Goal: Task Accomplishment & Management: Use online tool/utility

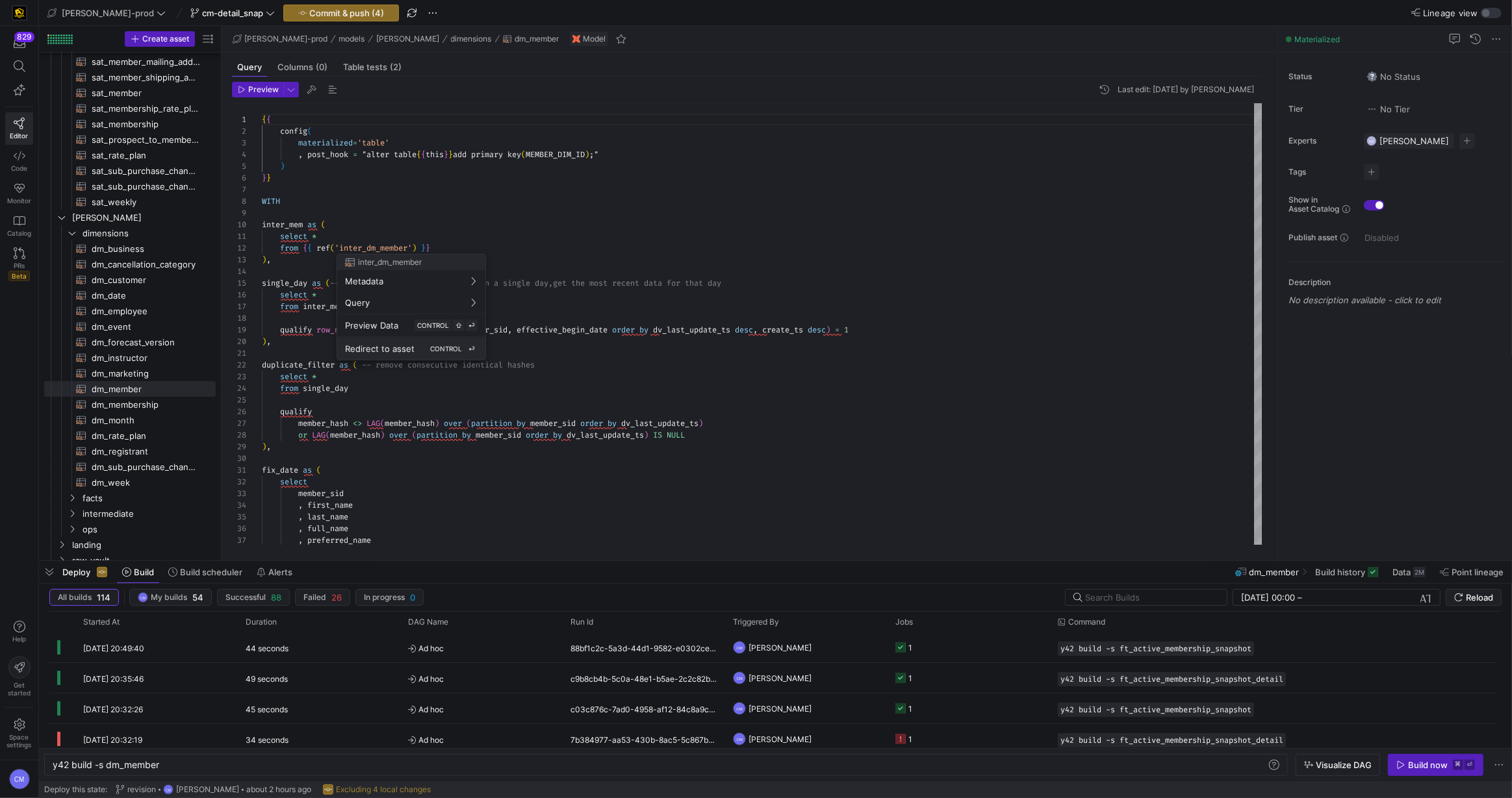
click at [370, 340] on button "Redirect to asset CONTROL ⏎" at bounding box center [411, 349] width 148 height 22
type textarea "WITH sat_change_dates AS ( SELECT DISTINCT member_sid , last_update_dts AS dv_l…"
type textarea "y42 build -s inter_dm_member"
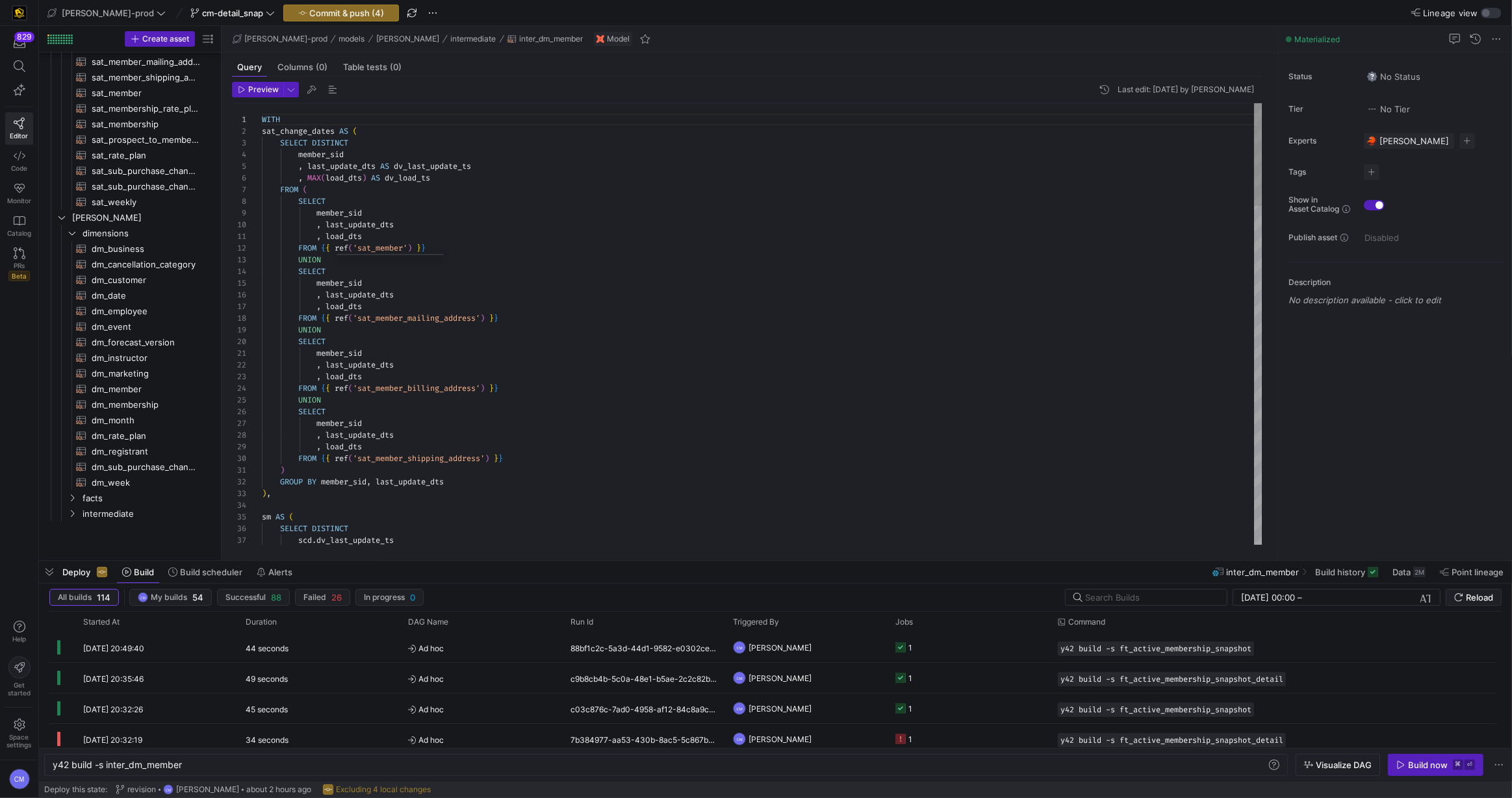
scroll to position [303, 0]
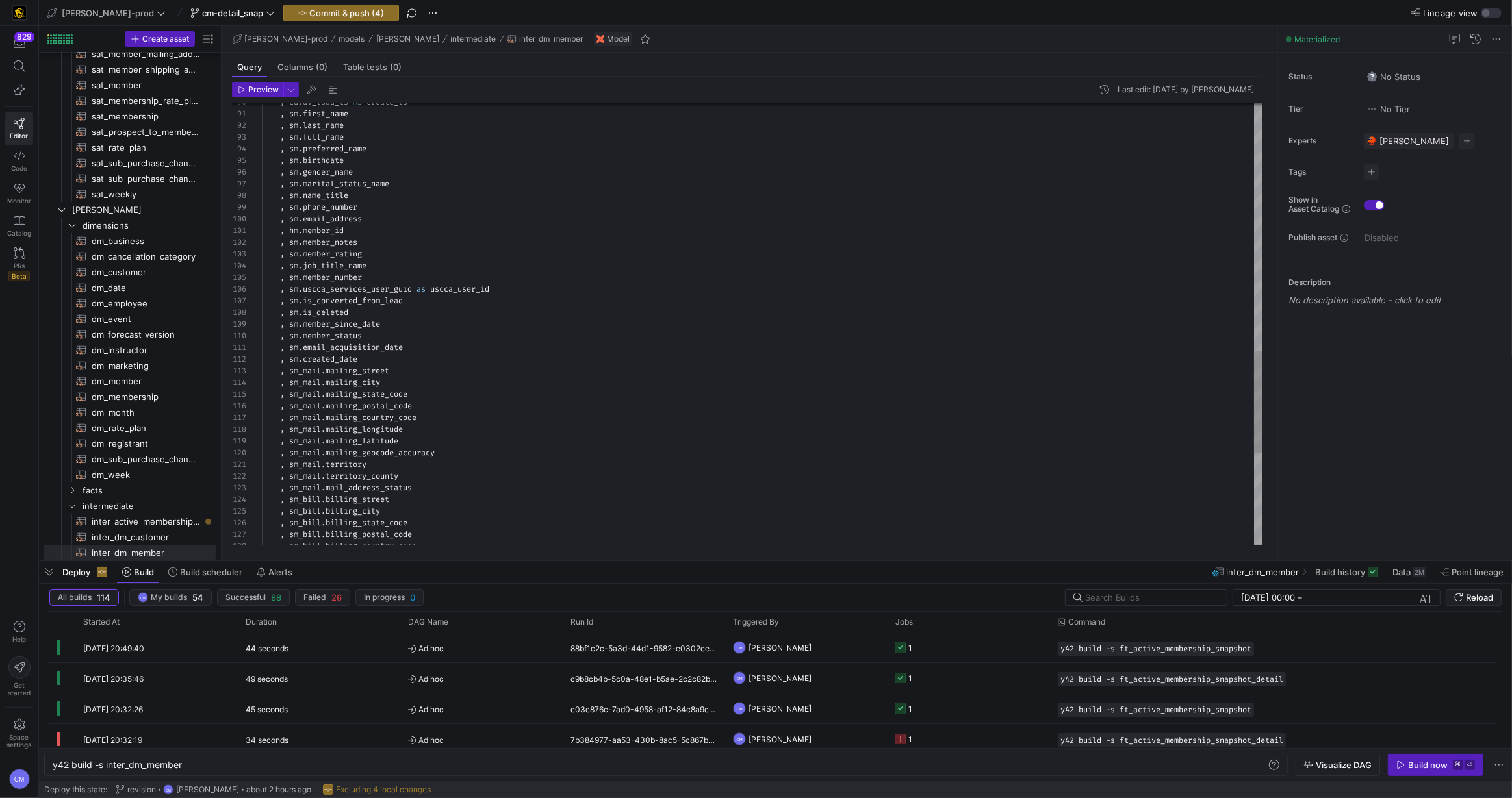
type textarea ", [DOMAIN_NAME]_acquisition_date , sm.created_date , sm_mail.mailing_street , s…"
type textarea "i"
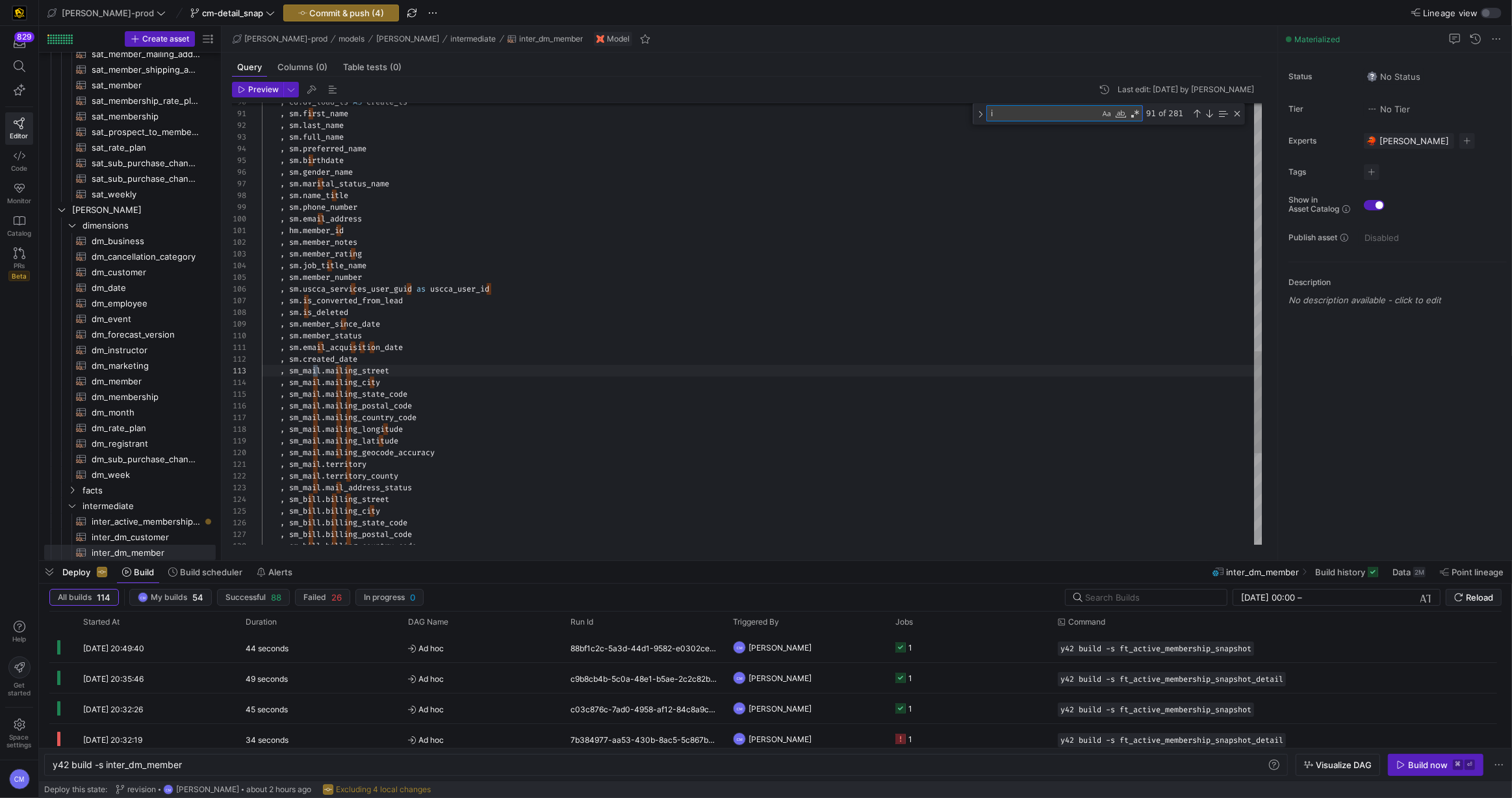
type textarea "sm_ship.shipping_postal_code , sm_ship.shipping_country_code , sm_ship.shipping…"
type textarea "is"
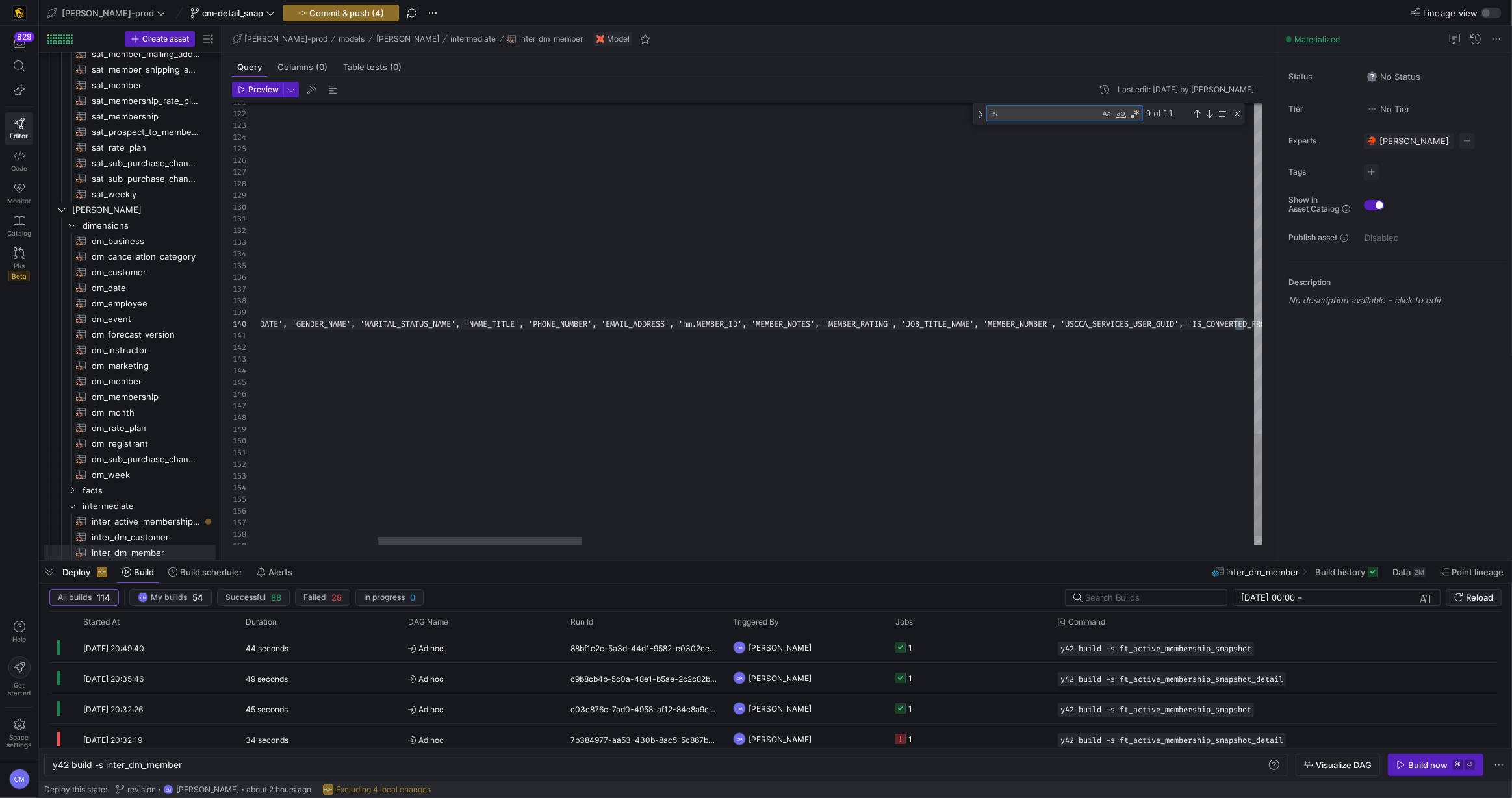
type textarea "sm_ship.shipping_postal_code , sm_ship.shipping_country_code , sm_ship.shipping…"
type textarea "is_"
type textarea "ode , sm_ship.shipping_country_code , sm_ship.shipping_longitude , sm_ship.ship…"
type textarea "is_d"
type textarea "ode , sm_ship.shipping_country_code , sm_ship.shipping_longitude , sm_ship.ship…"
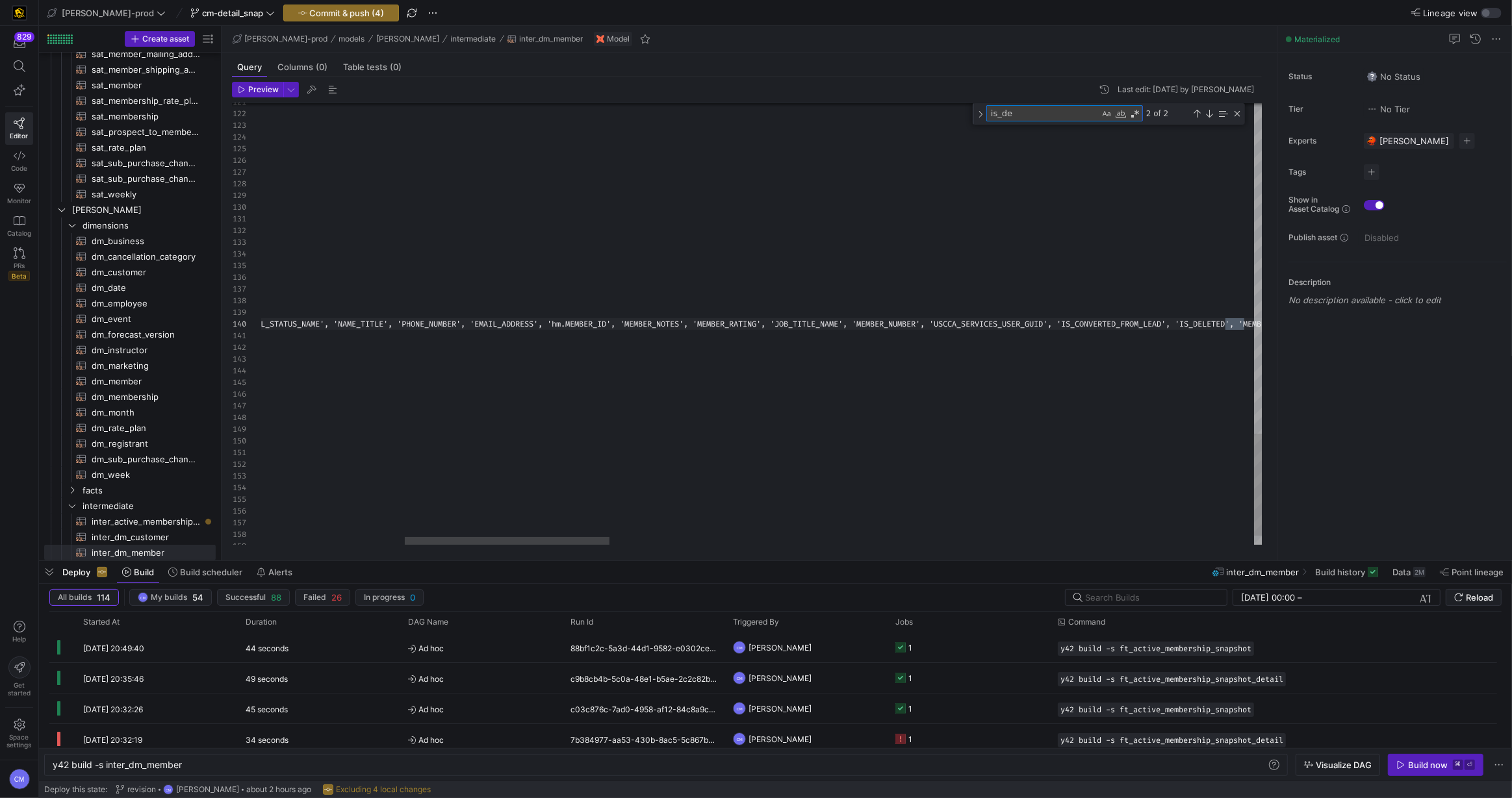
type textarea "is_del"
type textarea "ode , sm_ship.shipping_country_code , sm_ship.shipping_longitude , sm_ship.ship…"
type textarea "is_dele"
type textarea "ode , sm_ship.shipping_country_code , sm_ship.shipping_longitude , sm_ship.ship…"
type textarea "is_delet"
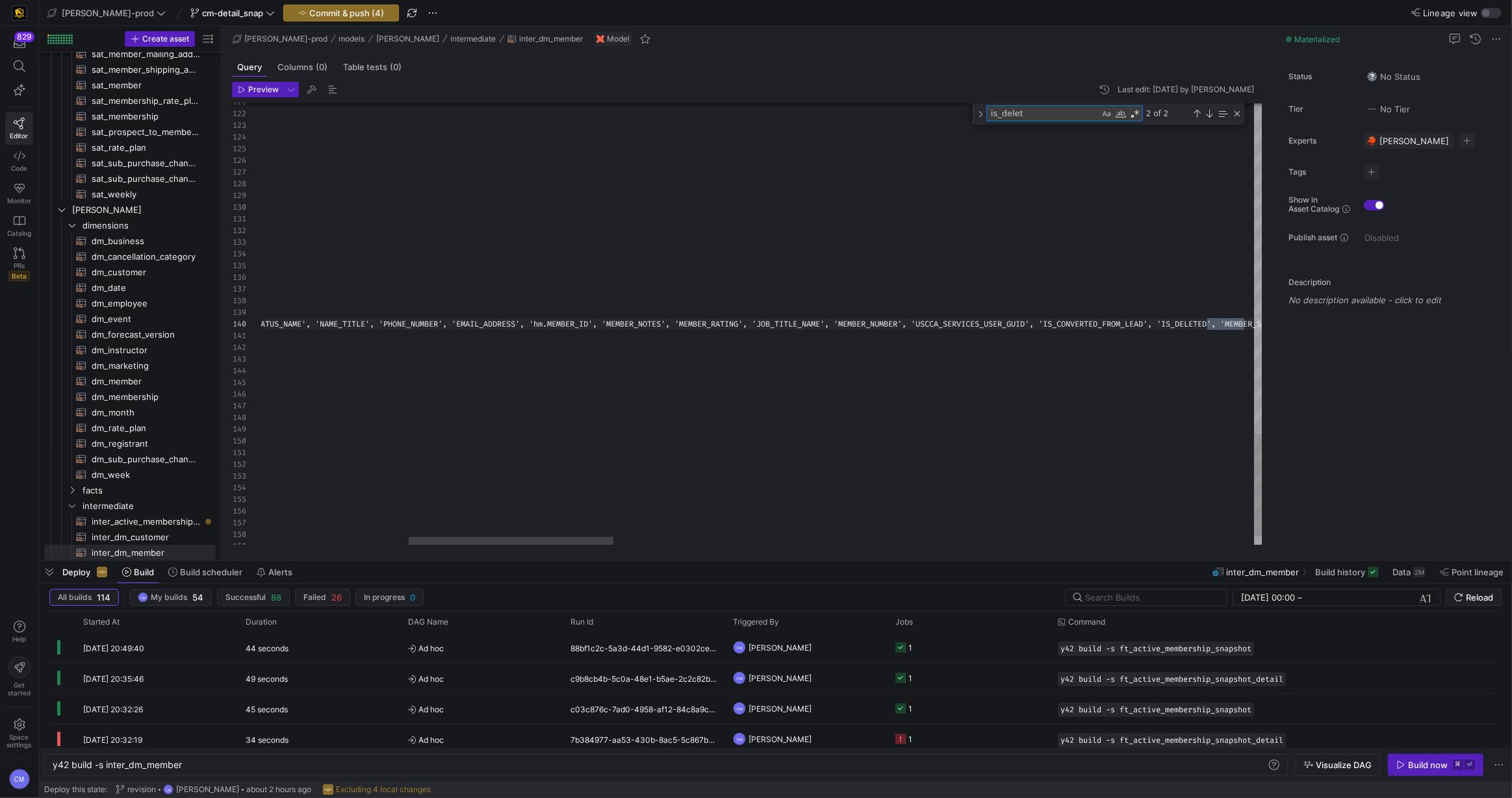
type textarea "ode , sm_ship.shipping_country_code , sm_ship.shipping_longitude , sm_ship.ship…"
type textarea "is_delete"
type textarea "ode , sm_ship.shipping_country_code , sm_ship.shipping_longitude , sm_ship.ship…"
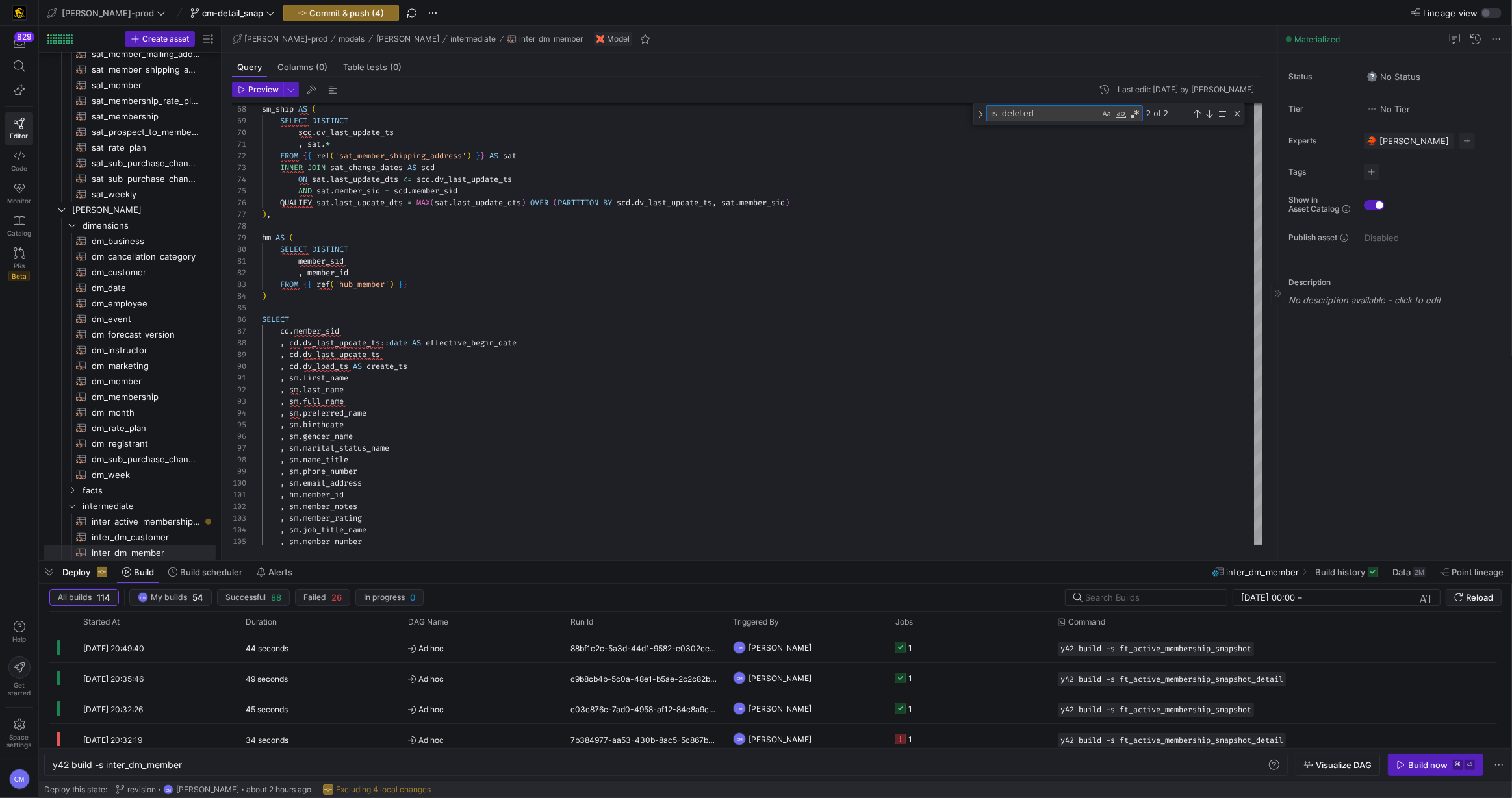
type textarea "is_deleted"
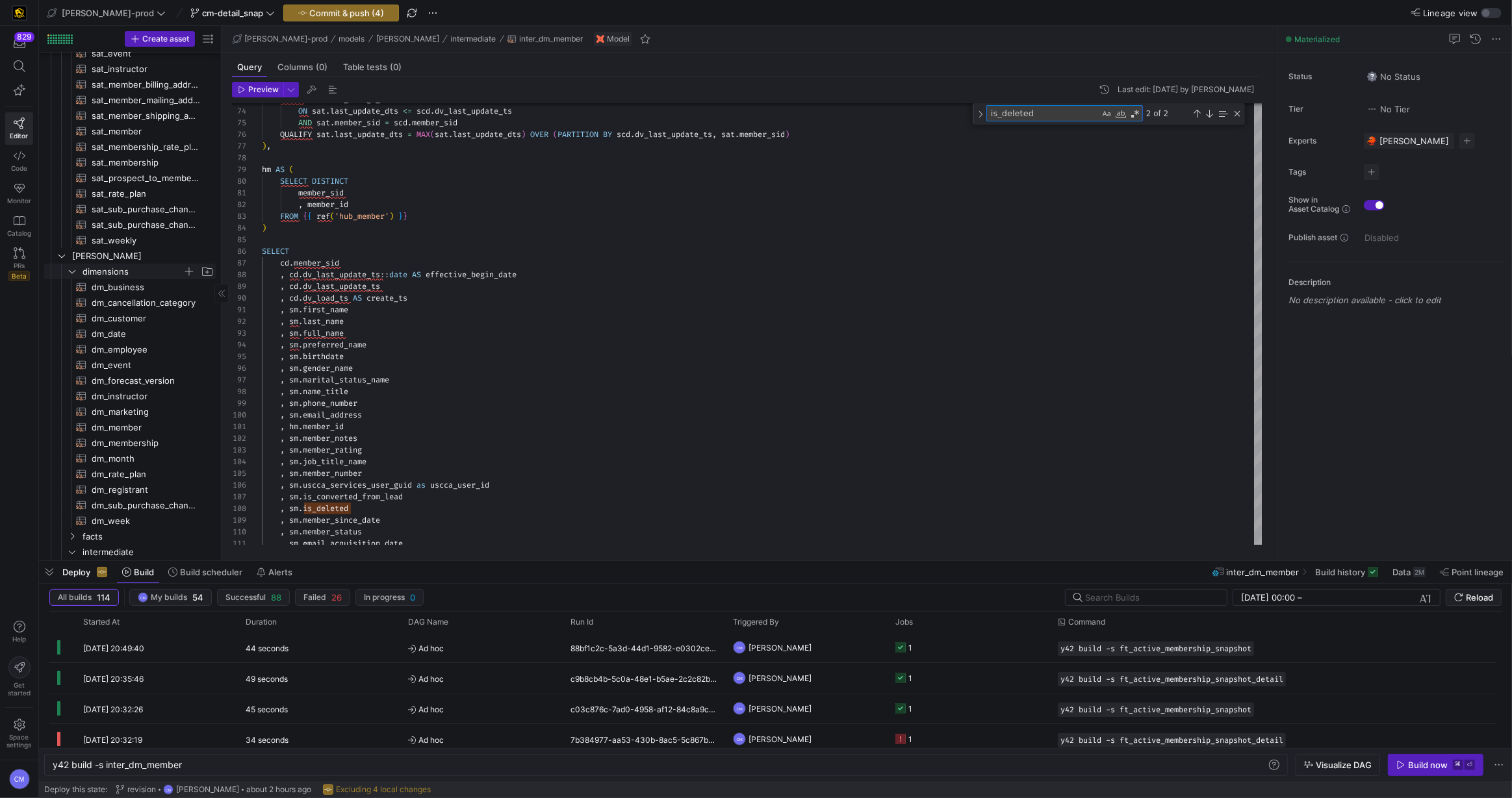
scroll to position [256, 0]
click at [137, 161] on span "sat_membership​​​​​​​​​​" at bounding box center [146, 164] width 109 height 15
type textarea "{{ config( materialized='incremental', incremental_strategy='merge', unique_key…"
type textarea "y42 build -s sat_membership"
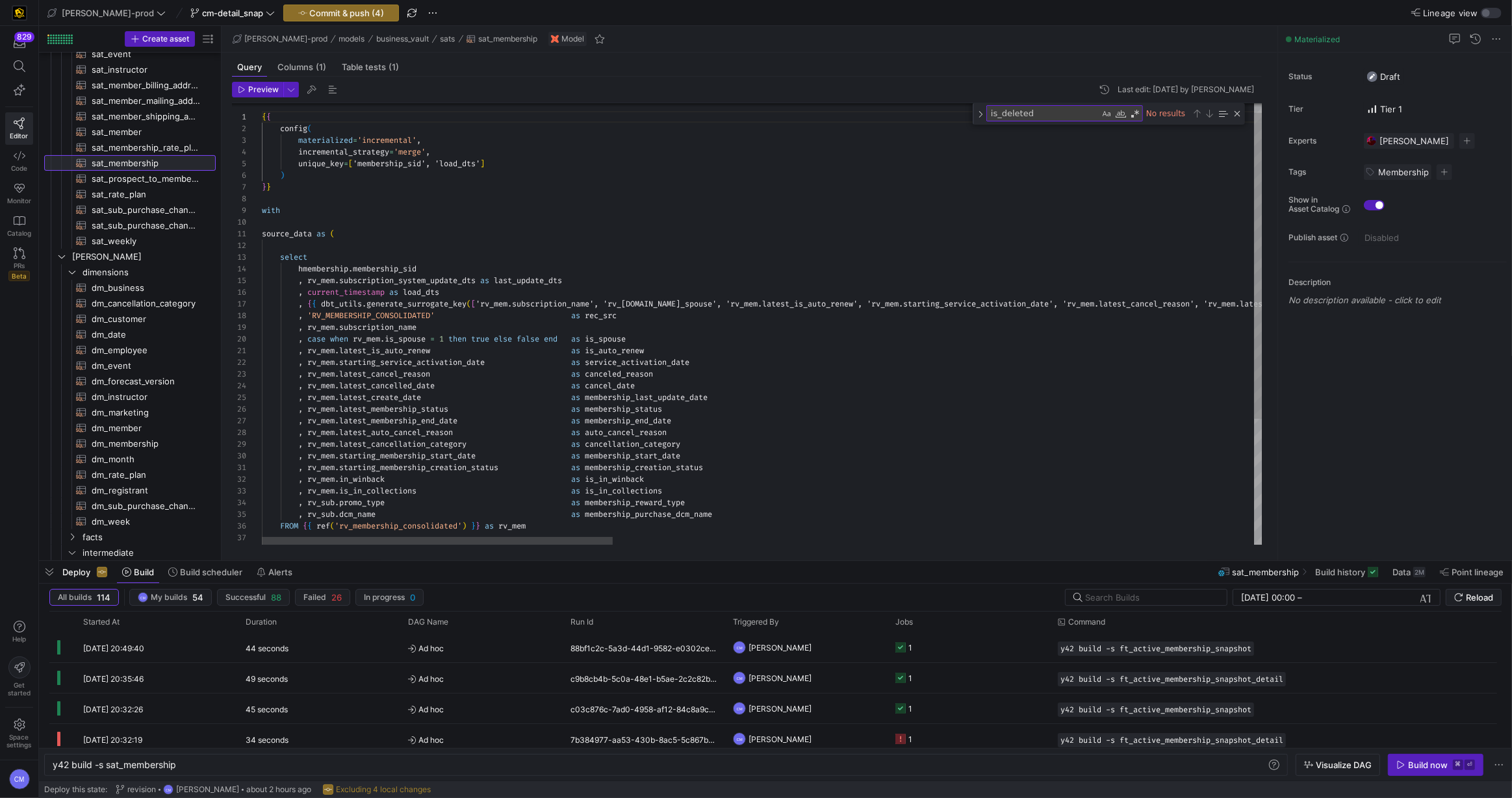
scroll to position [117, 0]
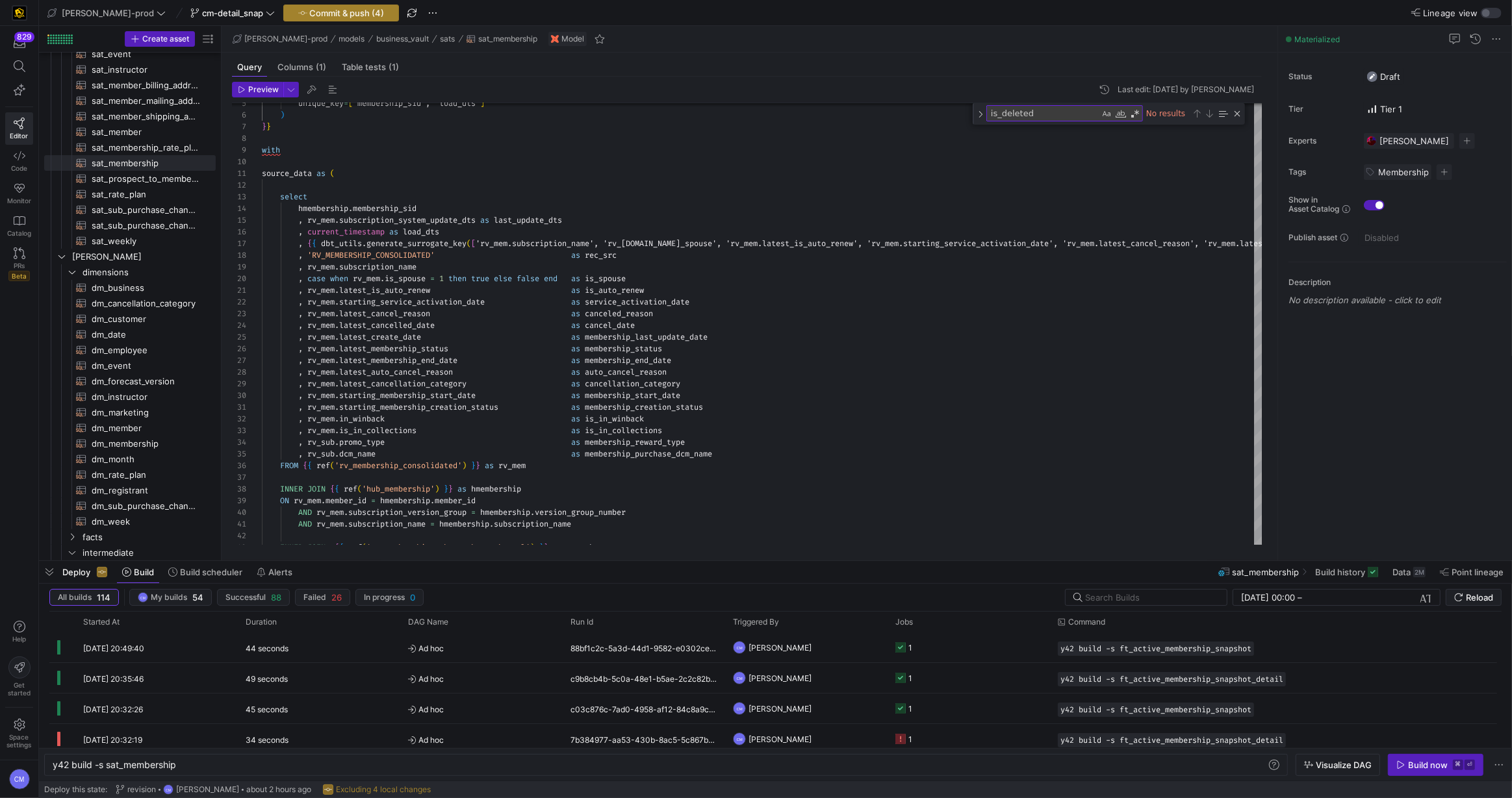
click at [319, 12] on span "Commit & push (4)" at bounding box center [347, 12] width 75 height 10
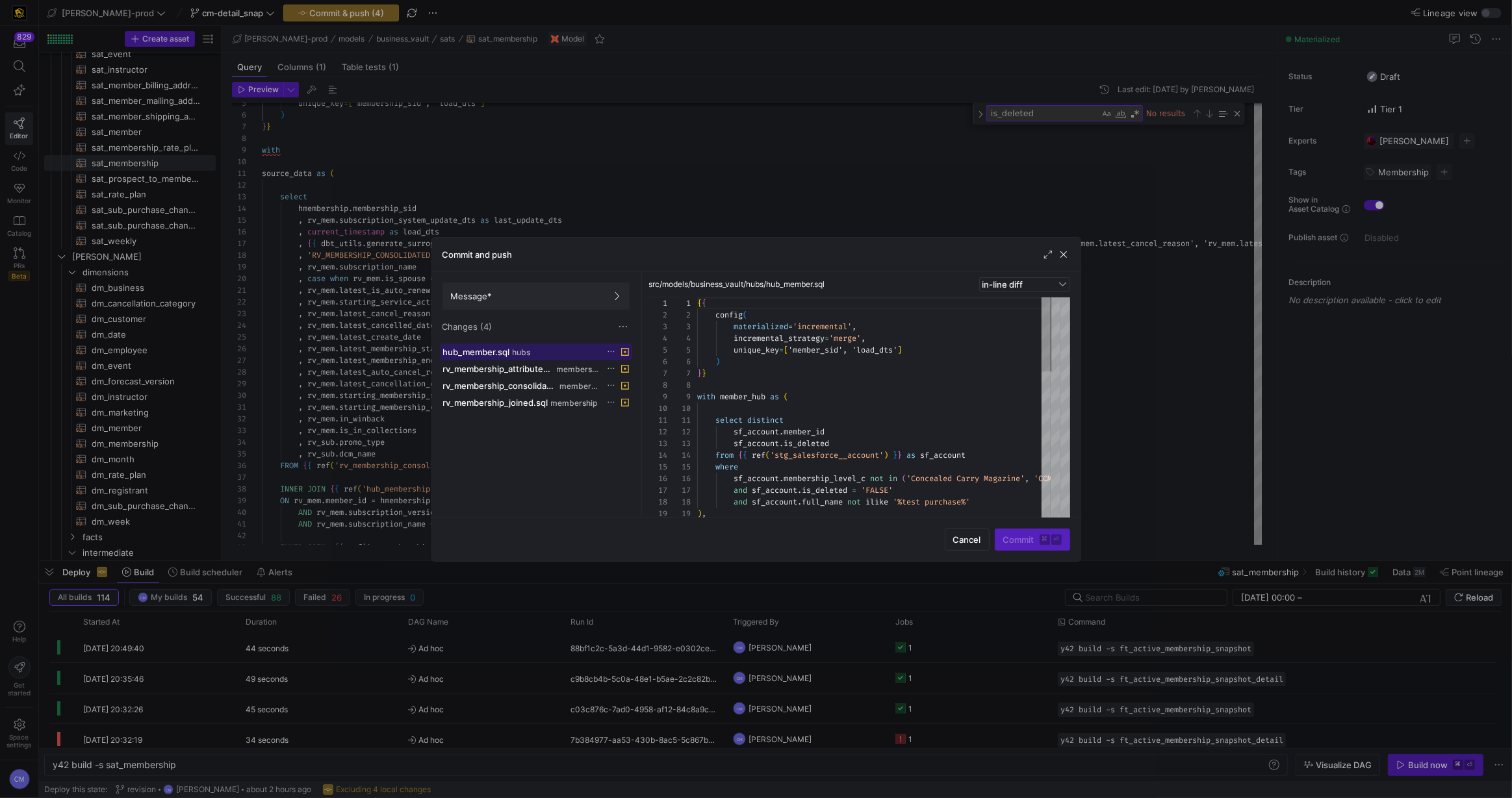
click at [508, 356] on span at bounding box center [535, 352] width 191 height 15
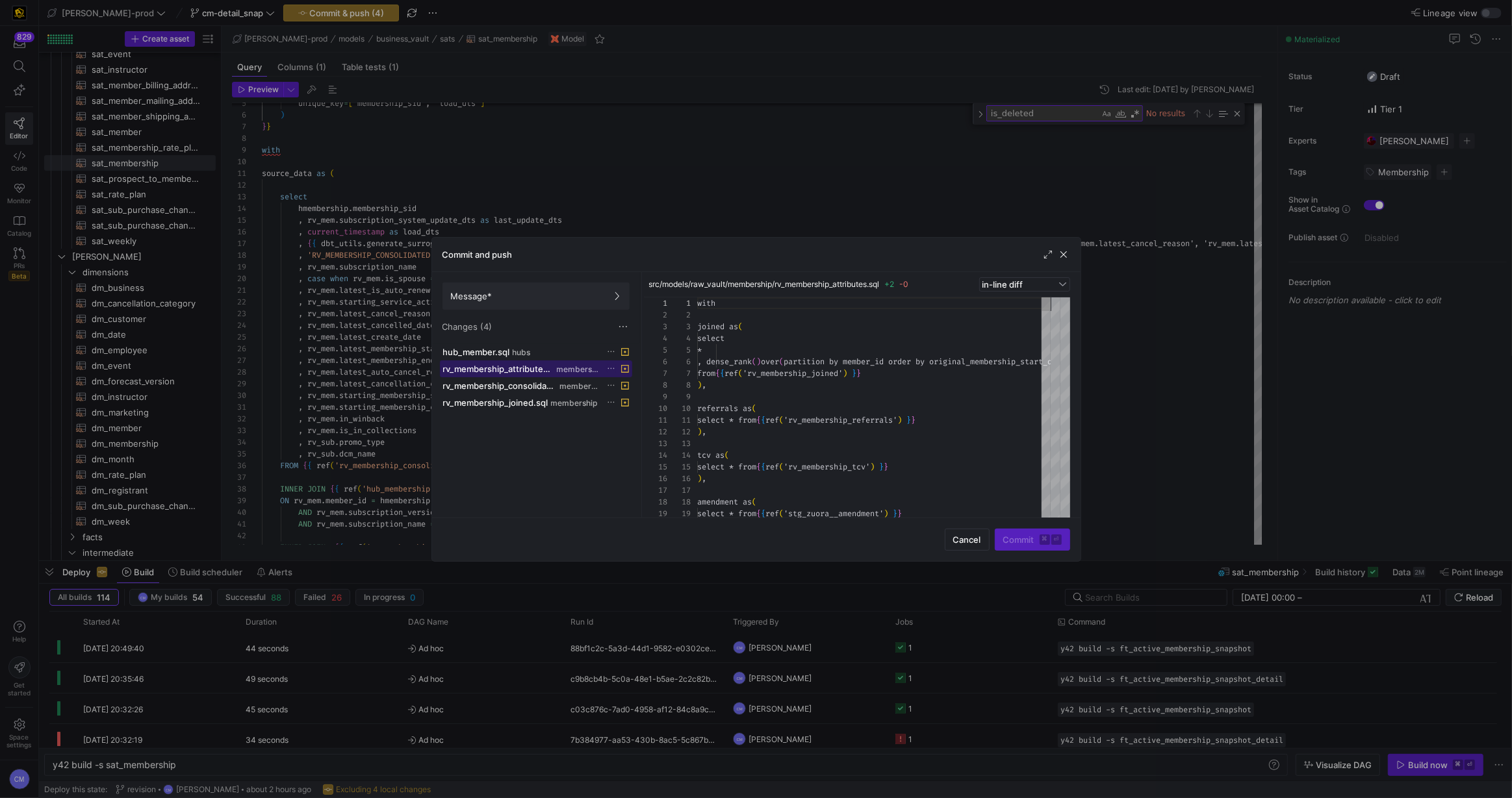
click at [565, 365] on span "membership" at bounding box center [578, 369] width 44 height 9
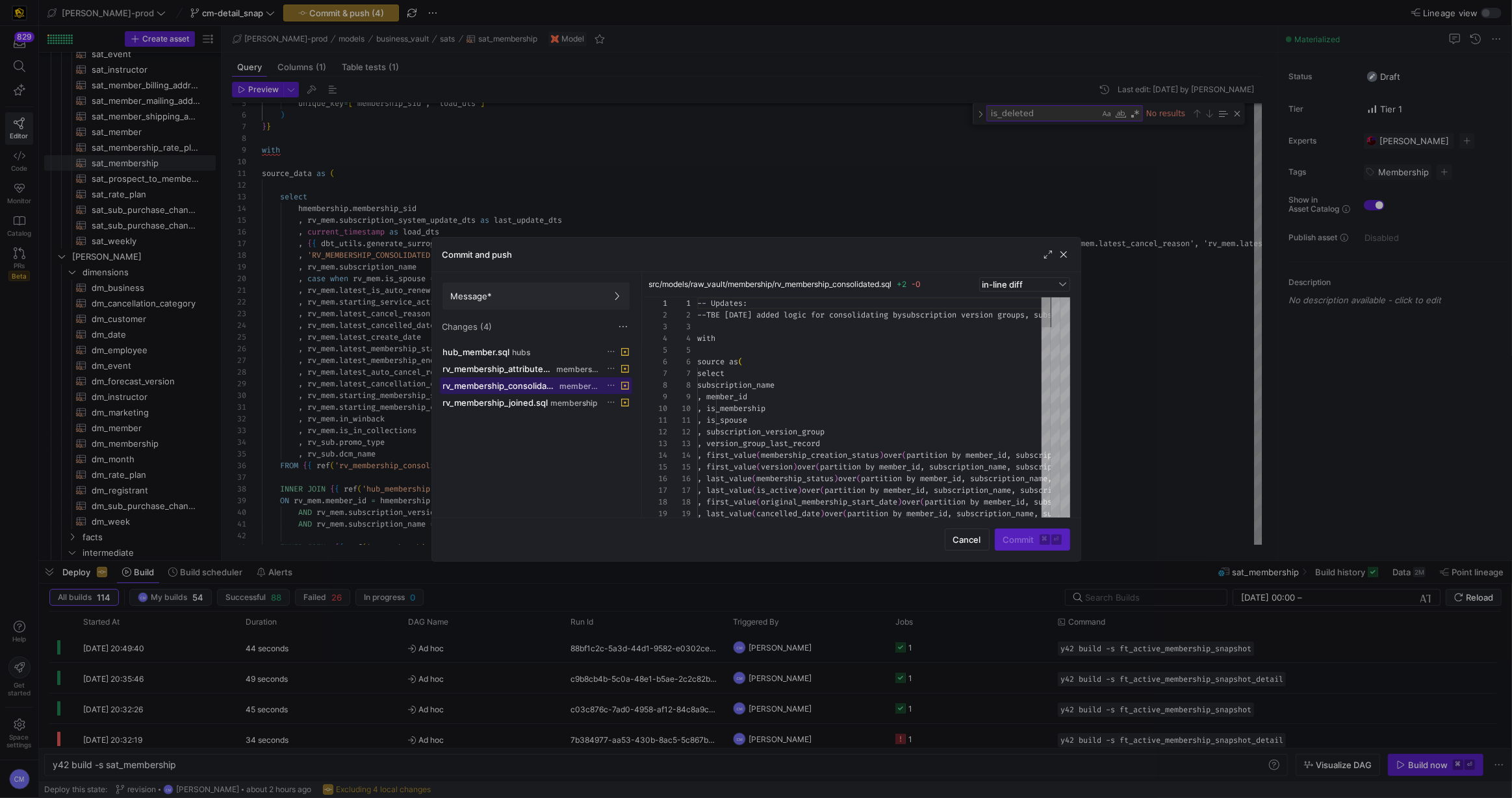
click at [540, 388] on span "rv_membership_consolidated.sql" at bounding box center [500, 385] width 114 height 10
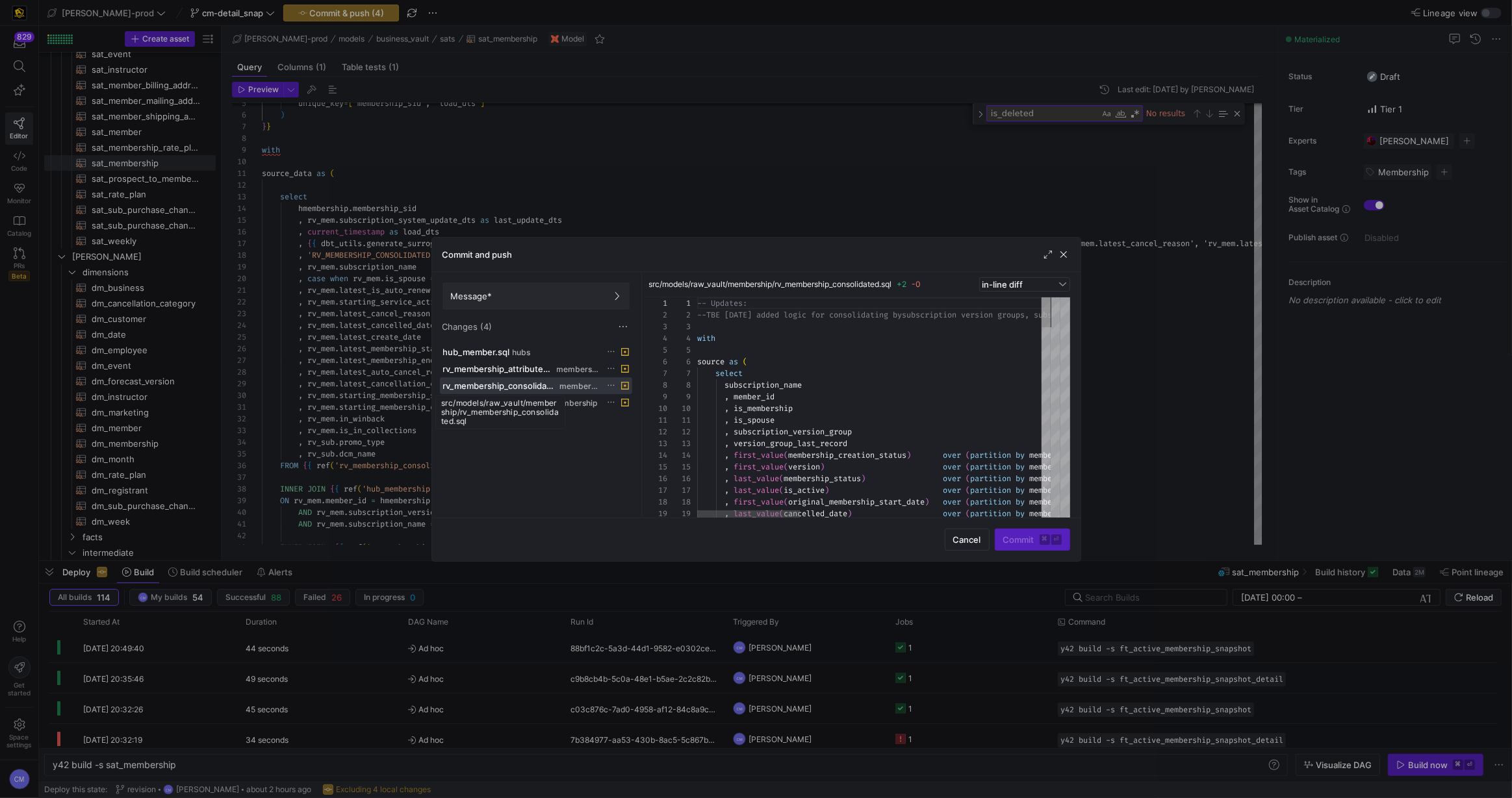
click at [534, 404] on div "src/models/raw_vault/membership/rv_membership_consolidated.sql" at bounding box center [500, 412] width 130 height 34
click at [544, 414] on div "src/models/raw_vault/membership/rv_membership_consolidated.sql" at bounding box center [500, 412] width 130 height 34
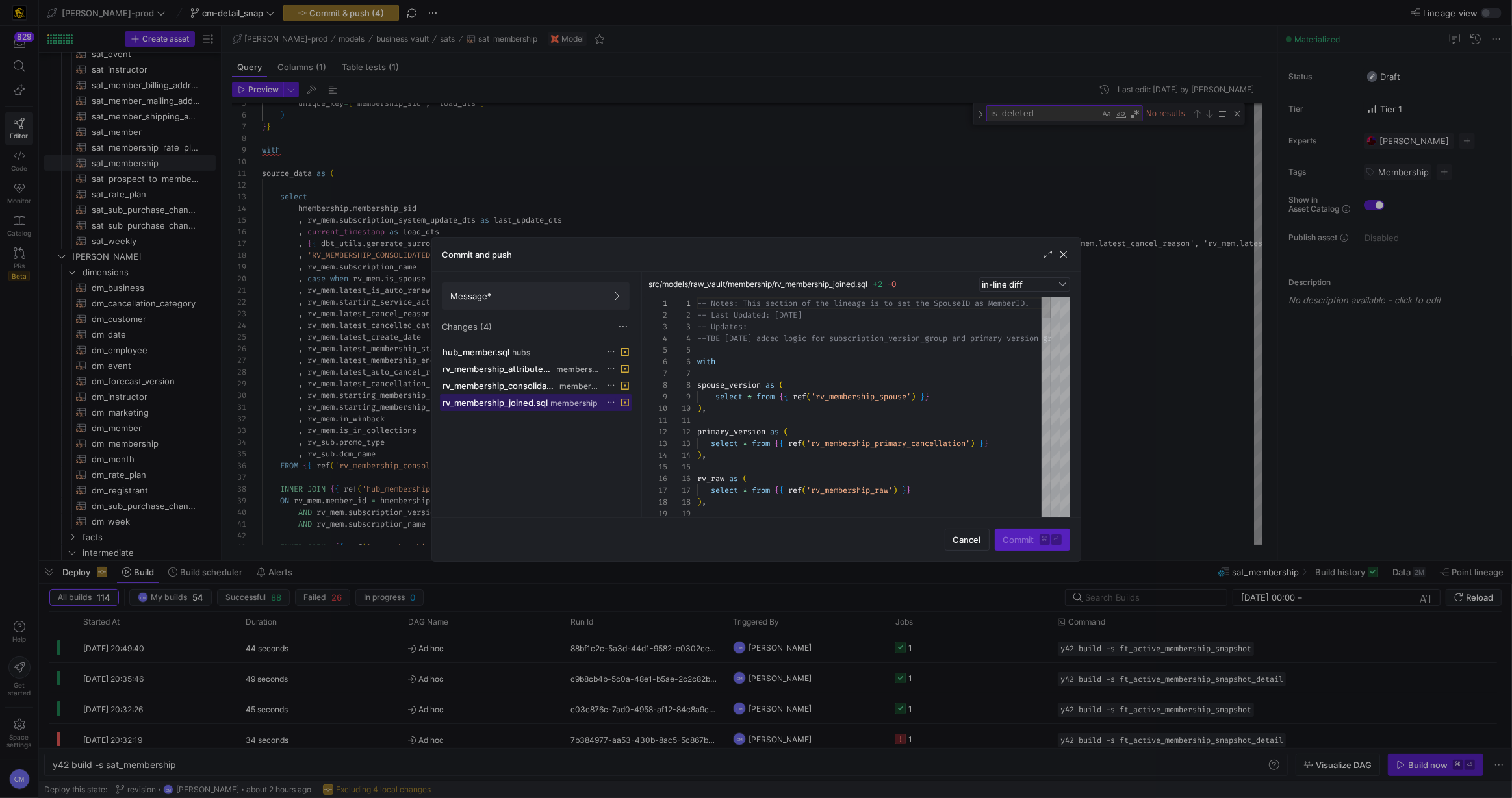
click at [583, 400] on span "membership" at bounding box center [574, 403] width 46 height 9
click at [601, 302] on span at bounding box center [536, 295] width 186 height 26
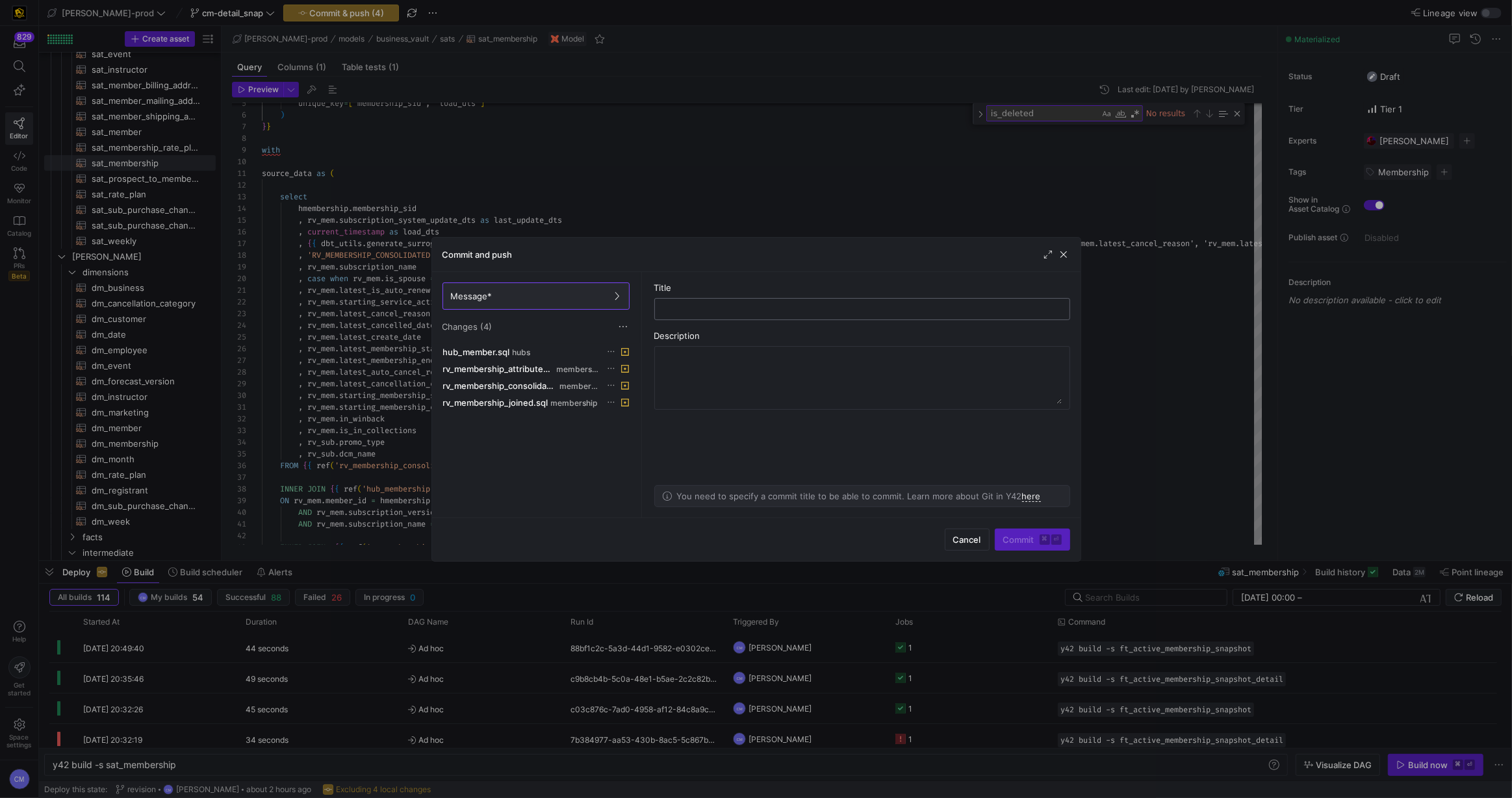
click at [763, 306] on input "text" at bounding box center [862, 309] width 394 height 10
type input "try this"
click at [1045, 537] on kbd "⌘" at bounding box center [1045, 539] width 10 height 10
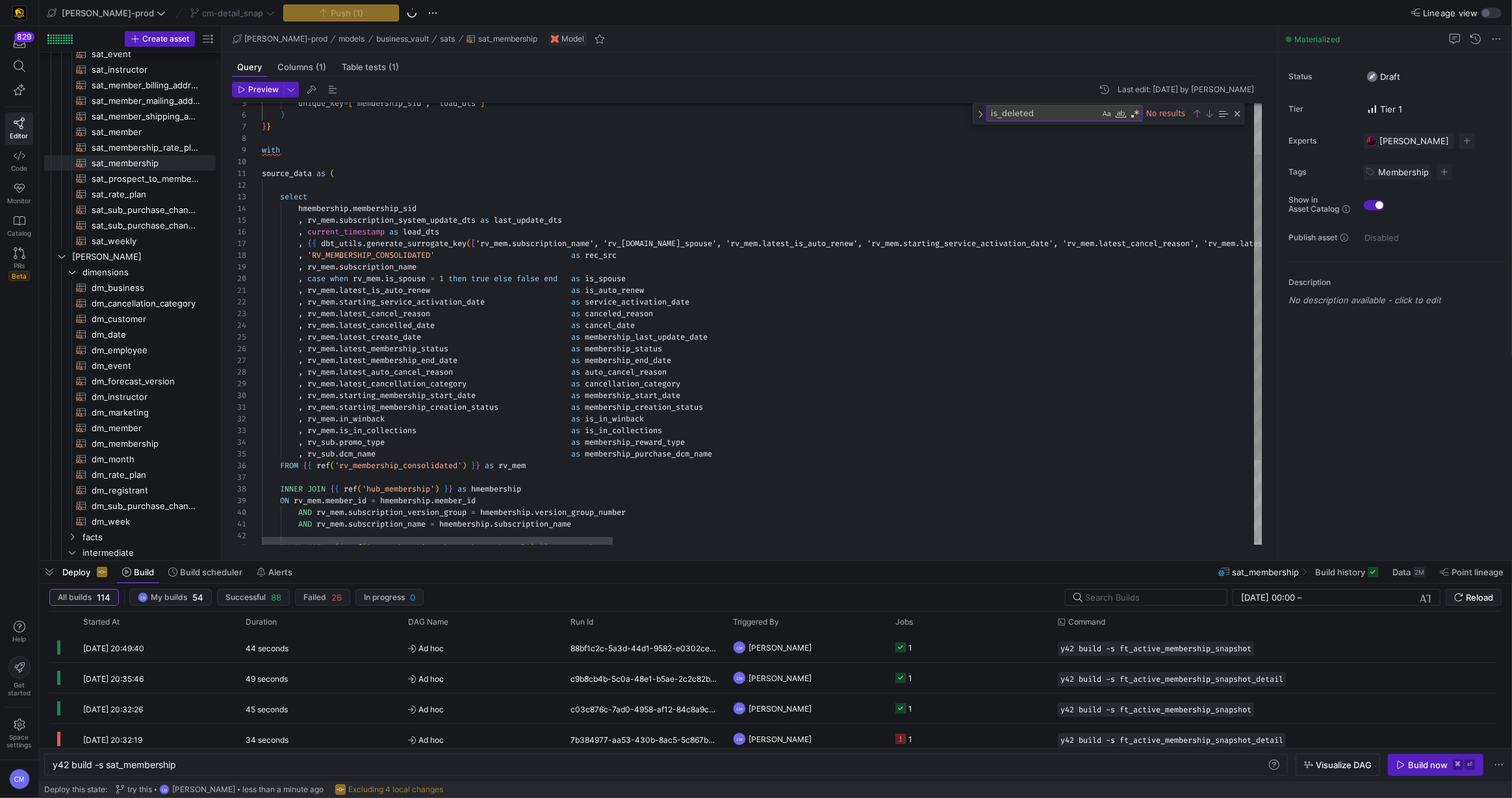
type textarea "as cancel_date , rv_mem.latest_create_date as membership_last_update_date , rv_…"
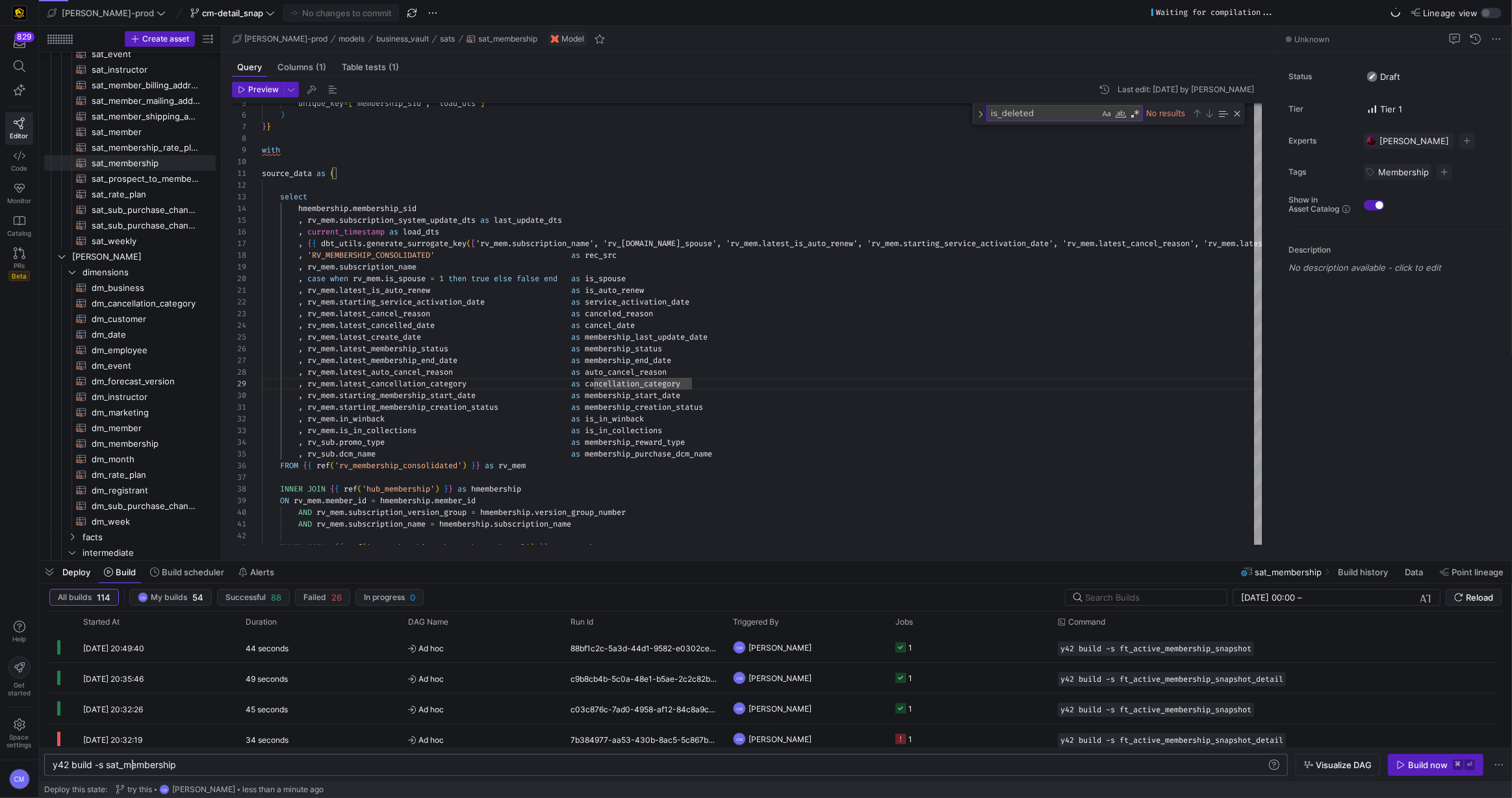
scroll to position [0, 78]
click at [128, 763] on span "y42 build -s sat_membership" at bounding box center [114, 765] width 123 height 11
click at [129, 763] on div "y42 build -s sat_membership" at bounding box center [660, 765] width 1214 height 10
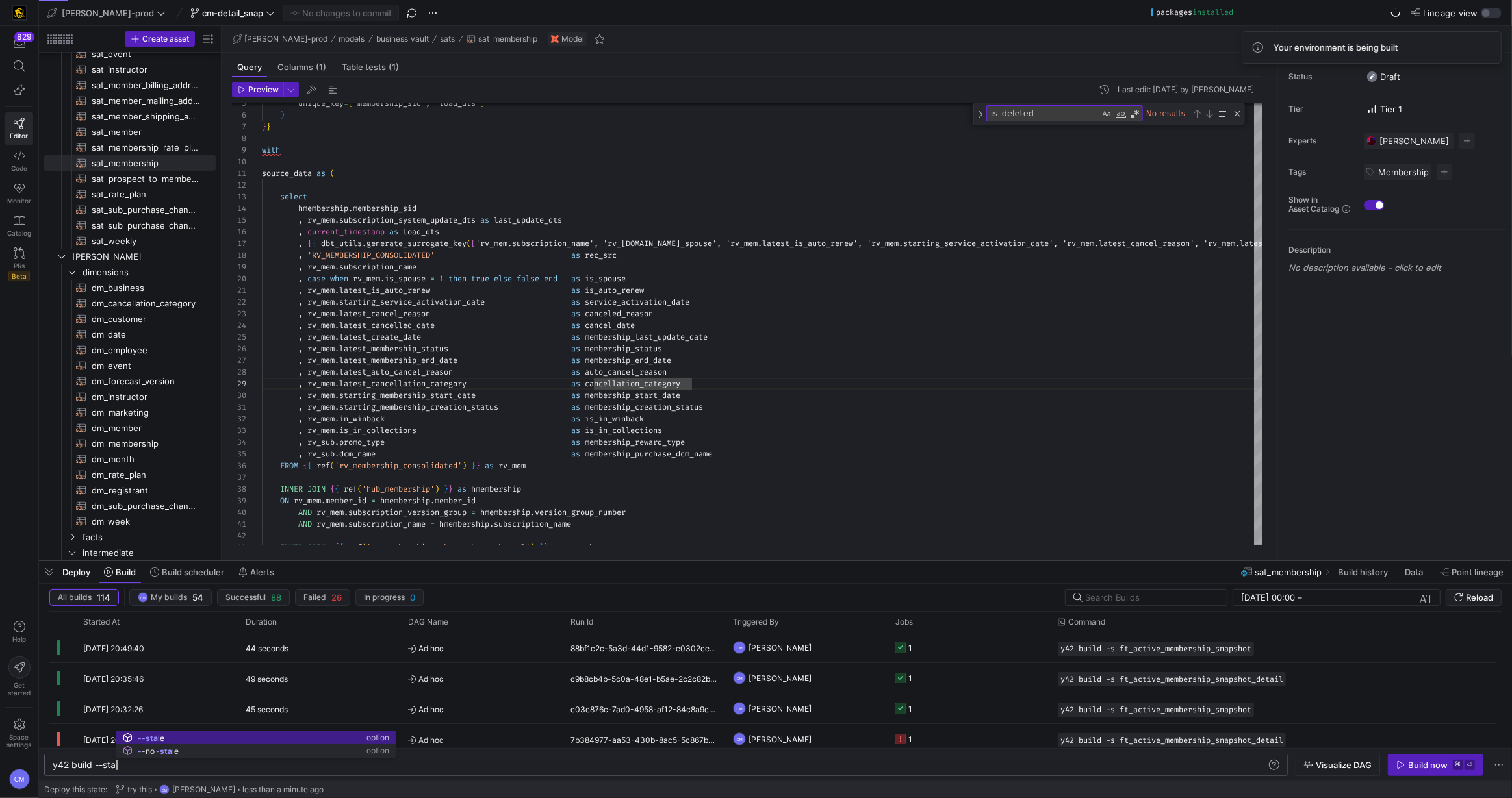
scroll to position [0, 71]
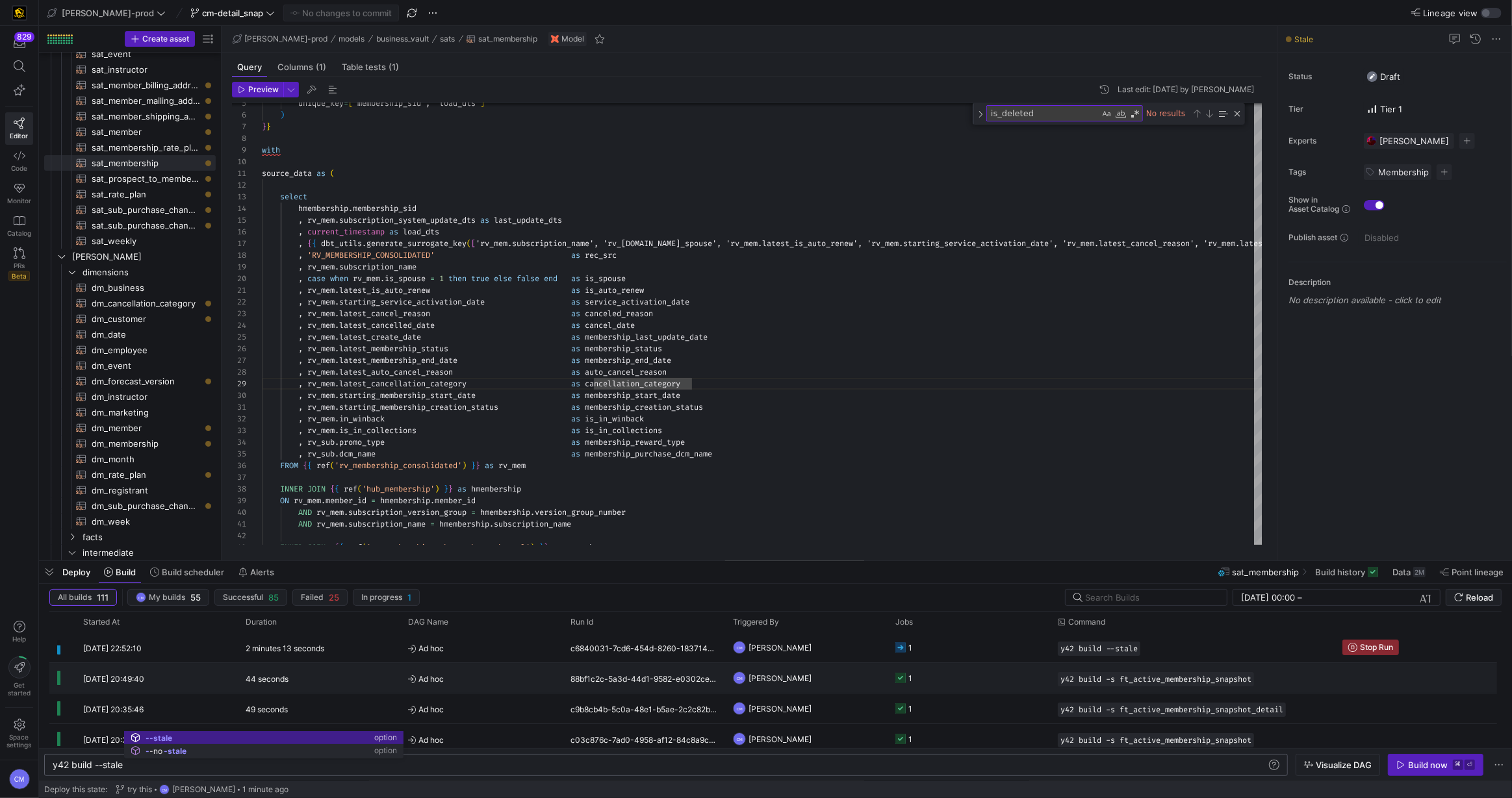
type textarea "y42 build --stale"
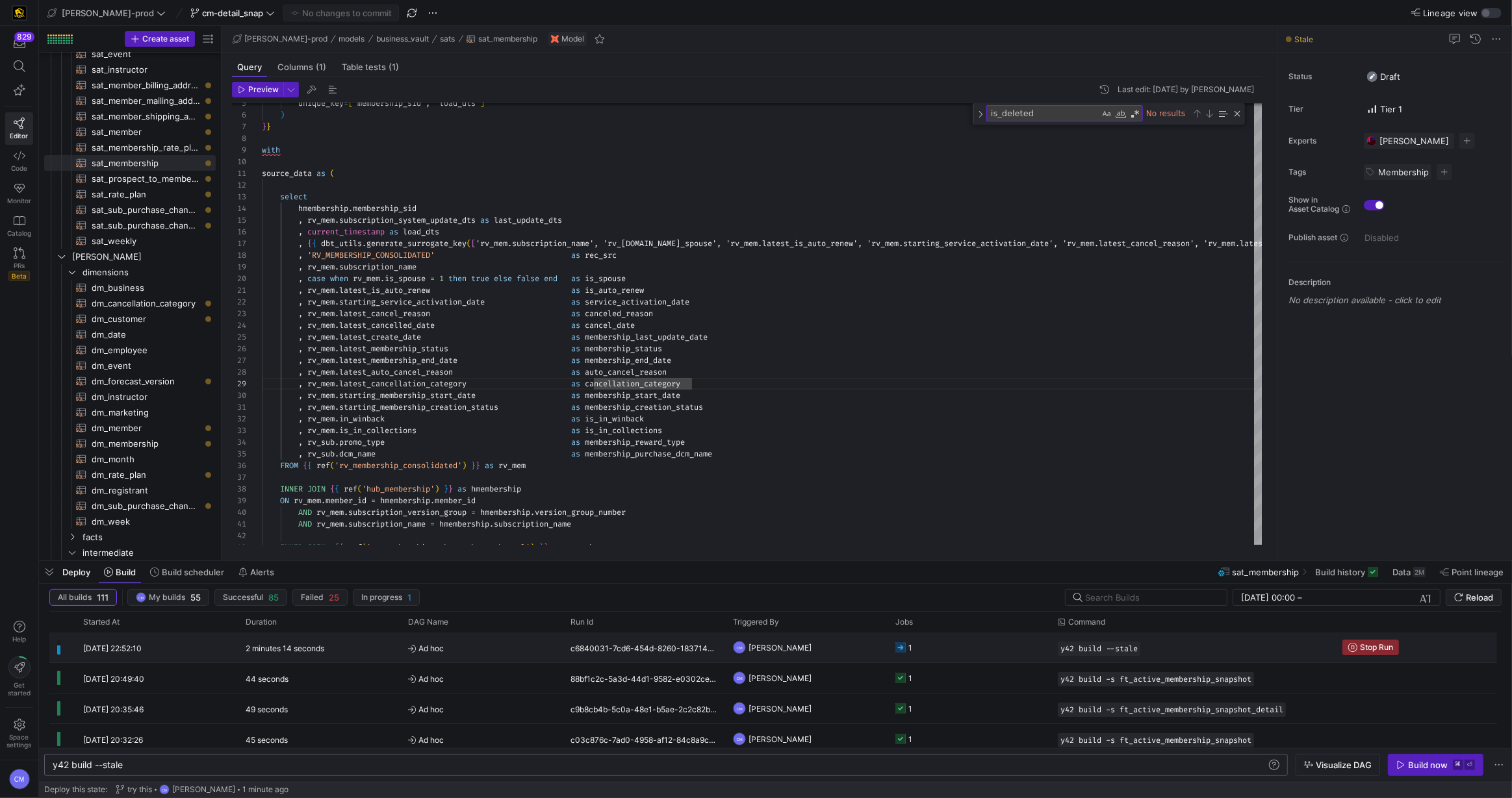
click at [919, 652] on y42-job-status-cell-renderer "1" at bounding box center [969, 647] width 147 height 28
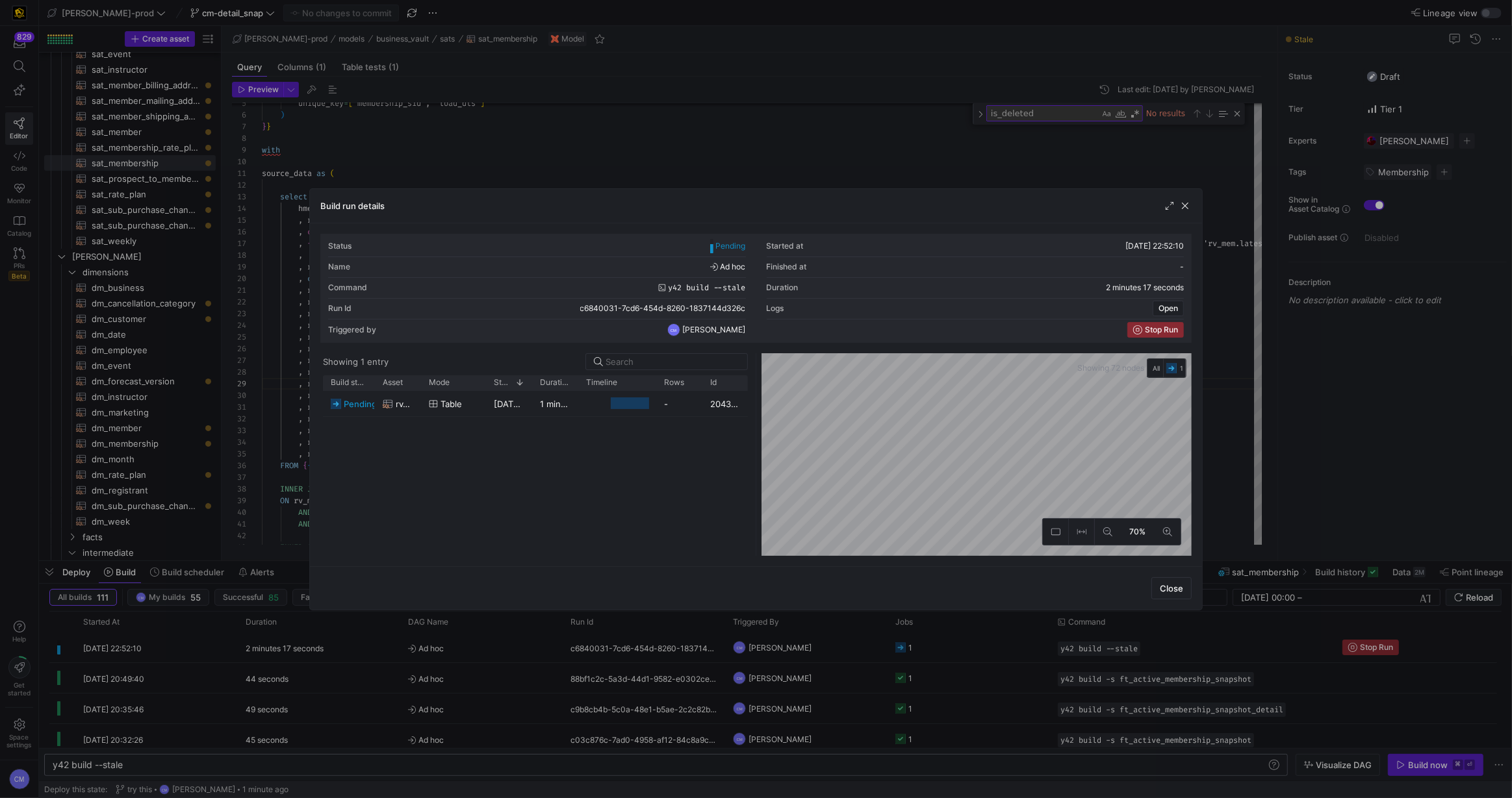
click at [919, 652] on div at bounding box center [756, 399] width 1512 height 798
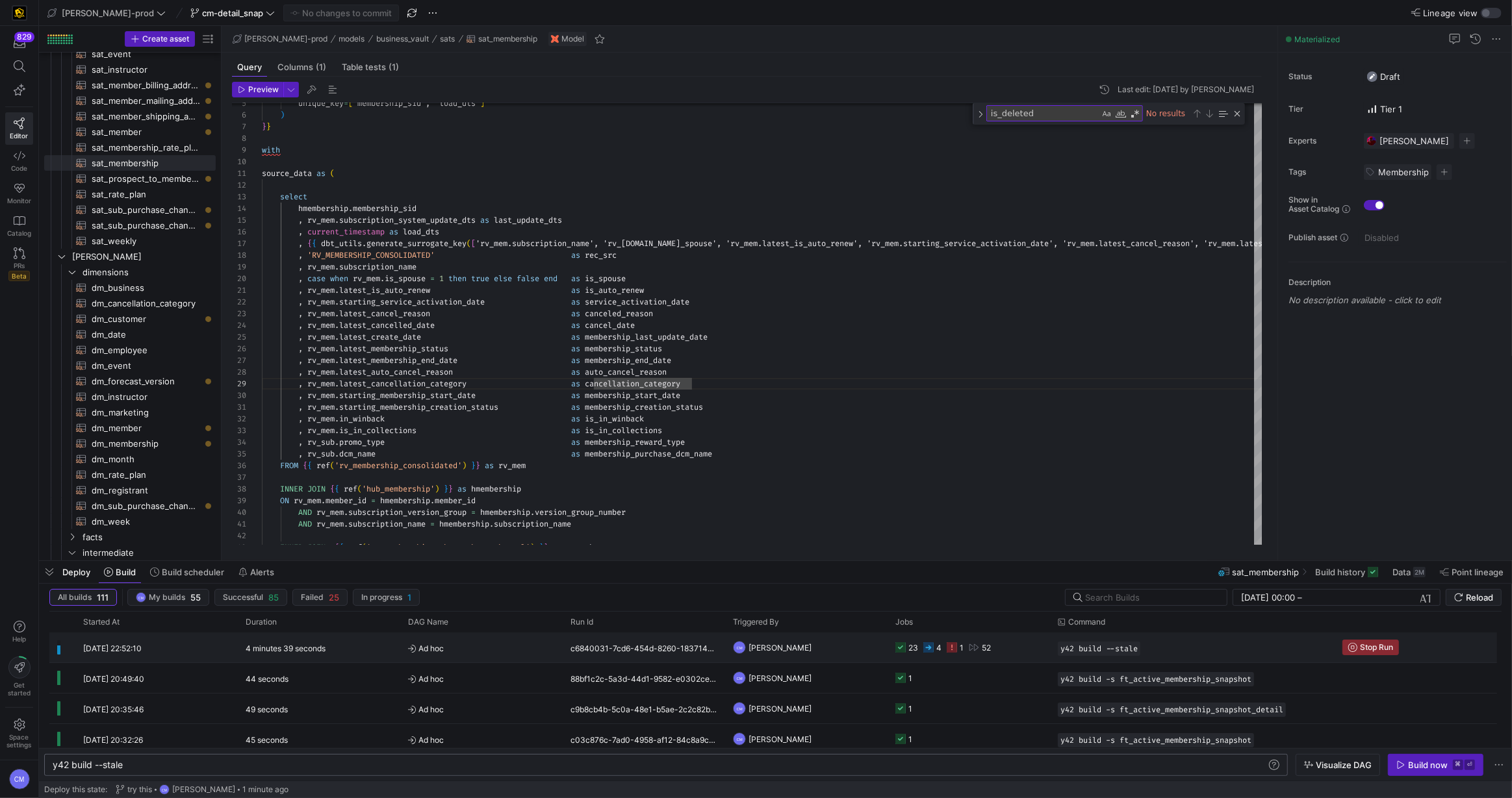
click at [1001, 646] on y42-job-status-cell-renderer "23 4 1 52" at bounding box center [969, 647] width 147 height 28
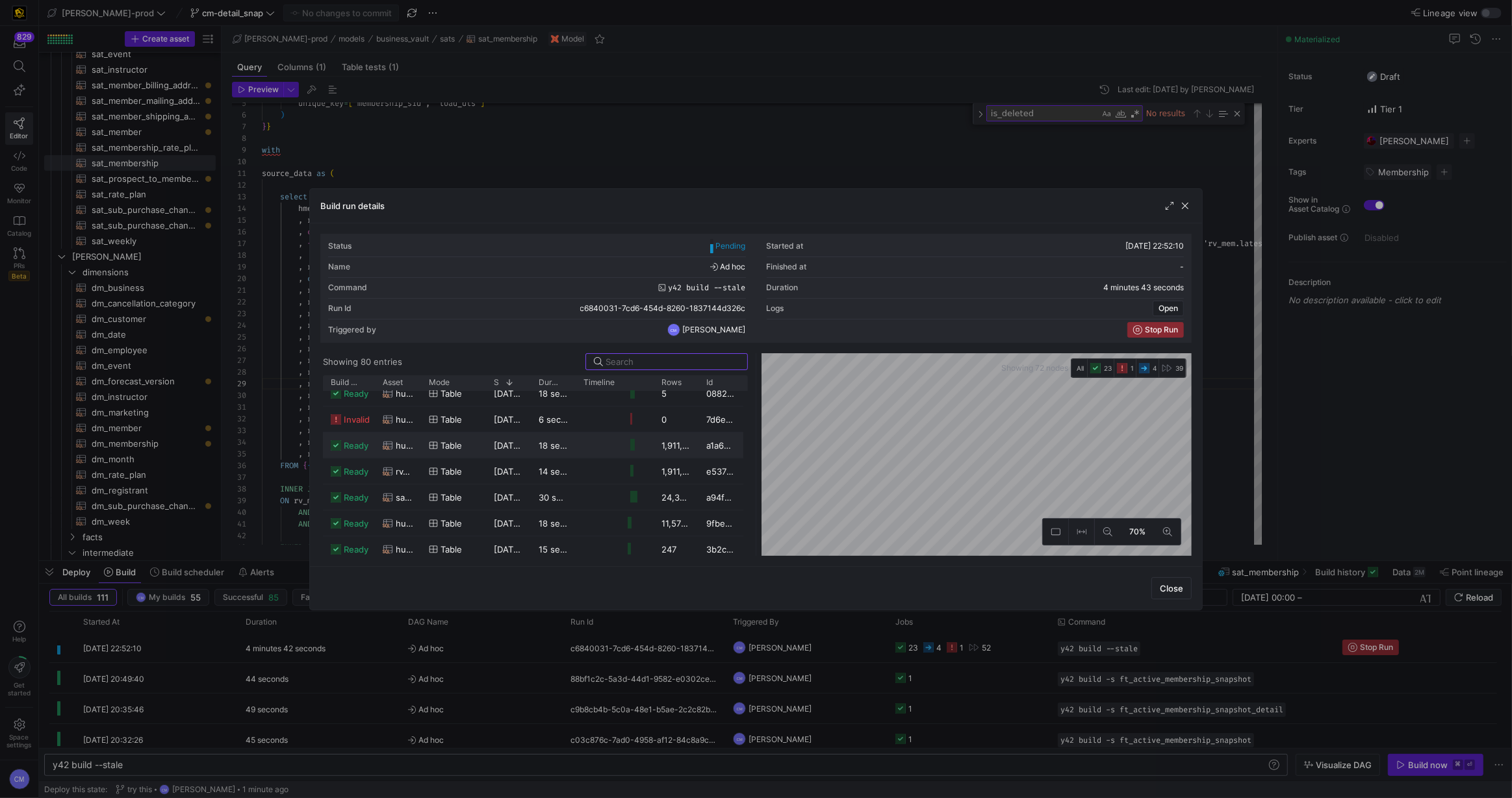
scroll to position [0, 0]
click at [529, 429] on span "[DATE] 22:55:41" at bounding box center [526, 433] width 66 height 10
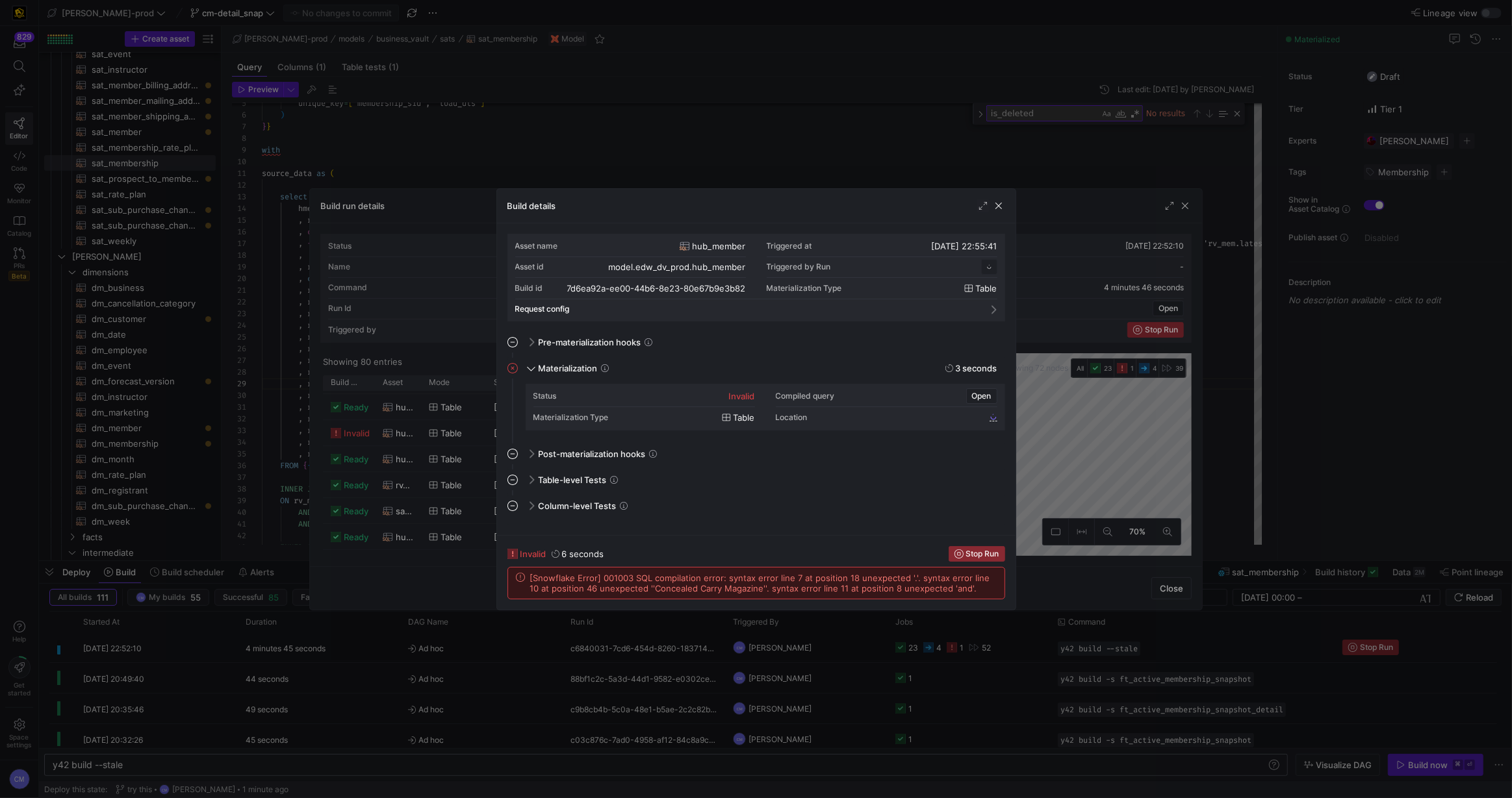
scroll to position [117, 0]
click at [391, 148] on div at bounding box center [756, 399] width 1512 height 798
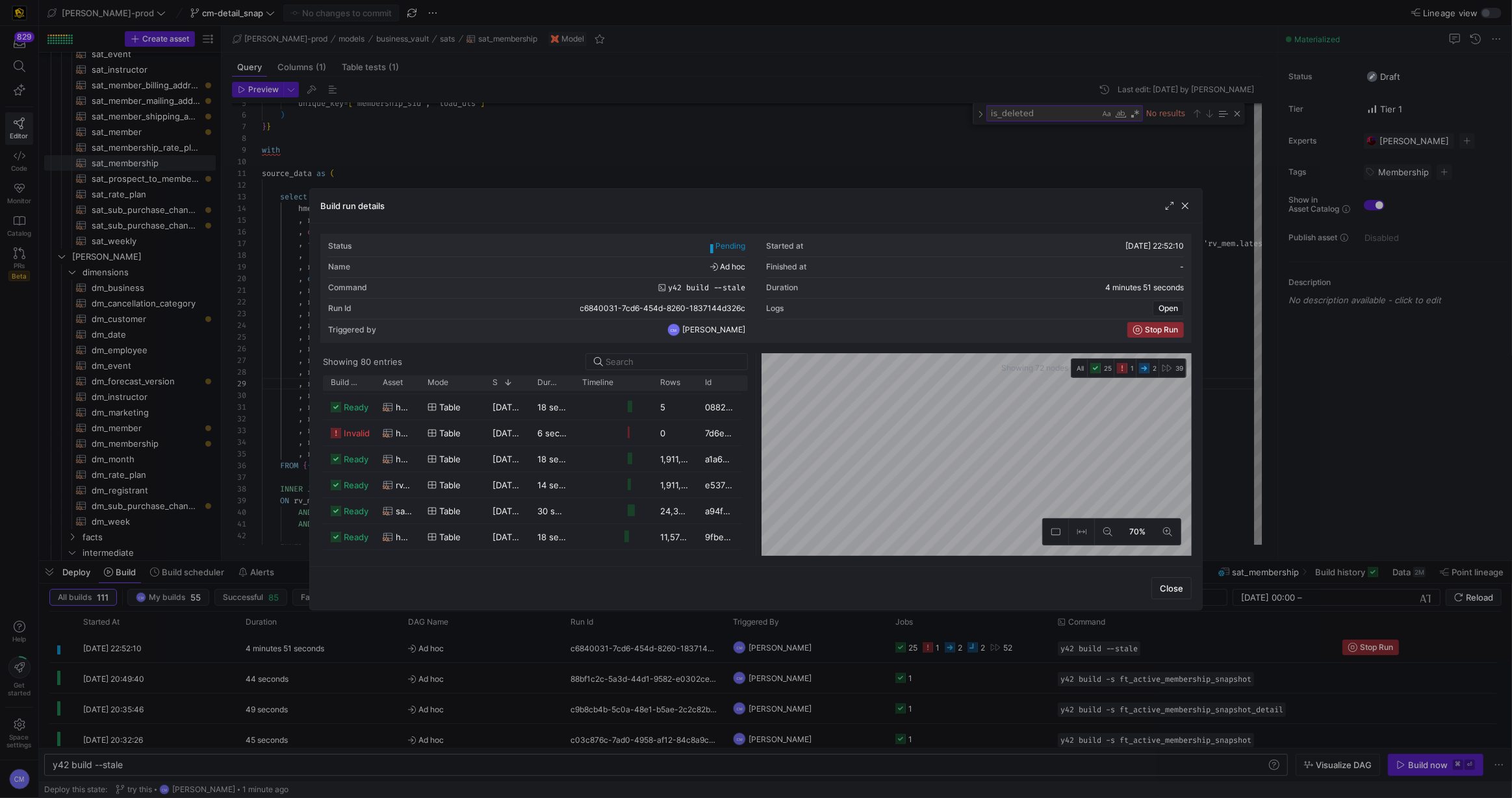
click at [406, 152] on div at bounding box center [756, 399] width 1512 height 798
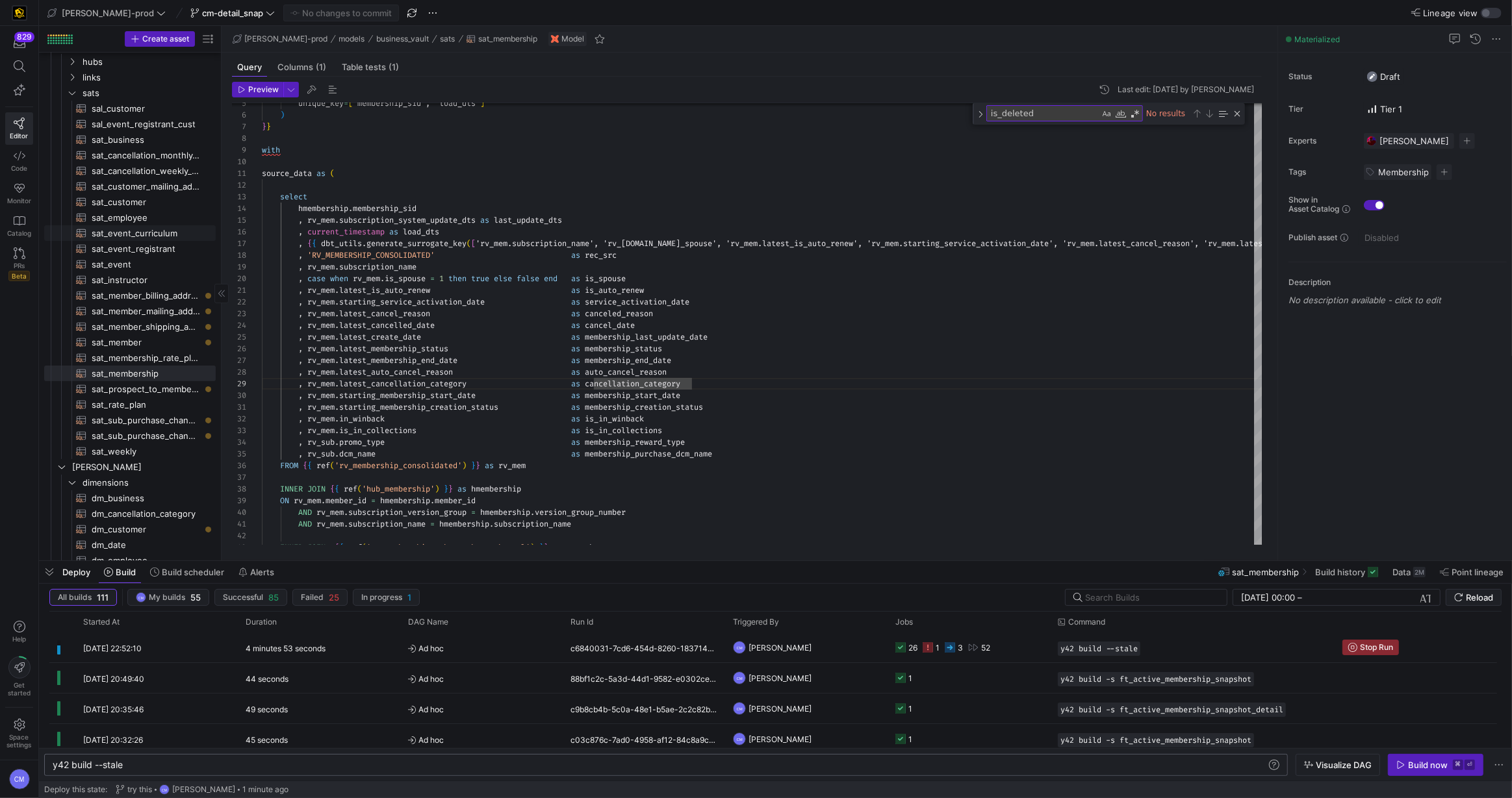
scroll to position [0, 0]
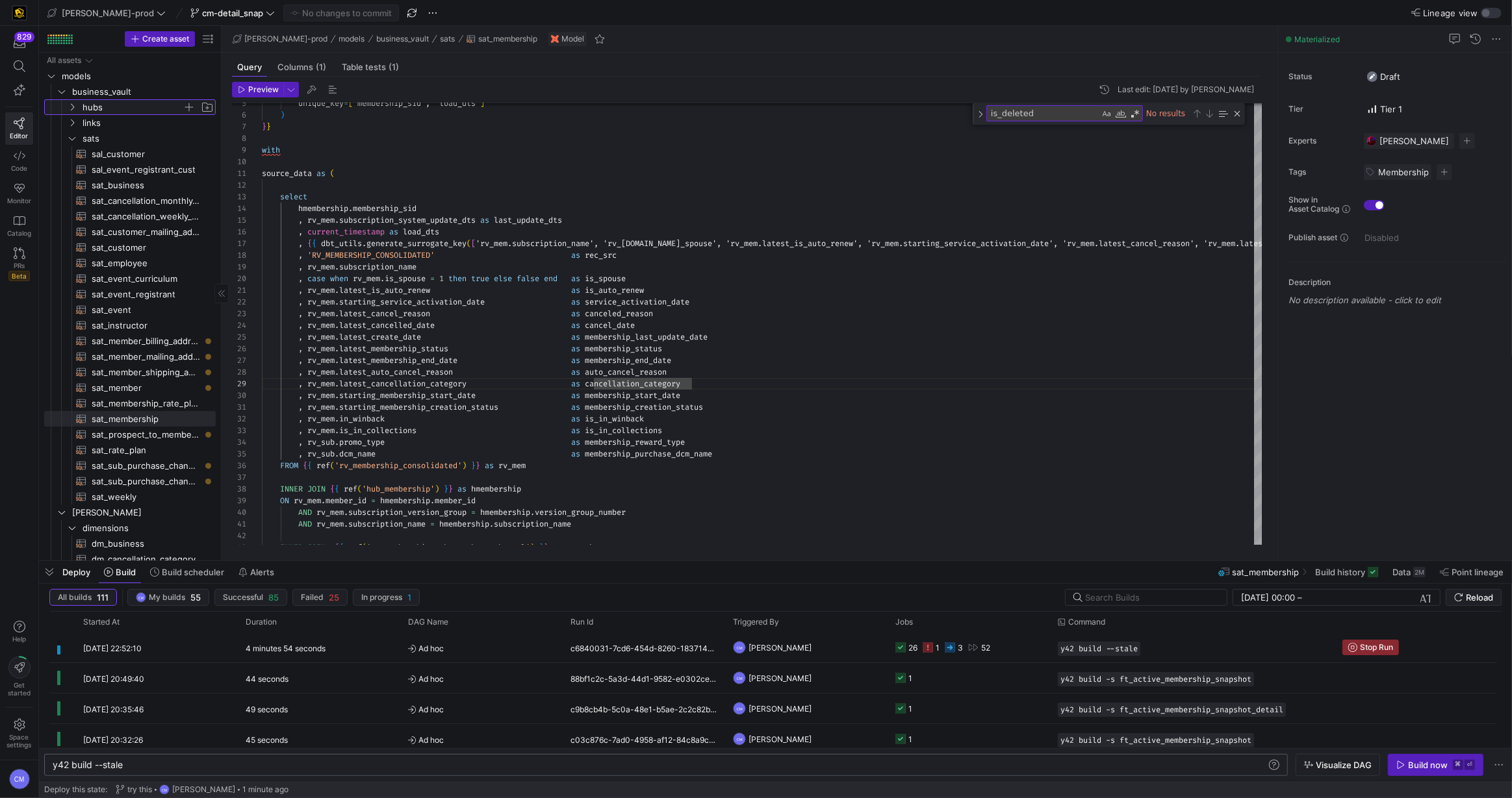
click at [101, 105] on span "hubs" at bounding box center [132, 107] width 100 height 15
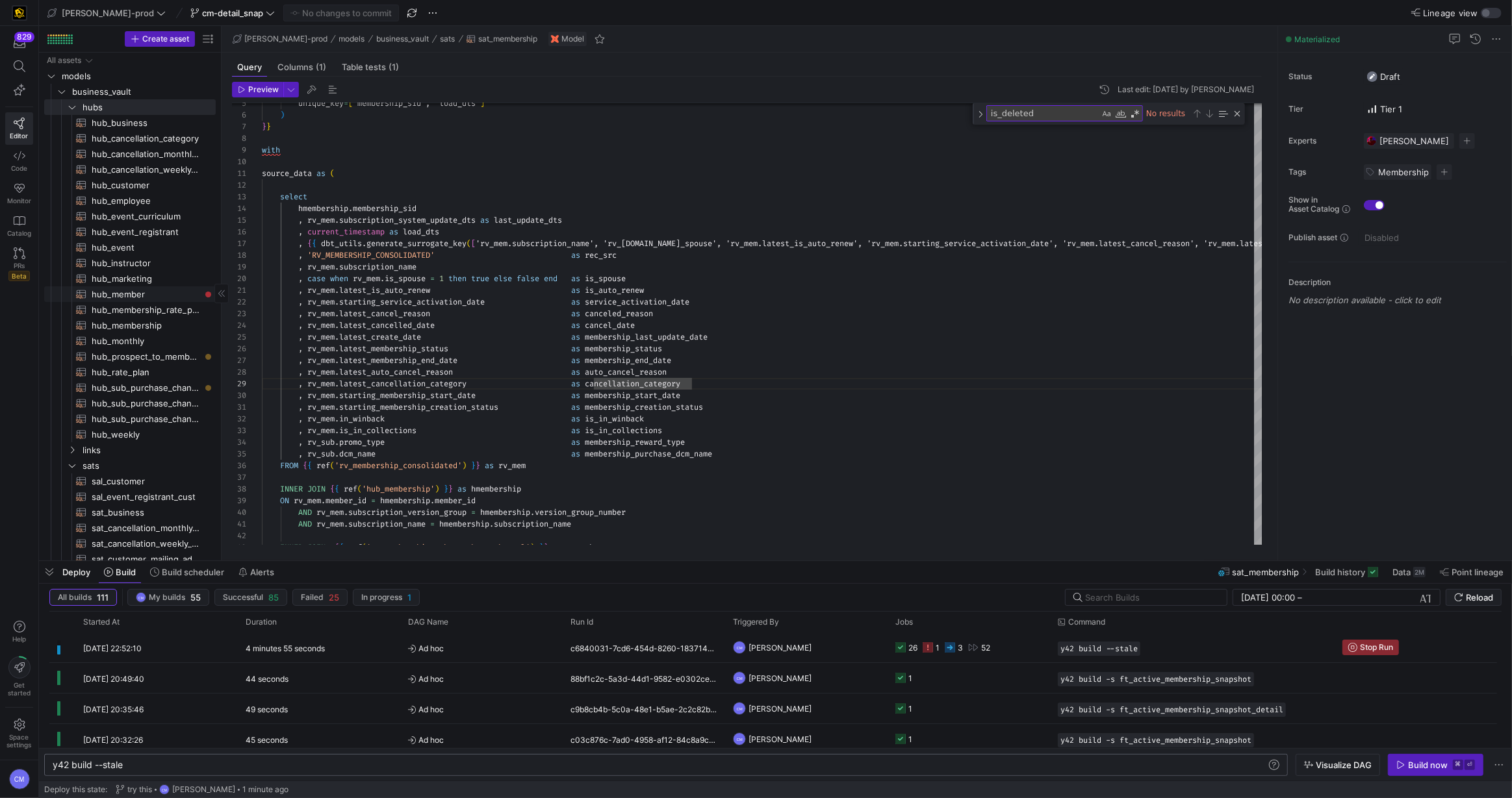
click at [168, 293] on span "hub_member​​​​​​​​​​" at bounding box center [146, 295] width 109 height 15
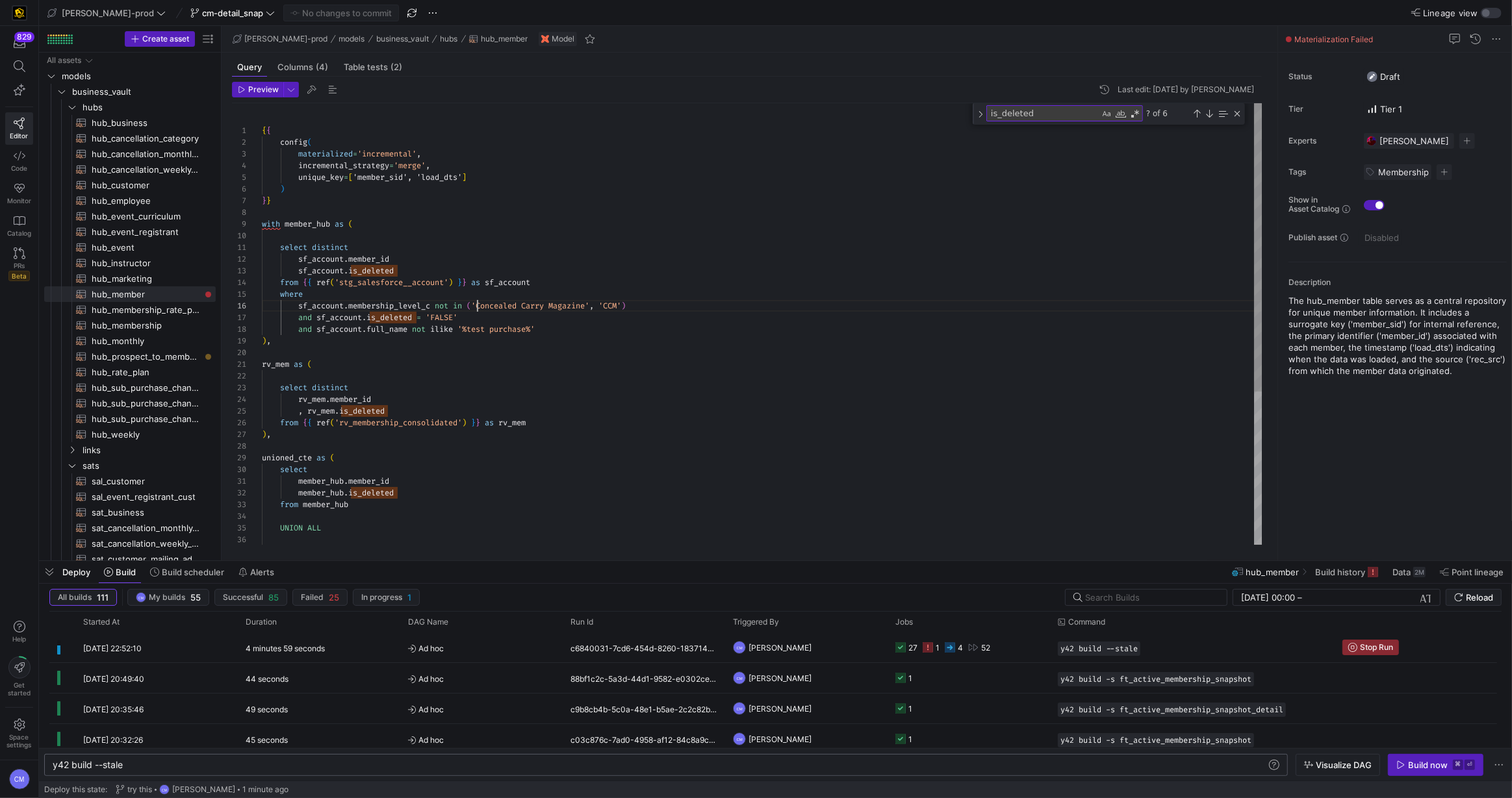
click at [475, 304] on div "unique_key = [ 'member_sid', 'load_dts' ] ) } } with member_hub as ( select dis…" at bounding box center [762, 441] width 1001 height 676
drag, startPoint x: 483, startPoint y: 316, endPoint x: 242, endPoint y: 315, distance: 241.0
click at [261, 315] on div "unique_key = [ 'member_sid', 'load_dts' ] ) } } with member_hub as ( select dis…" at bounding box center [762, 441] width 1001 height 676
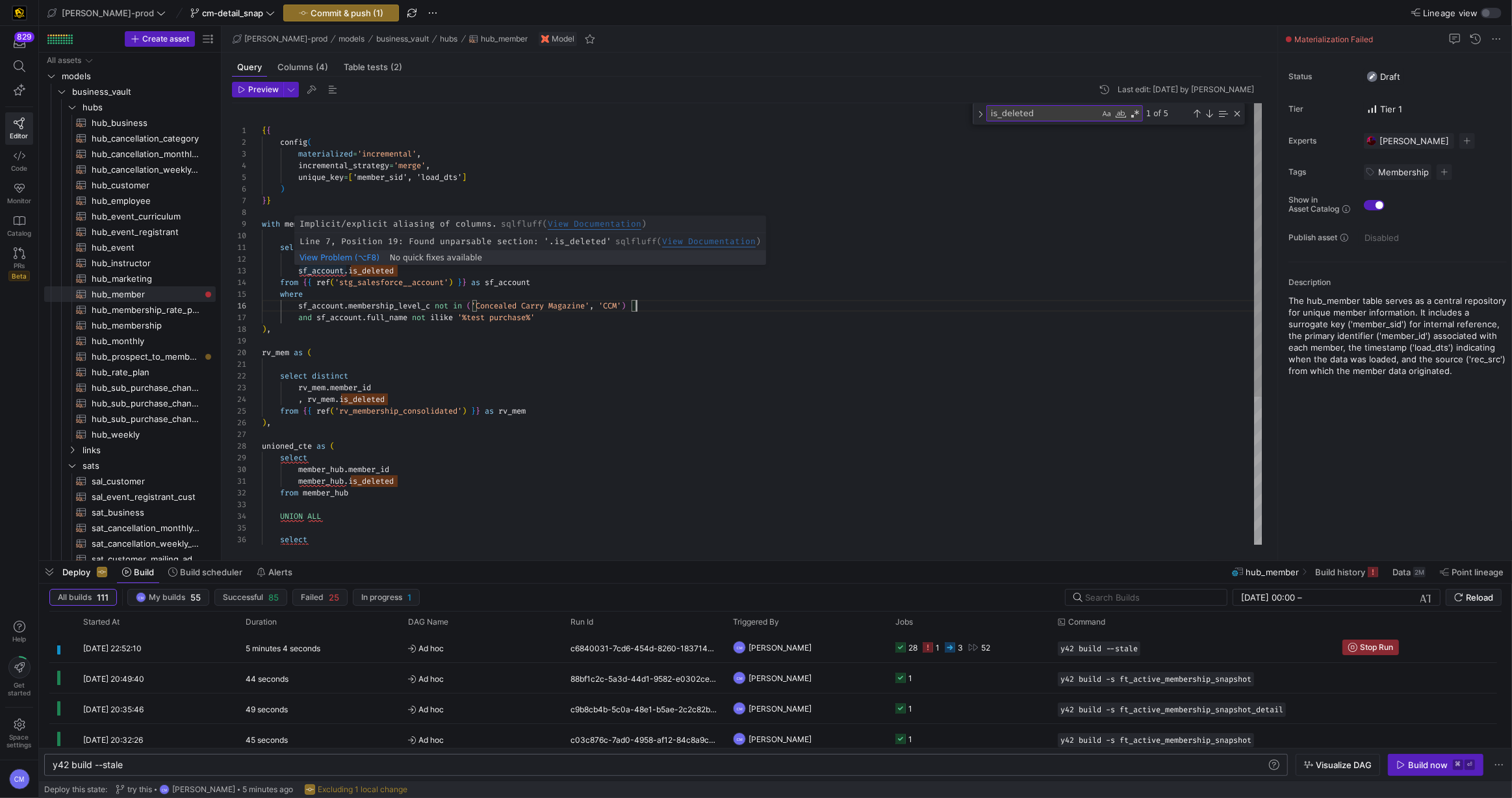
click at [295, 268] on div "unique_key = [ 'member_sid', 'load_dts' ] ) } } with member_hub as ( select dis…" at bounding box center [762, 435] width 1001 height 664
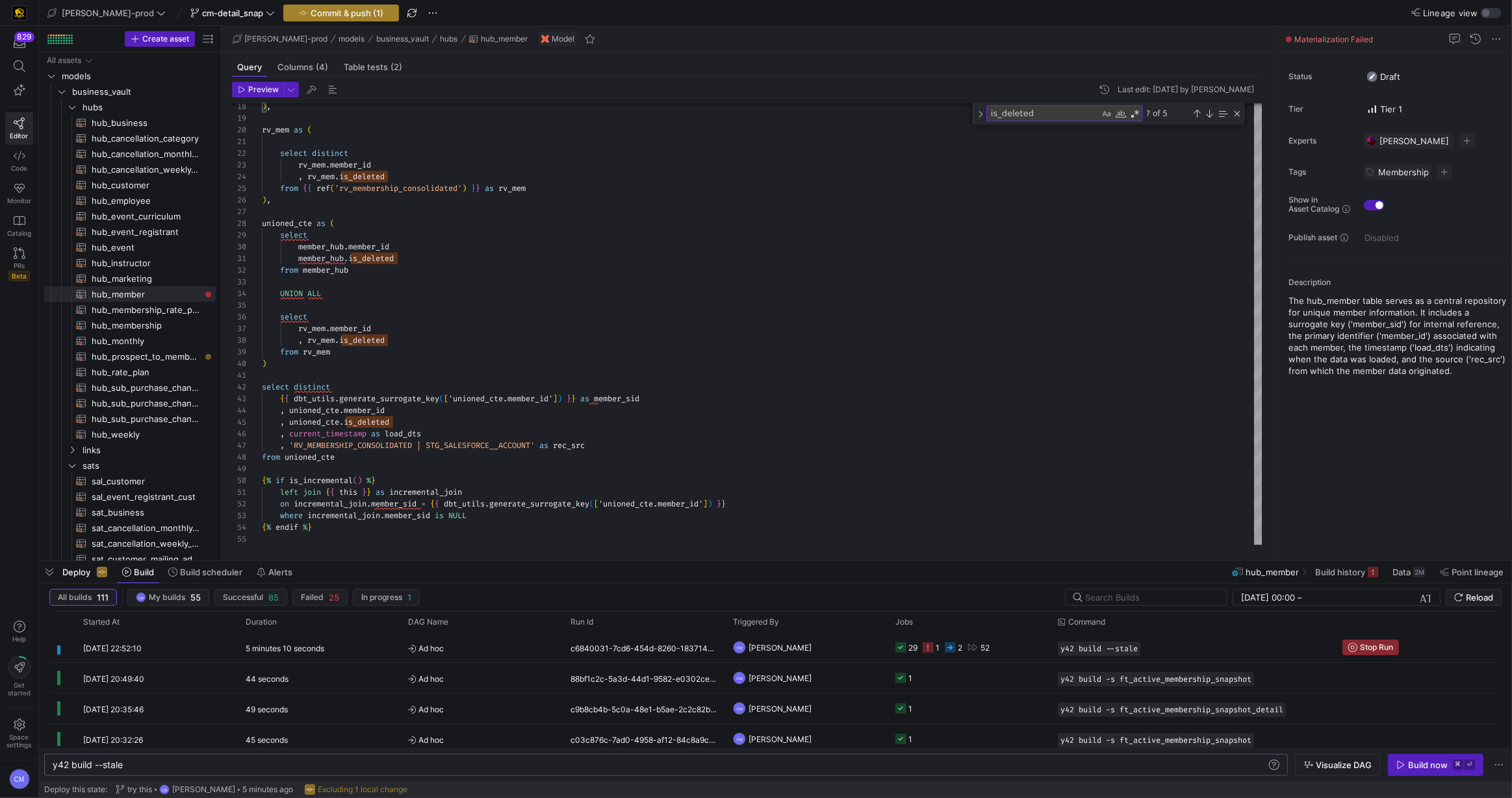
type textarea "select distinct sf_account.member_id , sf_[DOMAIN_NAME]_deleted from {{ ref('st…"
click at [323, 12] on span "Commit & push (1)" at bounding box center [347, 12] width 73 height 10
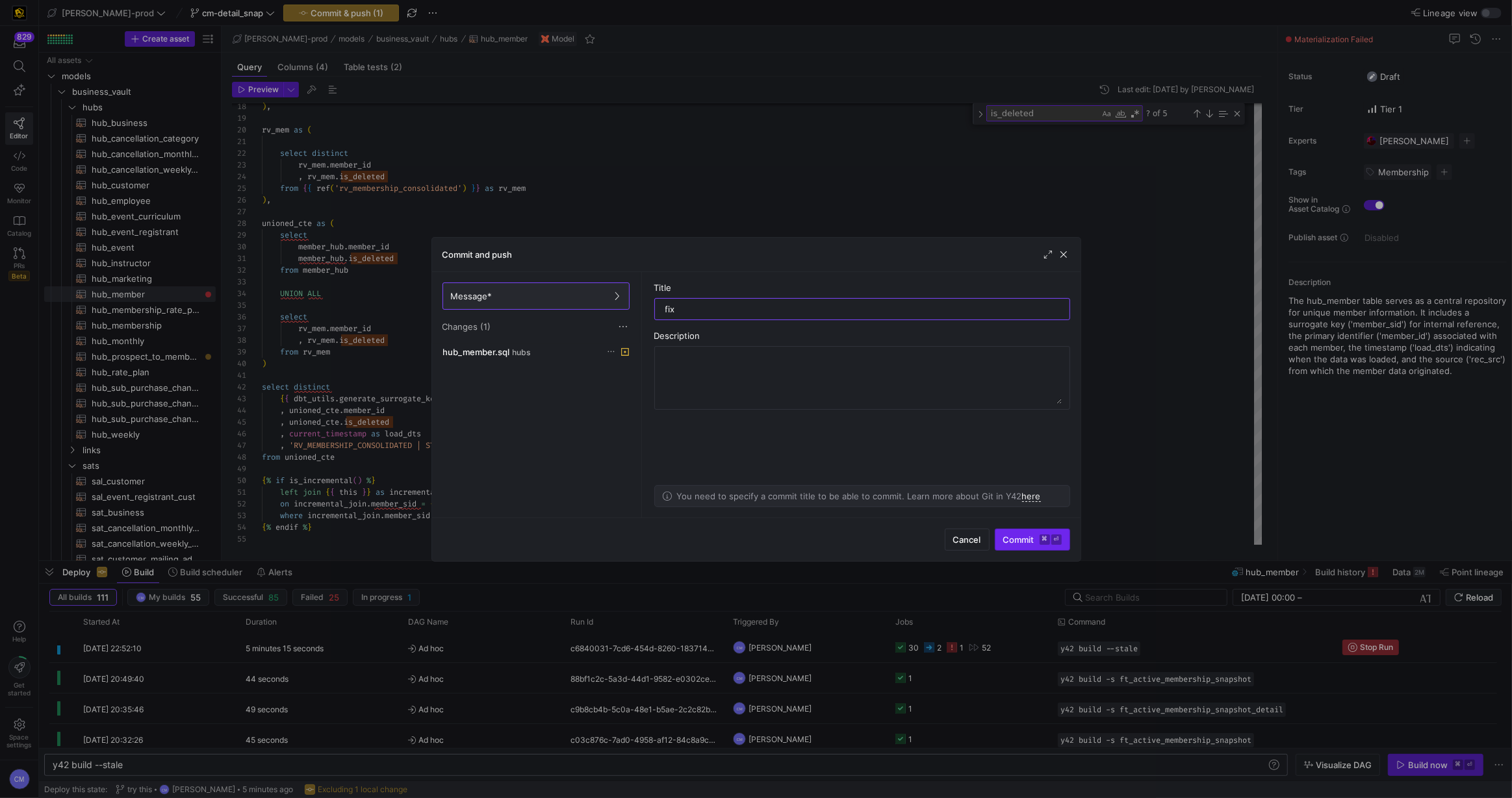
type input "fix"
click at [1055, 539] on kbd "⏎" at bounding box center [1056, 539] width 10 height 10
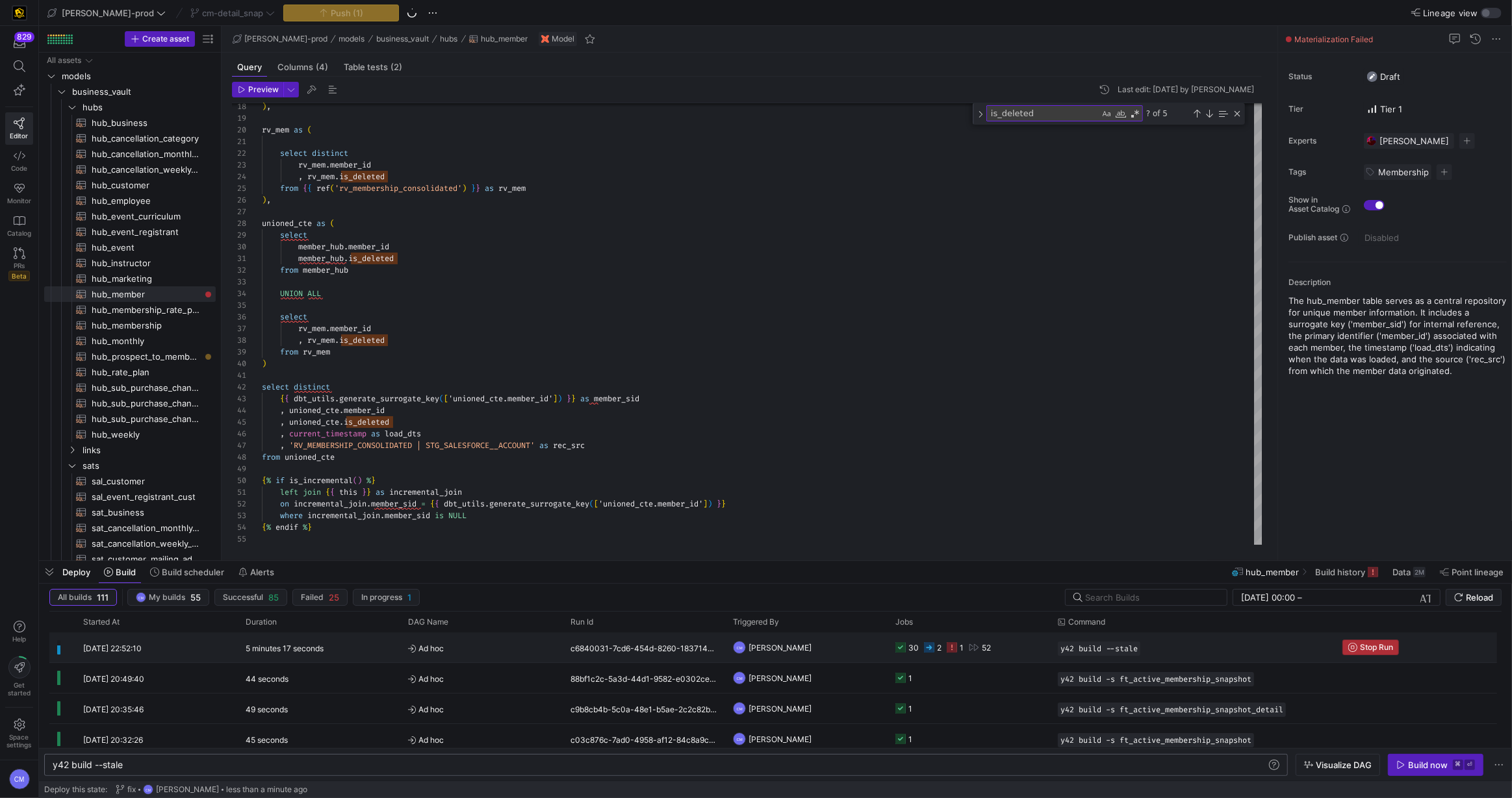
click at [1371, 645] on span "Stop Run" at bounding box center [1377, 647] width 33 height 9
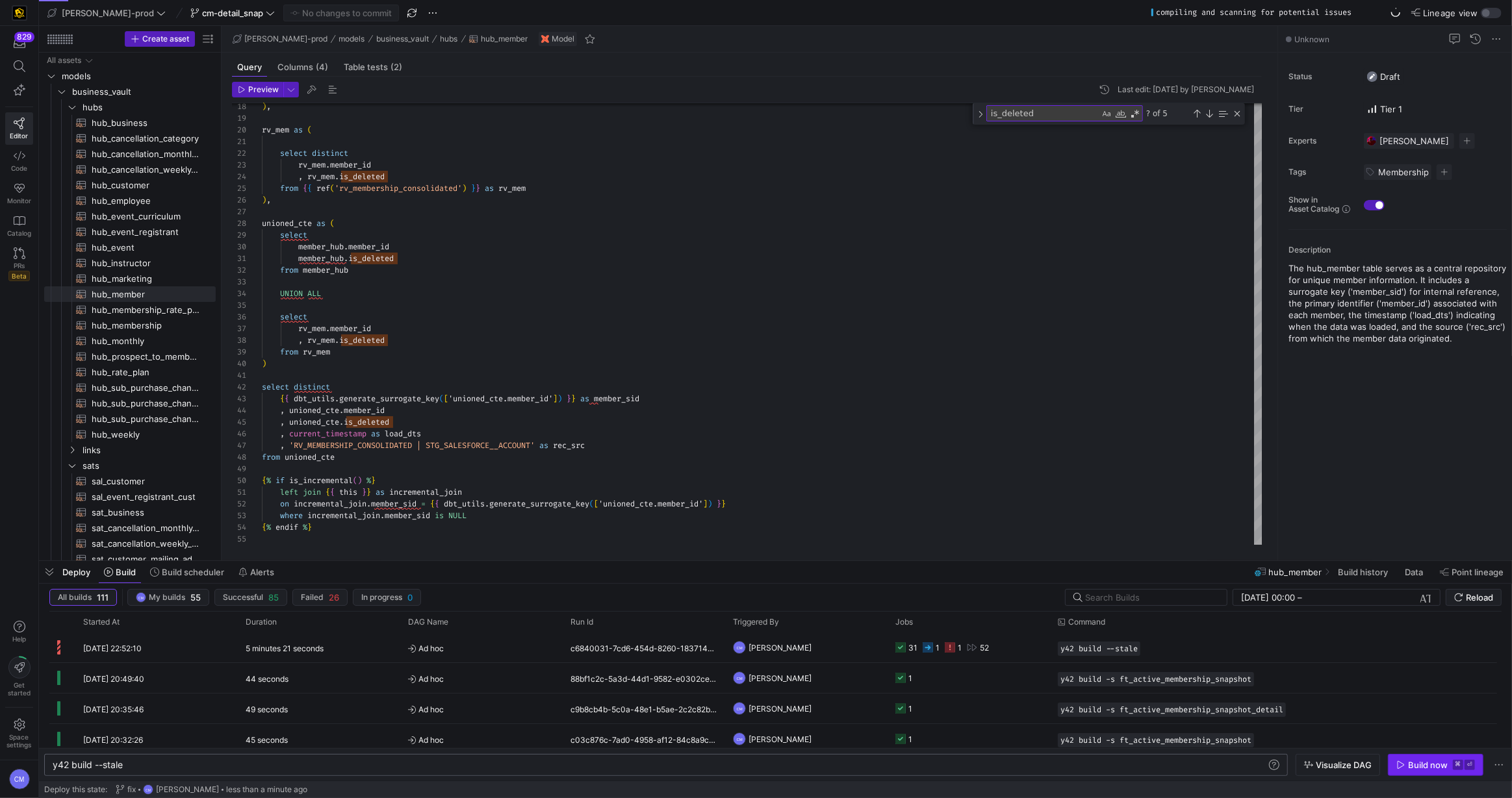
click at [1423, 770] on div "Build now" at bounding box center [1427, 765] width 40 height 10
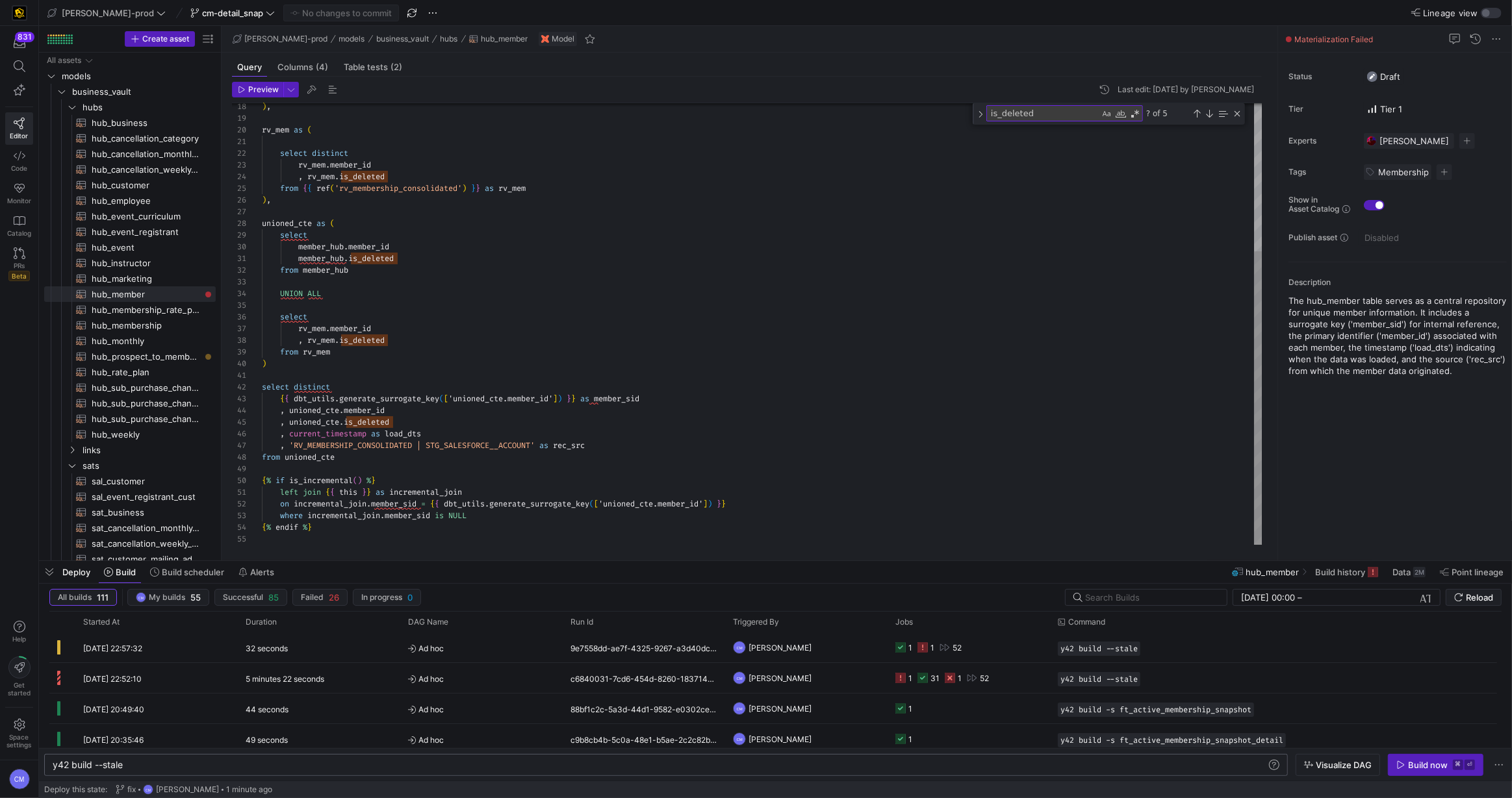
scroll to position [0, 37]
click at [298, 258] on div ") , rv_mem as ( select distinct rv_mem . member_id , rv_mem . is_deleted from {…" at bounding box center [762, 213] width 1001 height 664
click at [539, 208] on div ") , rv_mem as ( select distinct rv_mem . member_id , rv_mem . is_deleted from {…" at bounding box center [762, 213] width 1001 height 664
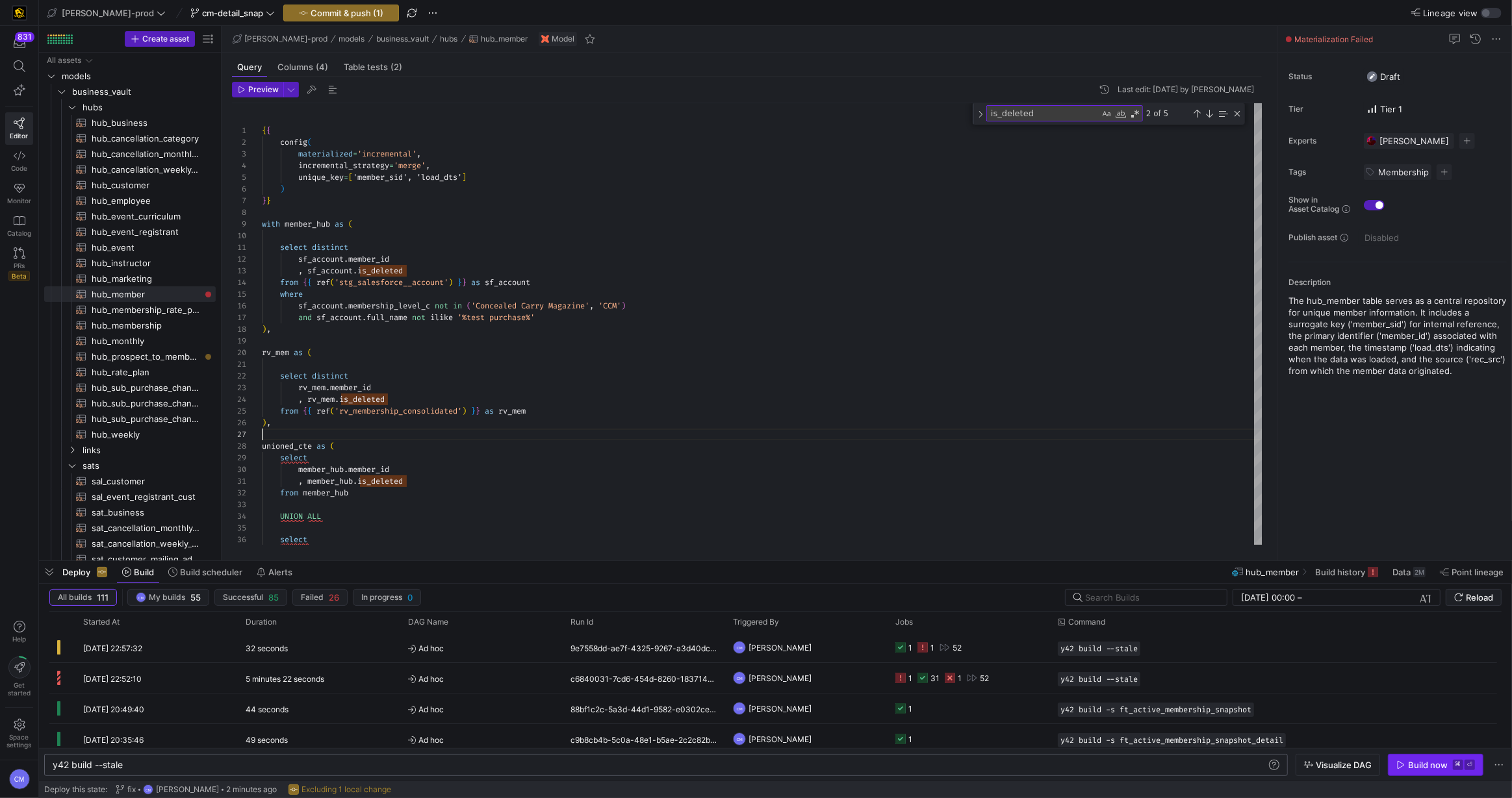
type textarea "select distinct rv_mem.member_id , rv_[DOMAIN_NAME]_deleted from {{ ref('rv_mem…"
click at [1419, 769] on div "Build now" at bounding box center [1427, 765] width 40 height 10
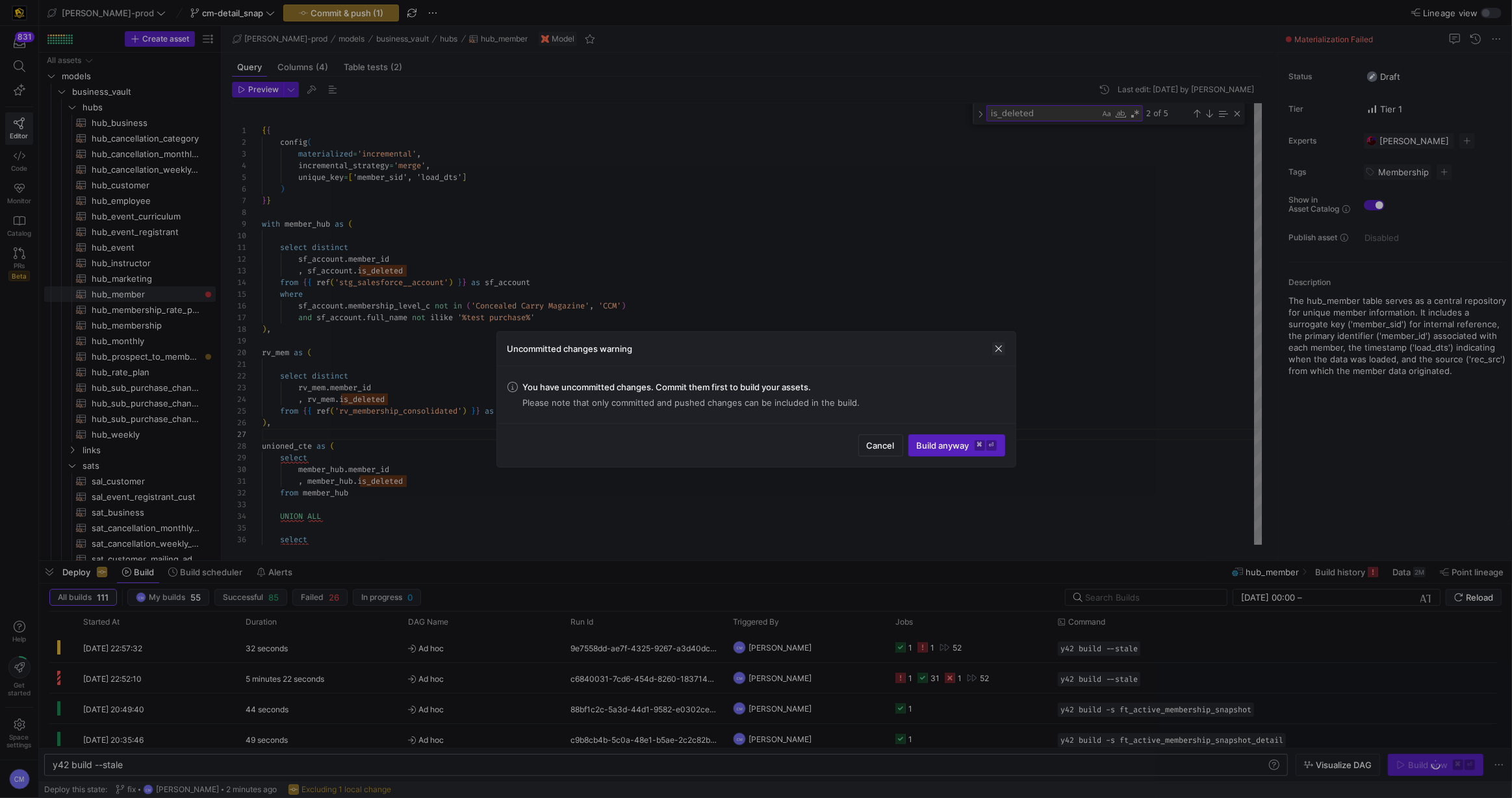
click at [1001, 352] on span "button" at bounding box center [998, 349] width 13 height 13
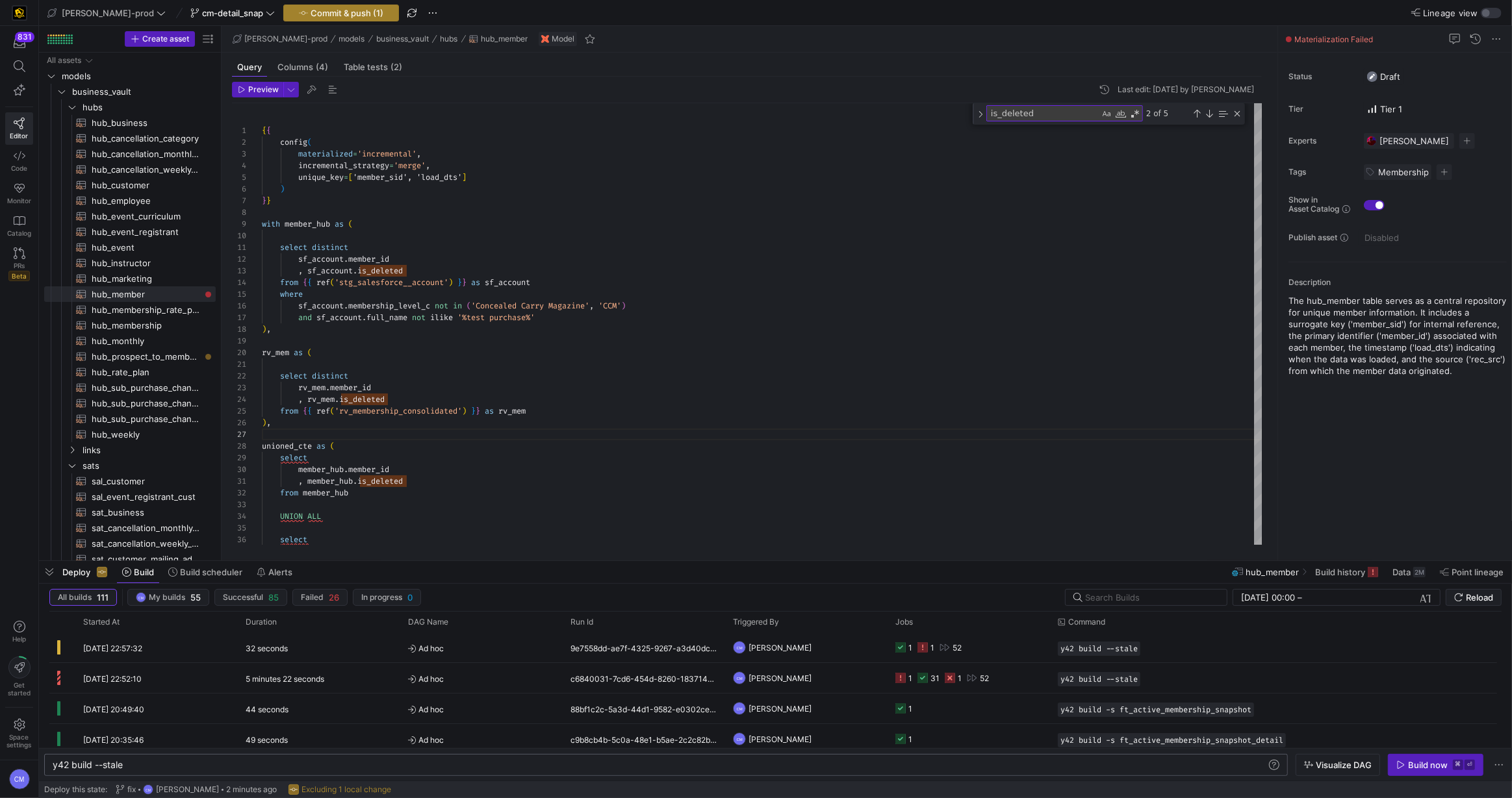
click at [311, 17] on span "Commit & push (1)" at bounding box center [347, 12] width 73 height 10
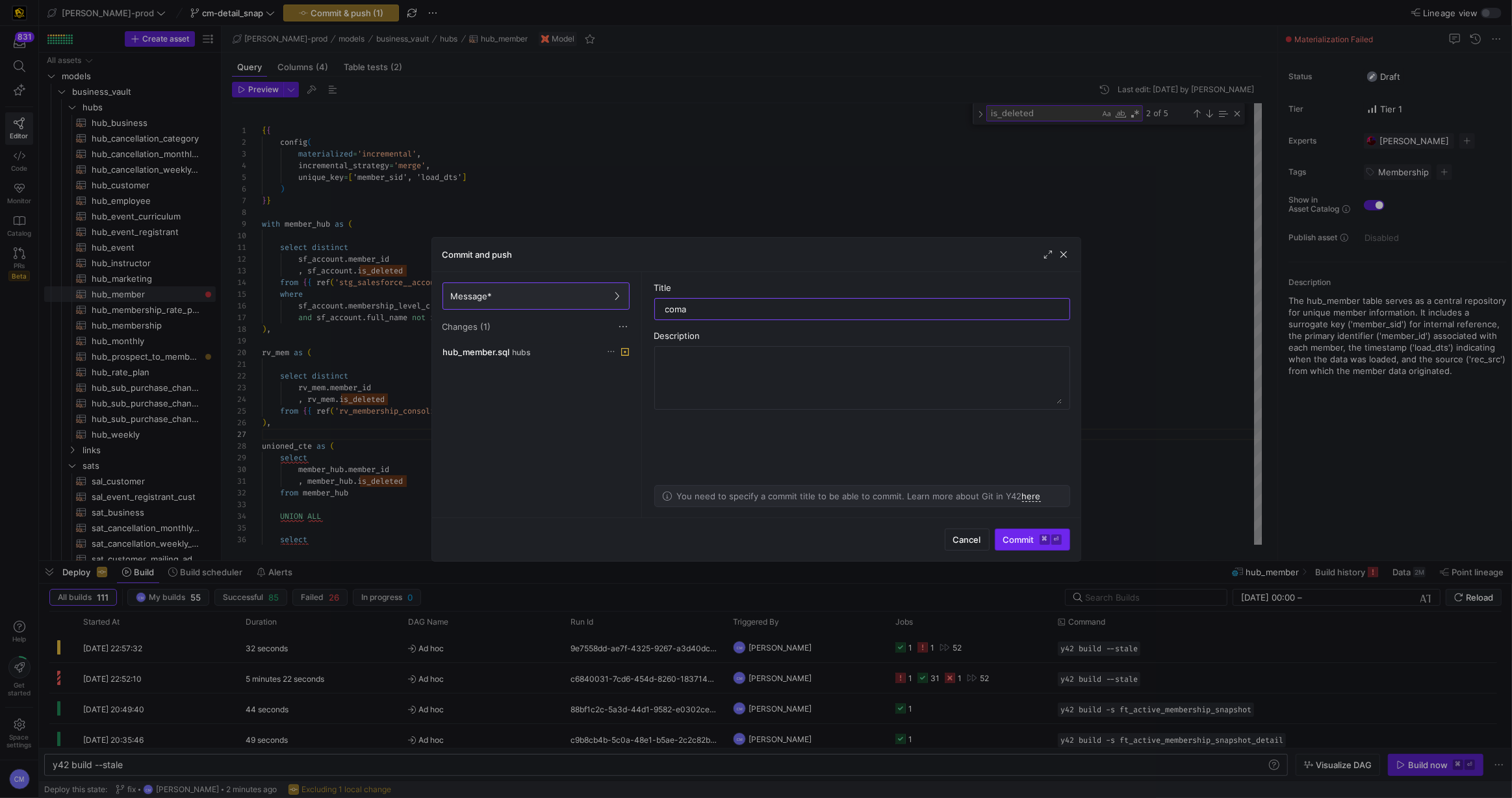
type input "coma"
click at [1041, 544] on kbd "⌘" at bounding box center [1045, 539] width 10 height 10
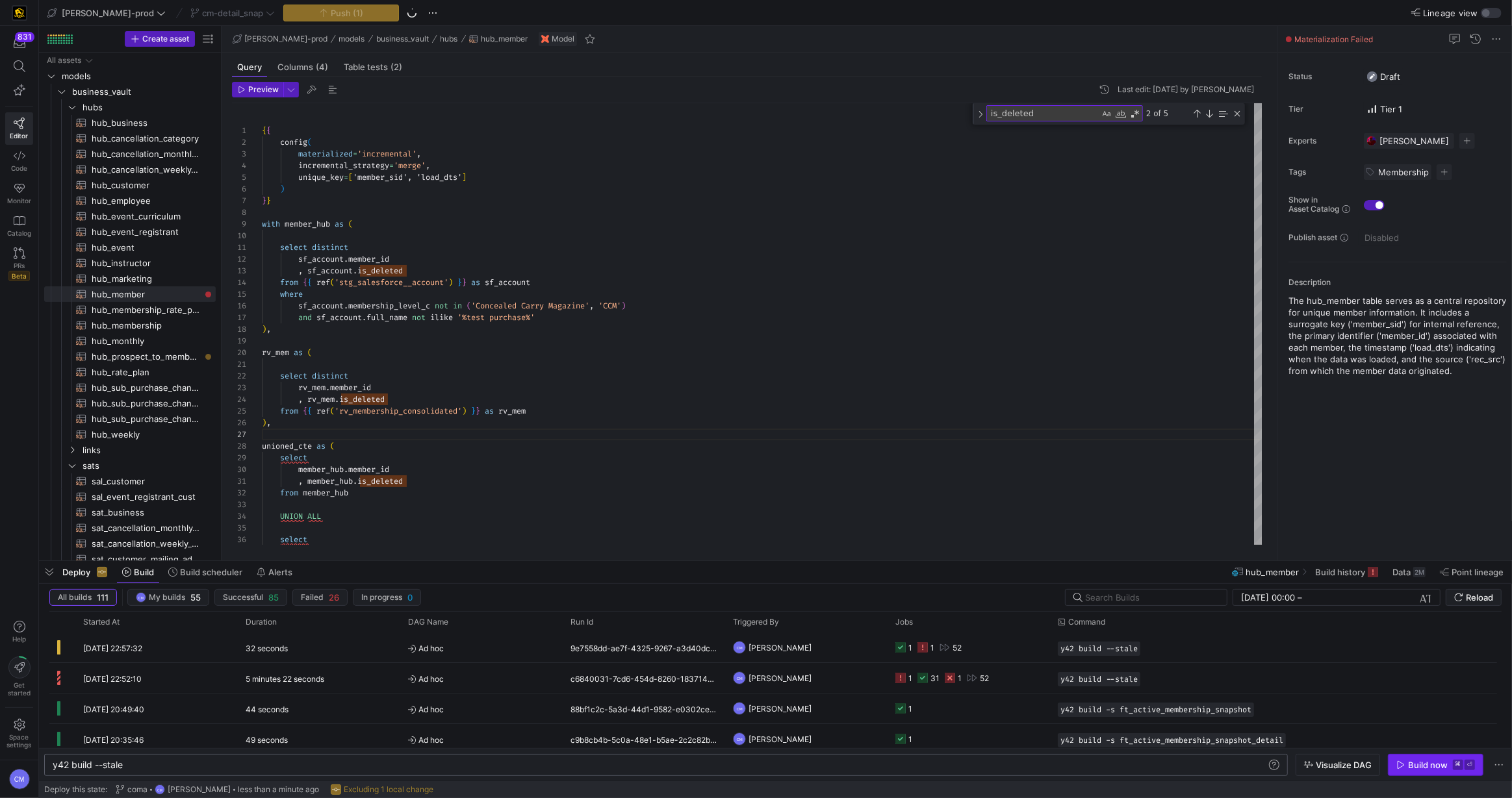
click at [1458, 771] on span "button" at bounding box center [1436, 765] width 94 height 21
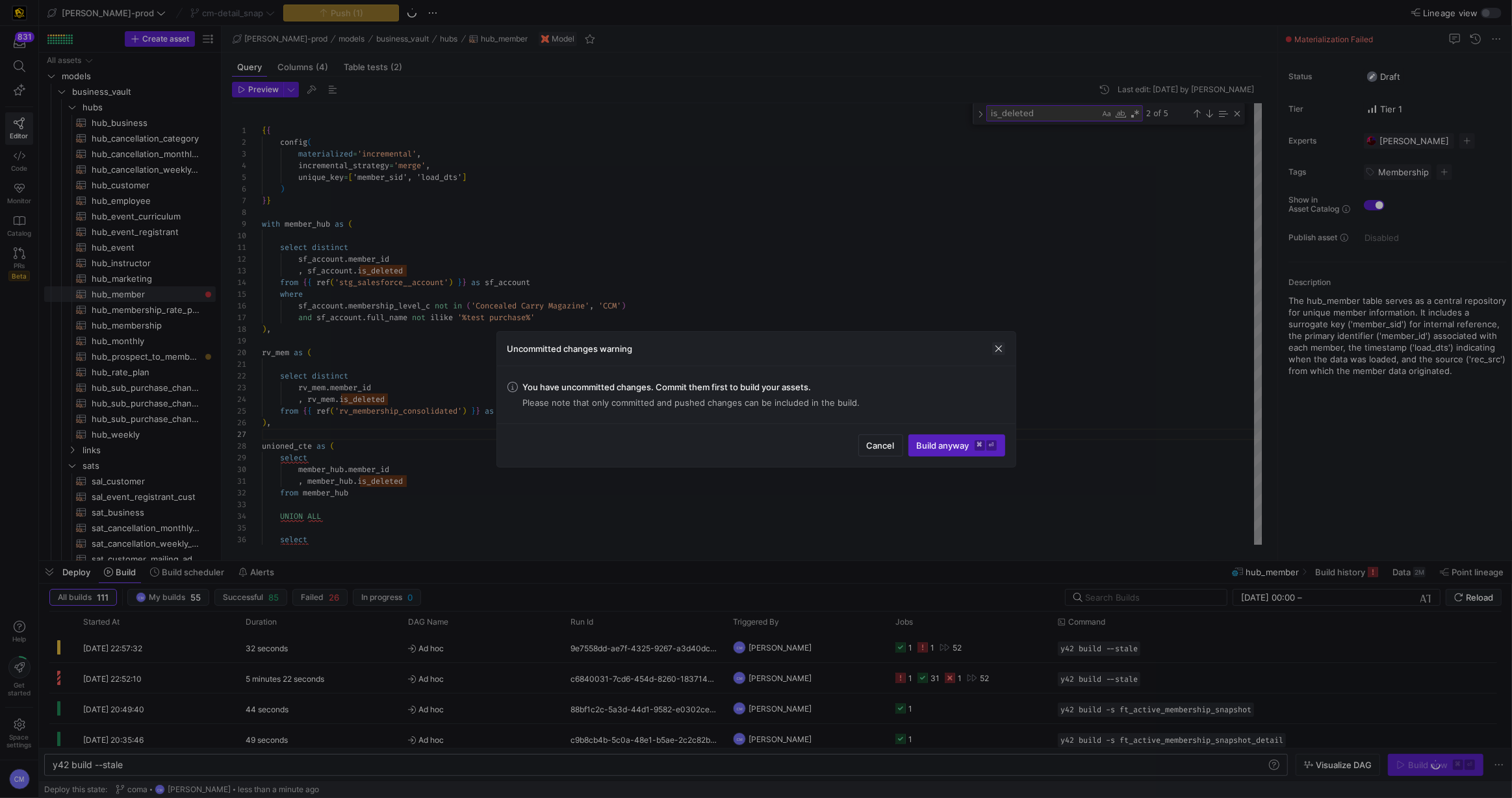
click at [1001, 353] on span "button" at bounding box center [998, 349] width 13 height 13
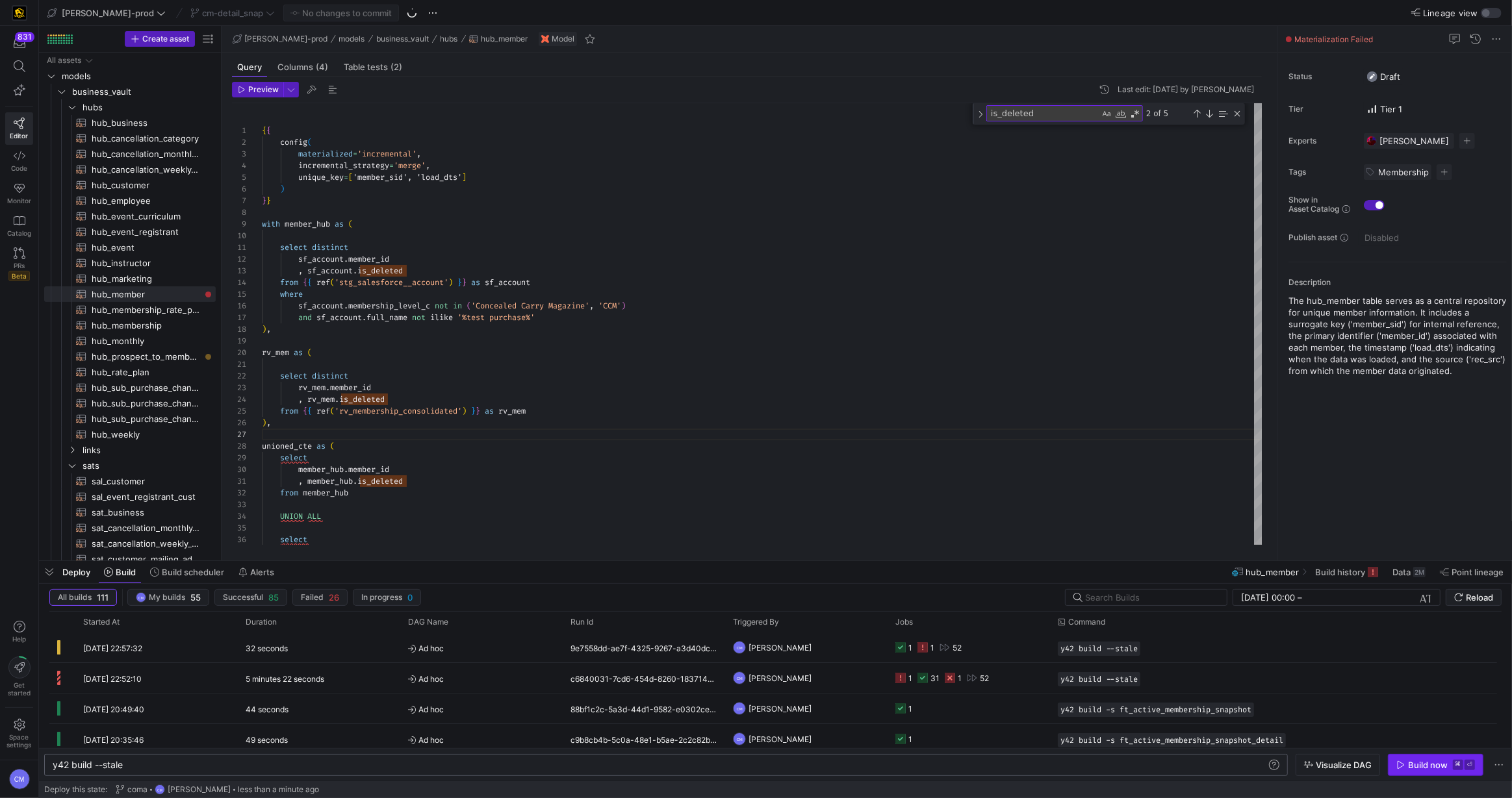
click at [1441, 771] on span "button" at bounding box center [1436, 765] width 94 height 21
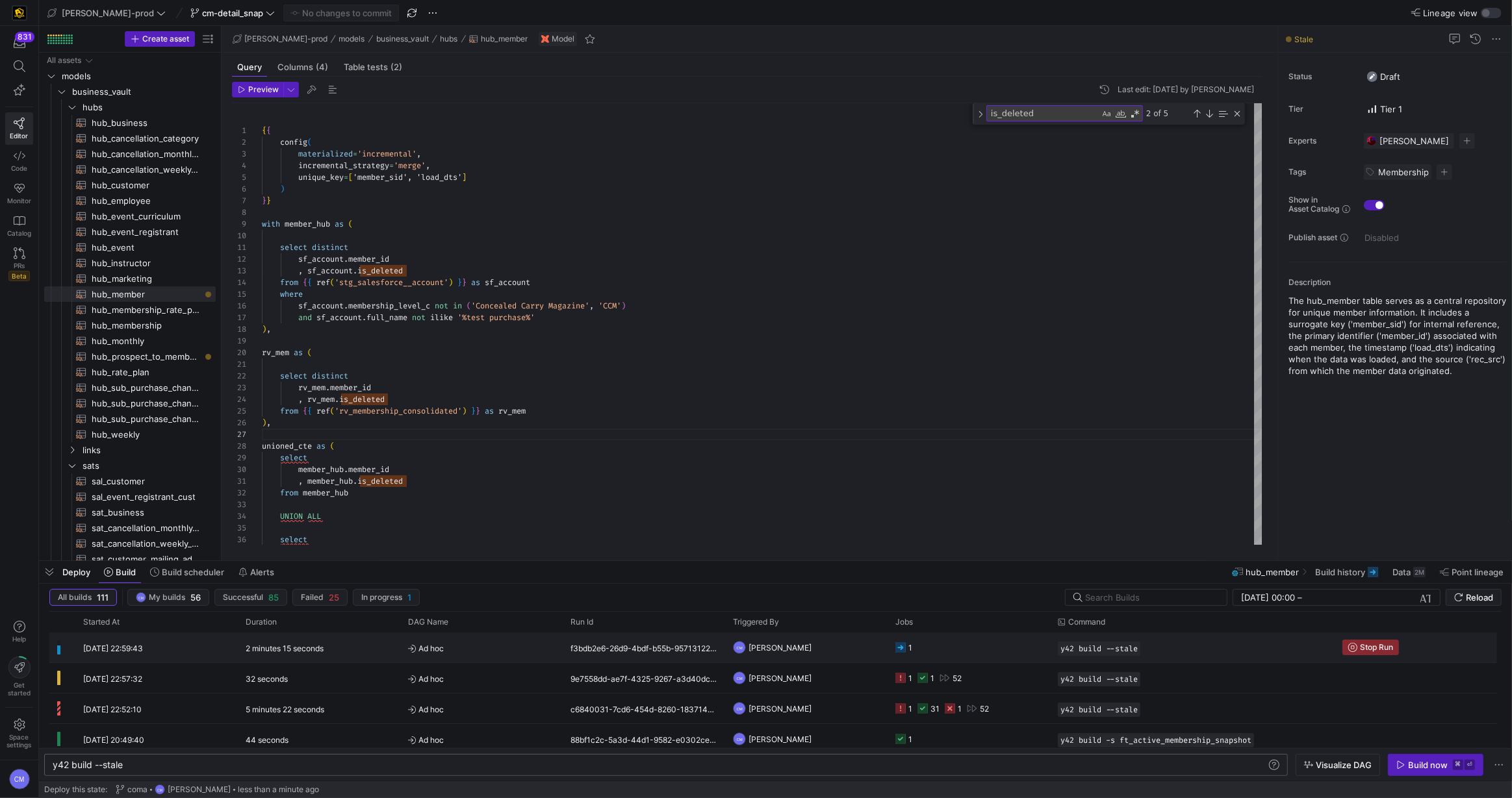
click at [942, 643] on y42-job-status-cell-renderer "1" at bounding box center [969, 647] width 147 height 28
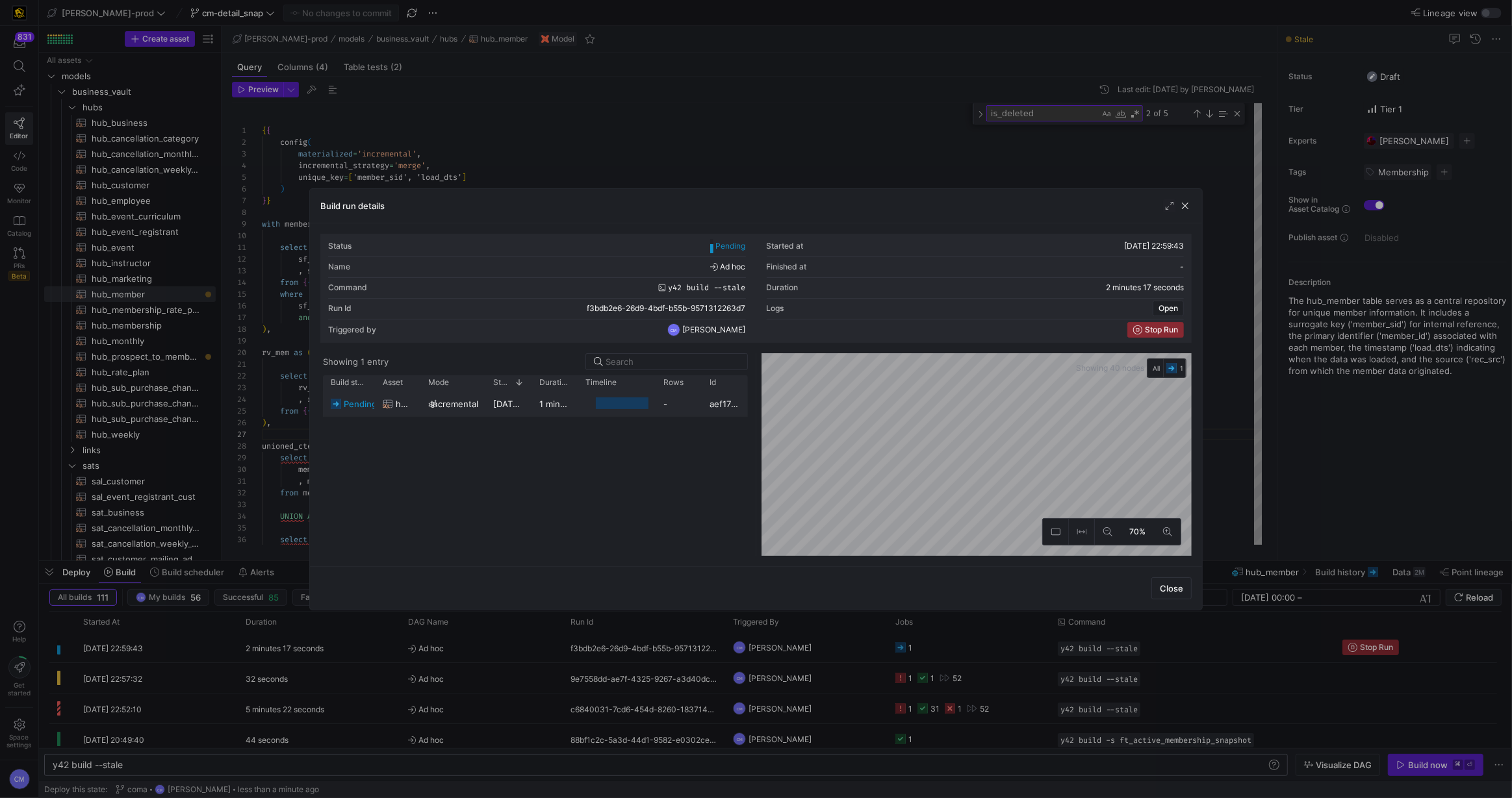
click at [582, 410] on div at bounding box center [617, 404] width 78 height 26
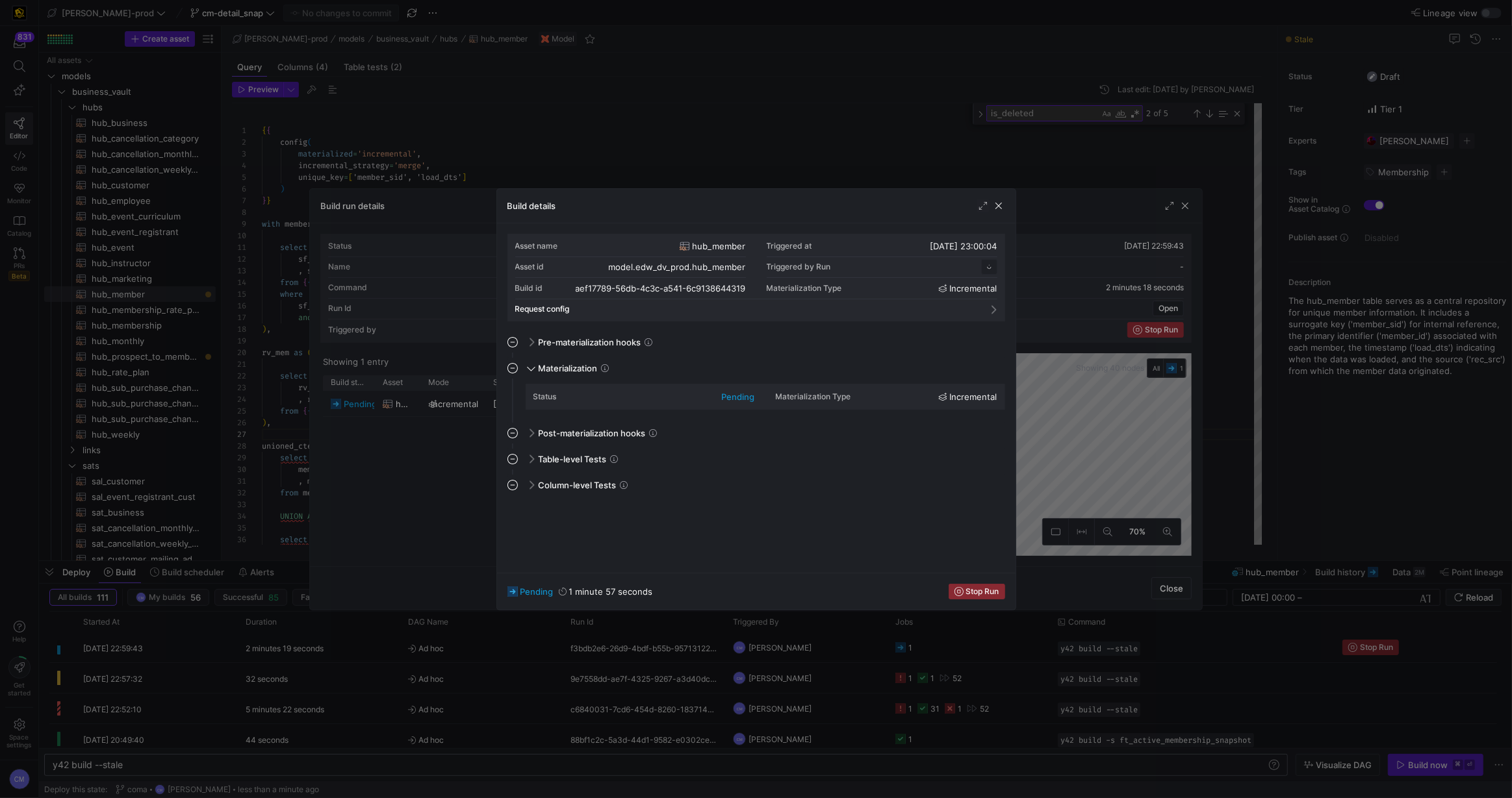
scroll to position [117, 0]
click at [499, 415] on div "Asset name hub_member Triggered at [DATE] 23:00:04 Asset id model.edw_dv_prod.h…" at bounding box center [756, 398] width 518 height 349
click at [477, 442] on div at bounding box center [756, 399] width 1512 height 798
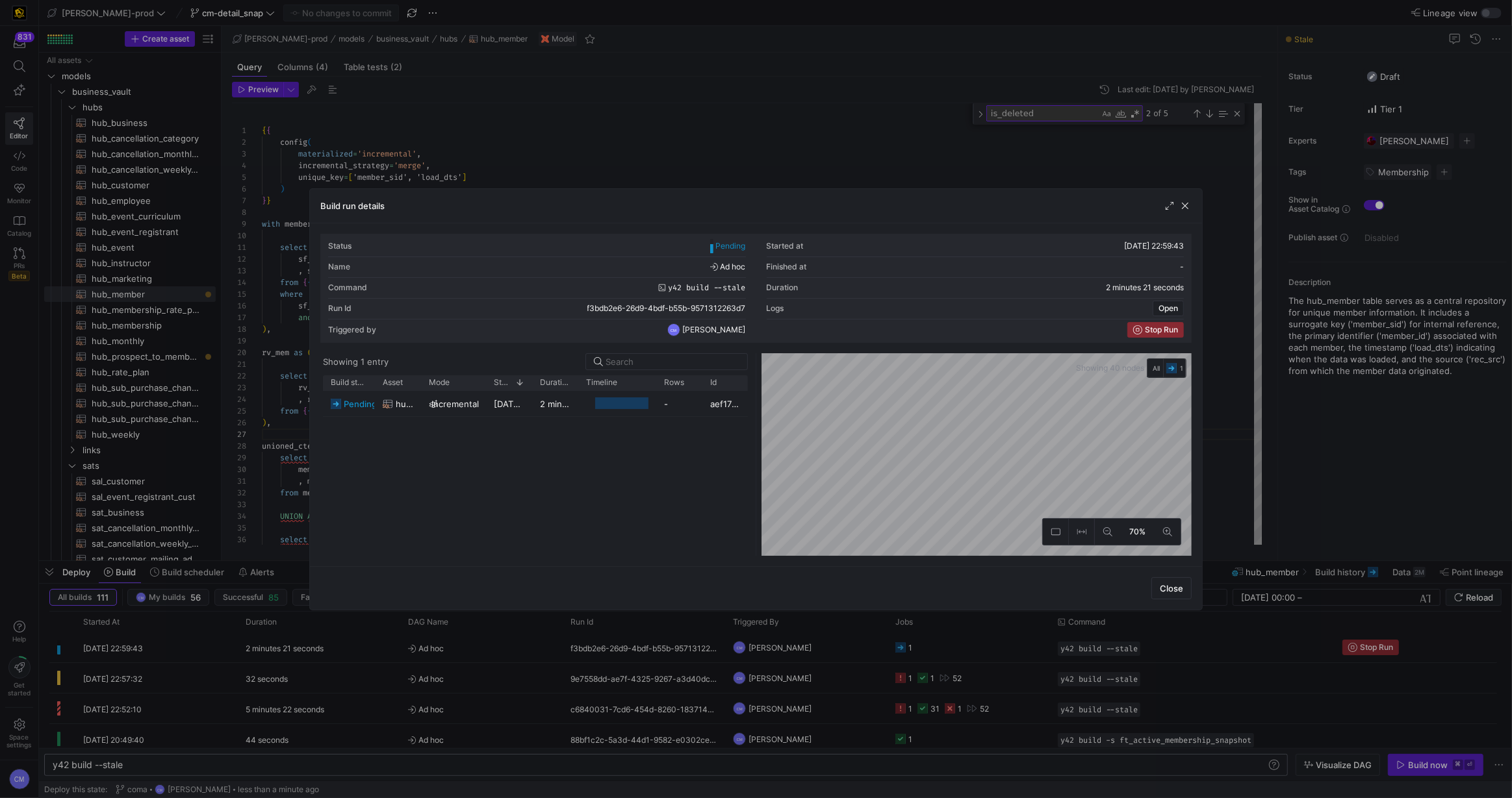
click at [674, 659] on div at bounding box center [756, 399] width 1512 height 798
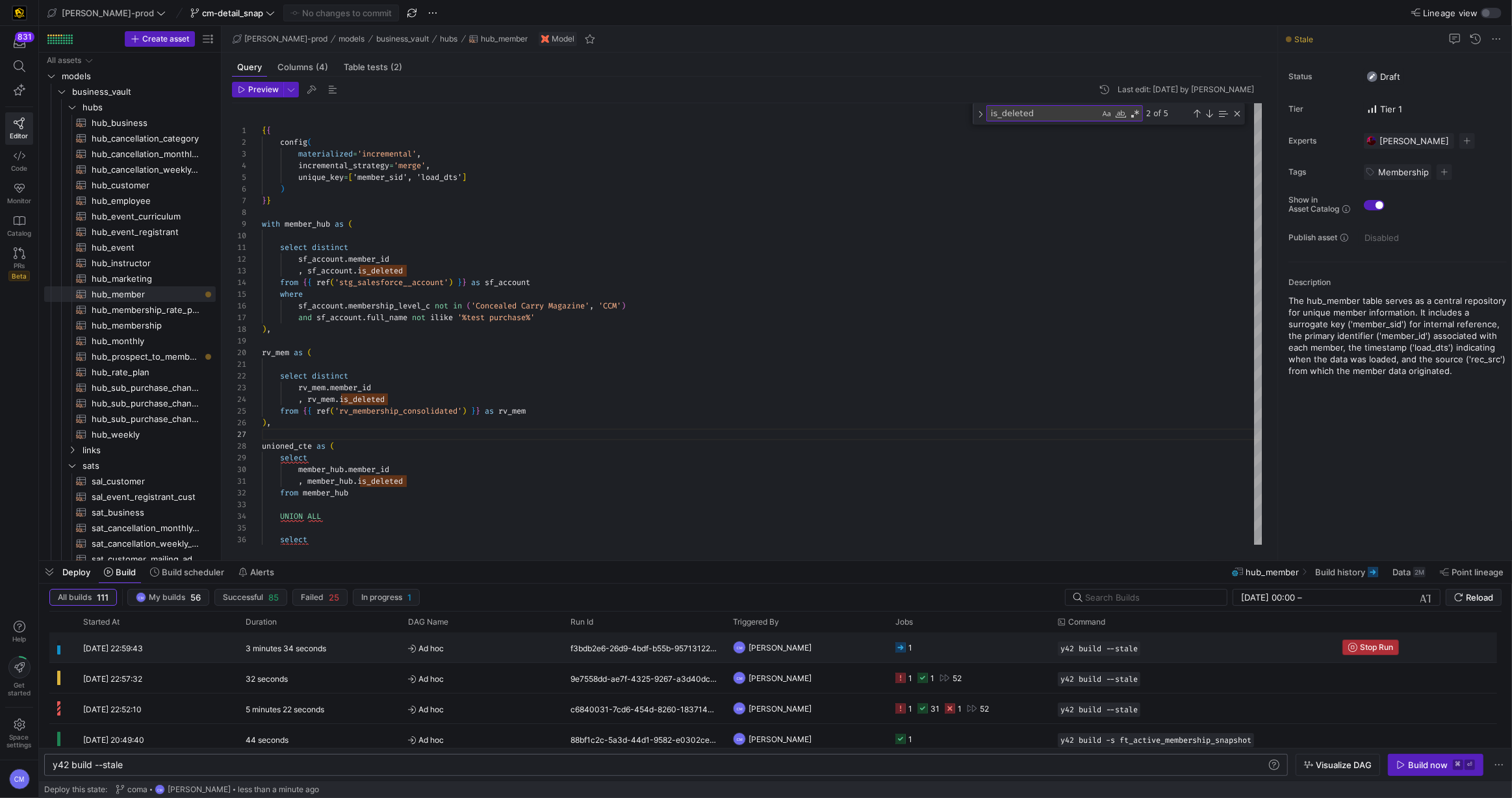
click at [1379, 645] on span "Stop Run" at bounding box center [1377, 647] width 33 height 9
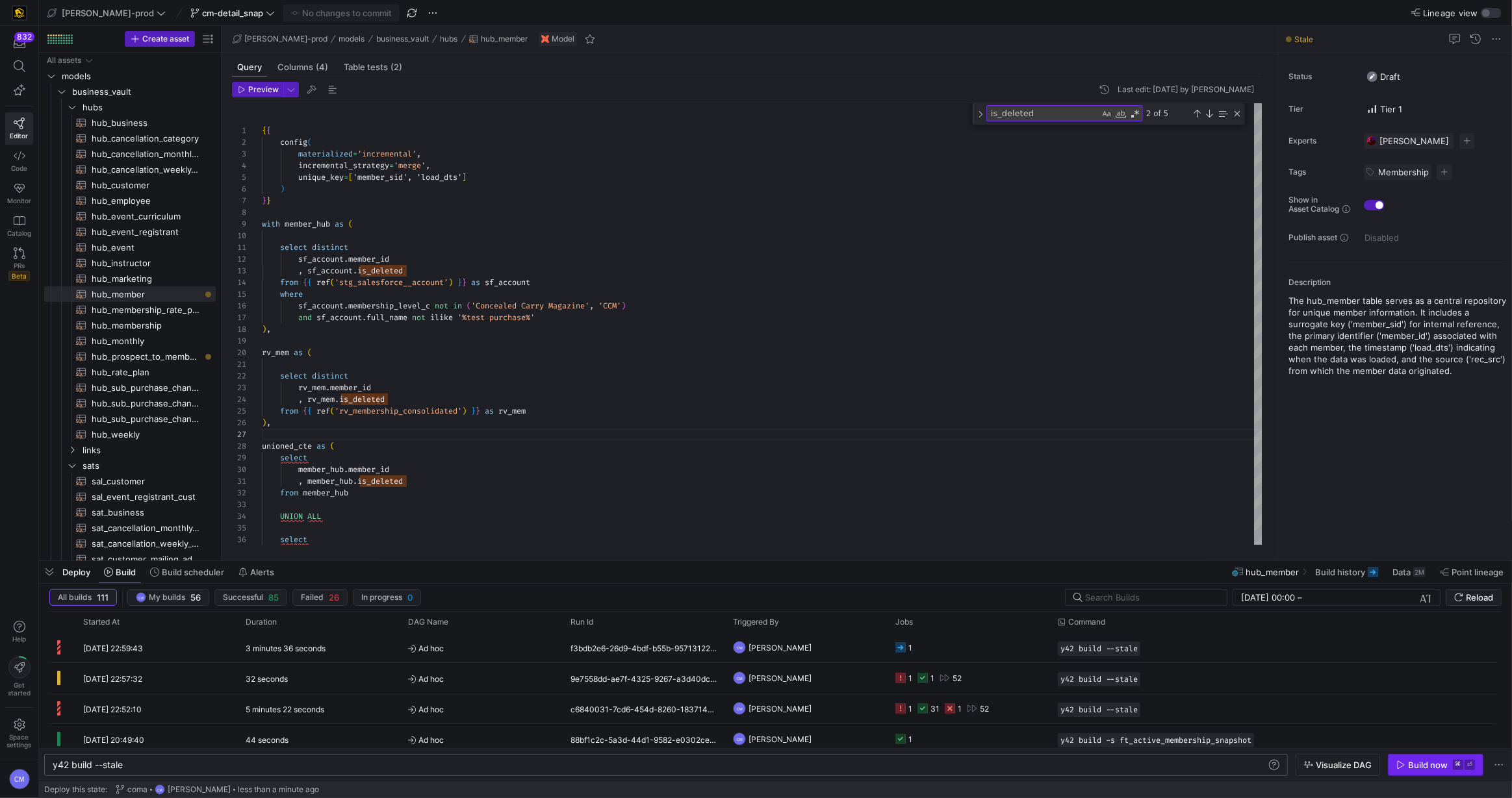
click at [1418, 761] on div "Build now" at bounding box center [1427, 765] width 40 height 10
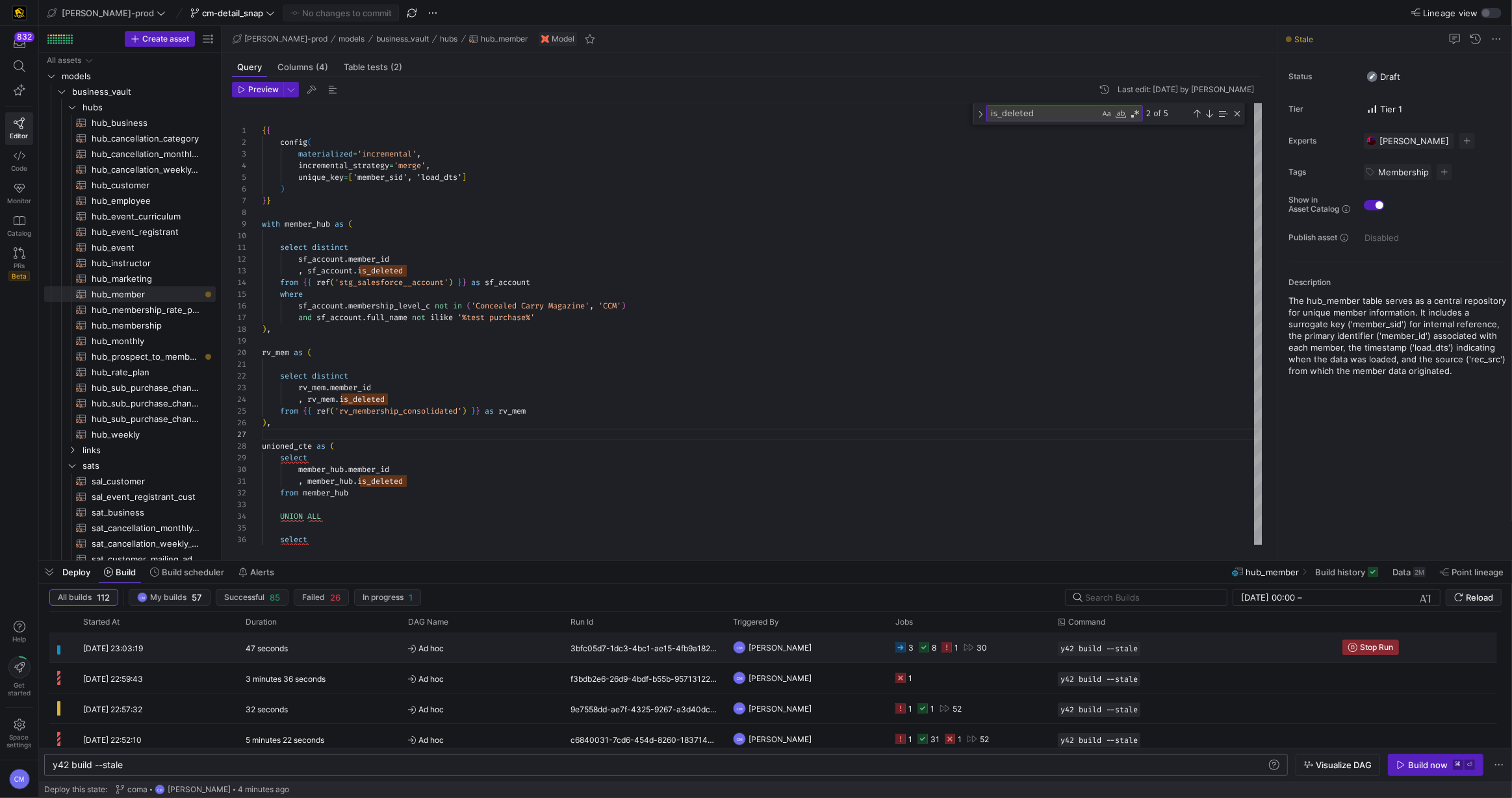
click at [966, 642] on div "Press SPACE to select this row." at bounding box center [968, 647] width 10 height 10
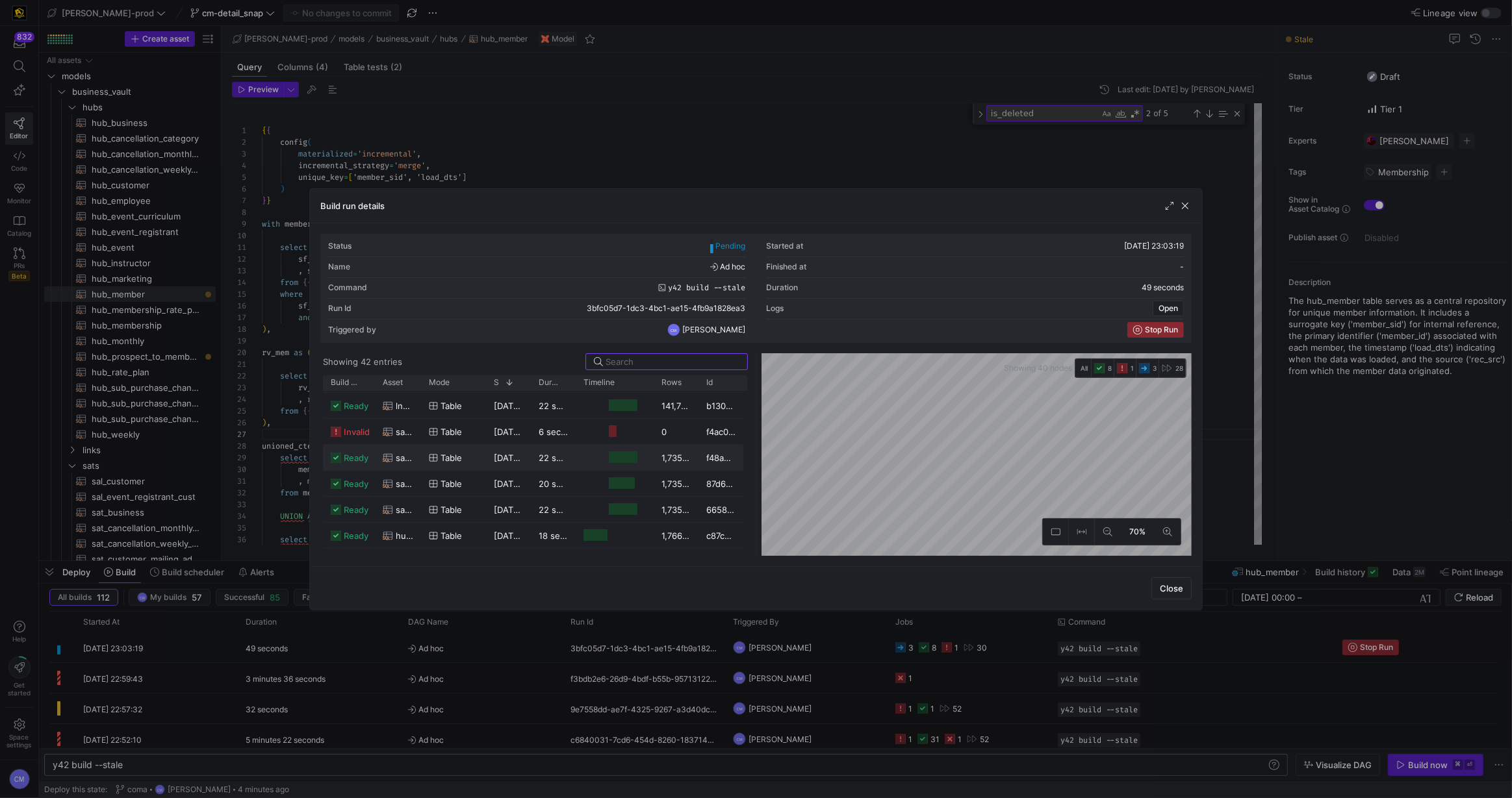
scroll to position [168, 0]
click at [513, 416] on span "[DATE] 23:03:39" at bounding box center [527, 418] width 67 height 10
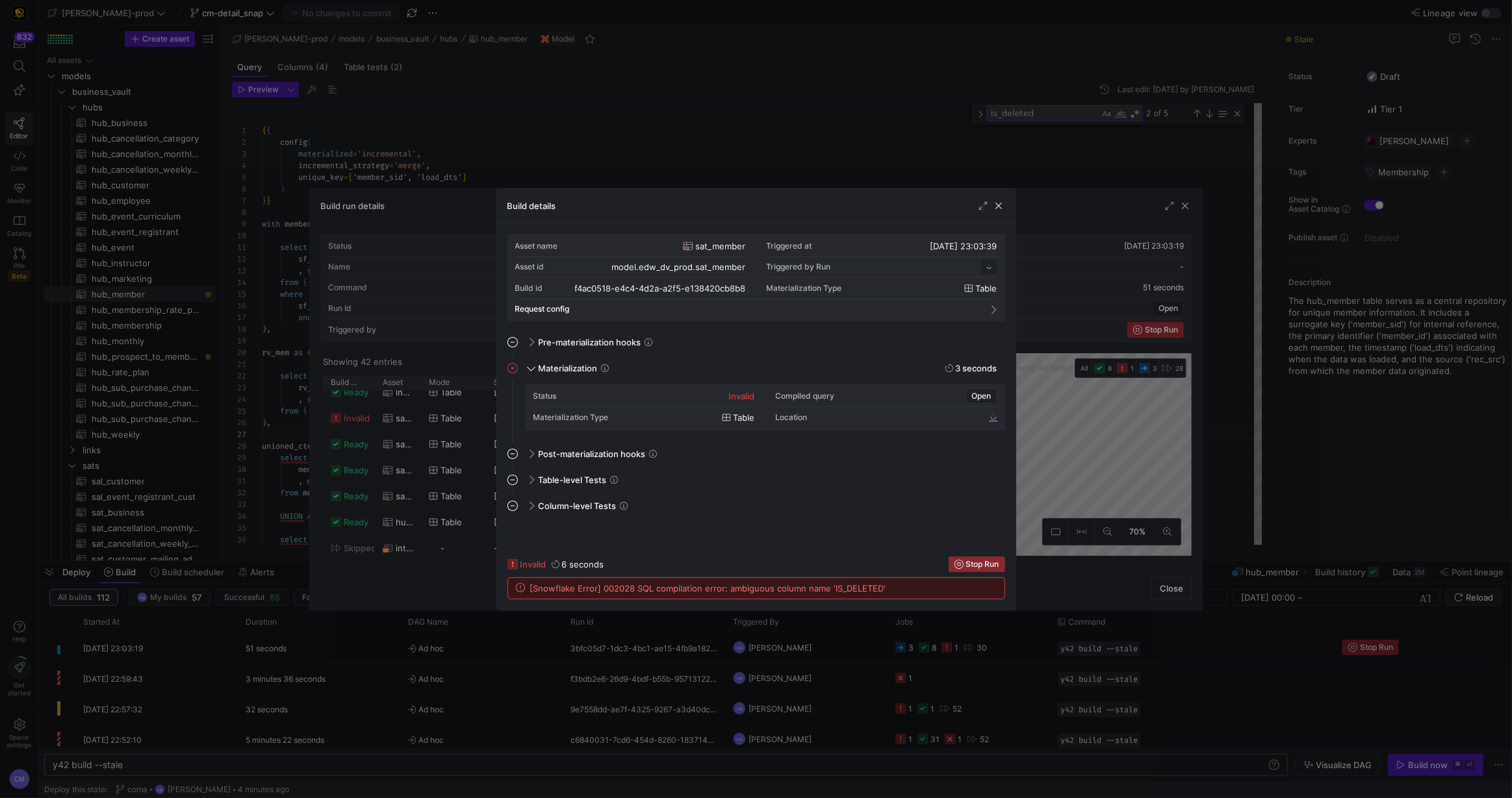
scroll to position [117, 0]
click at [762, 123] on div at bounding box center [756, 399] width 1512 height 798
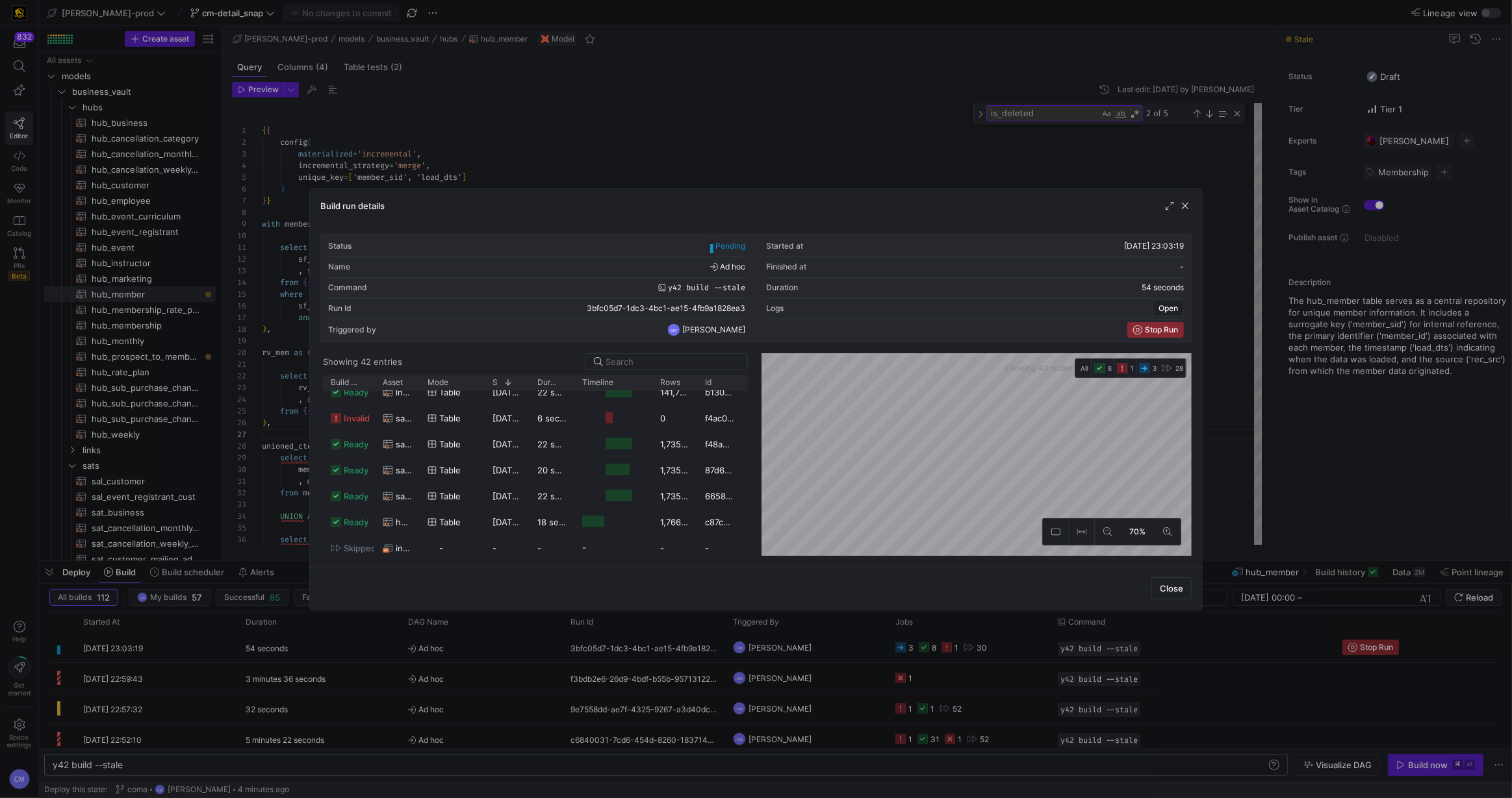
click at [701, 135] on div at bounding box center [756, 399] width 1512 height 798
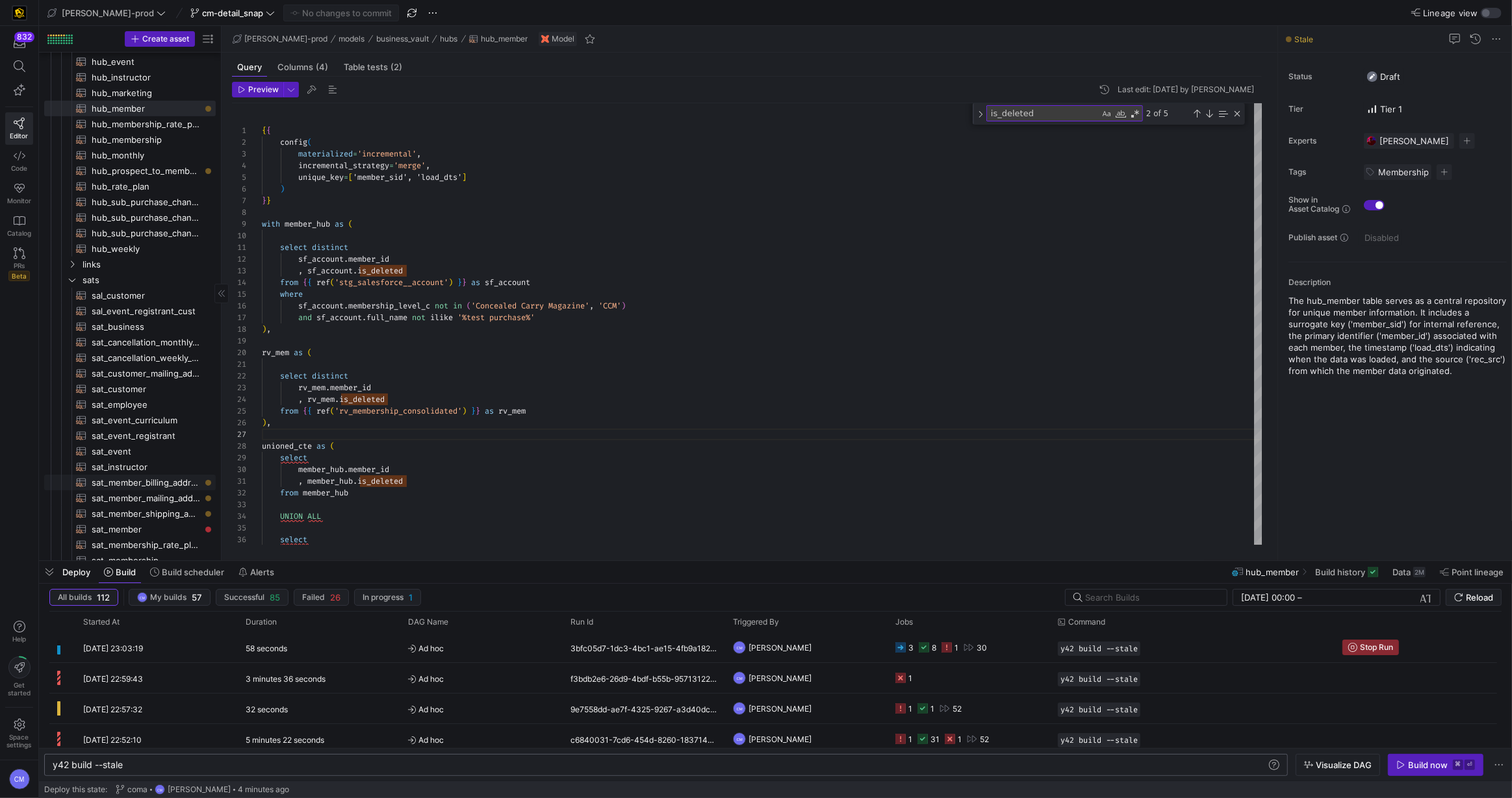
scroll to position [226, 0]
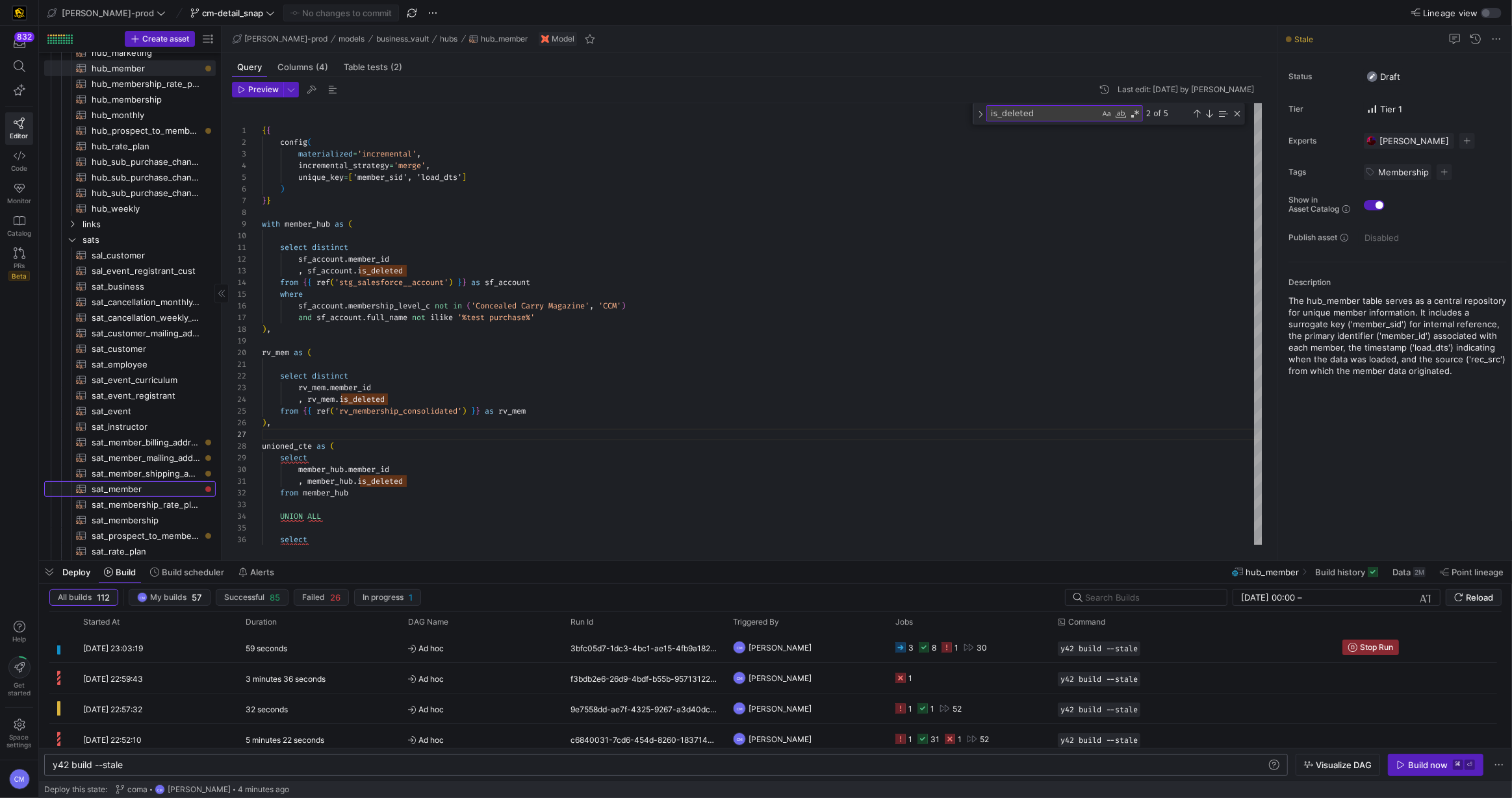
click at [159, 487] on span "sat_member​​​​​​​​​​" at bounding box center [146, 489] width 109 height 15
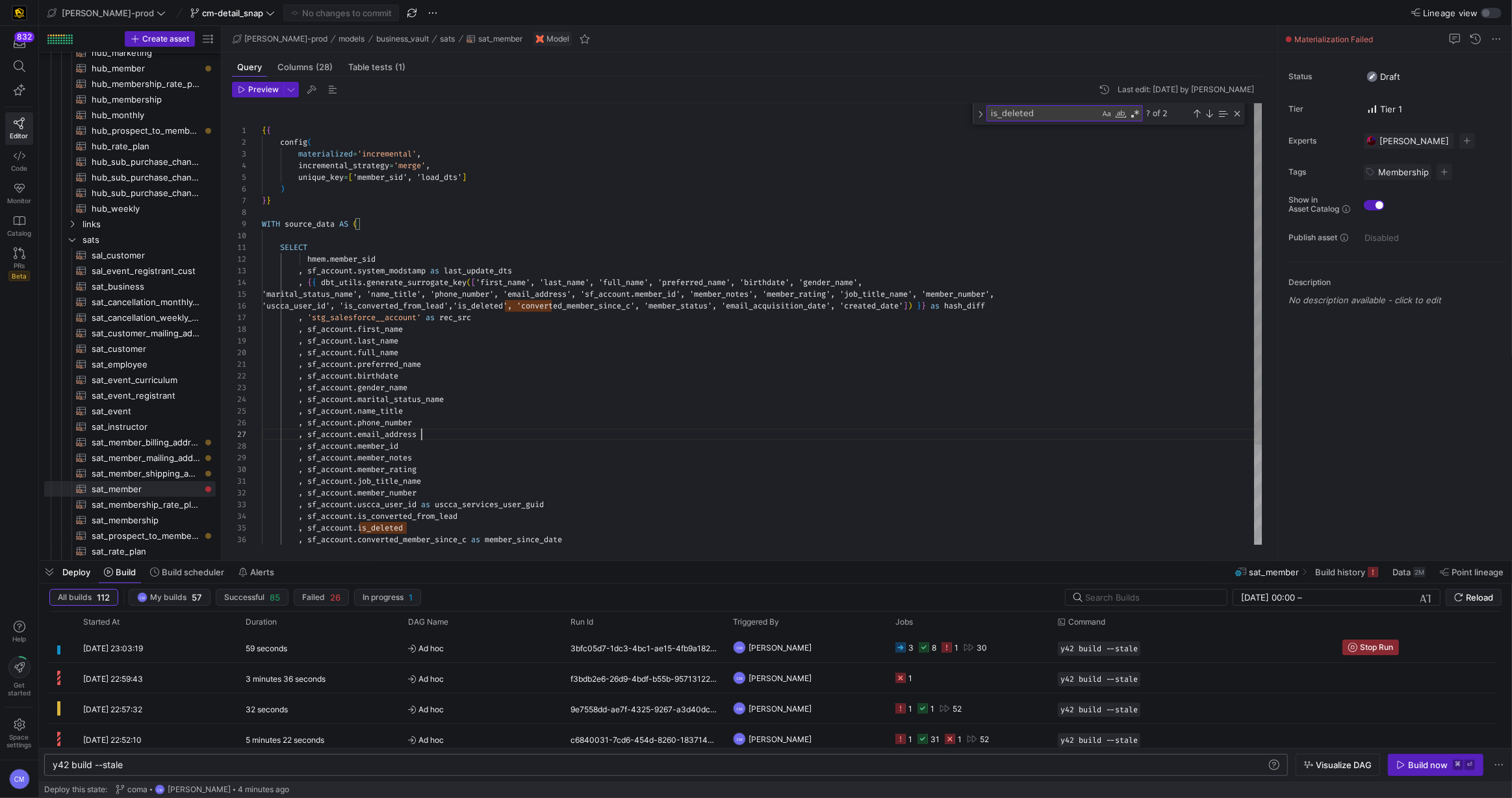
click at [570, 433] on div "{ { config ( materialized = 'incremental' , incremental_strategy = 'merge' , un…" at bounding box center [762, 388] width 1001 height 571
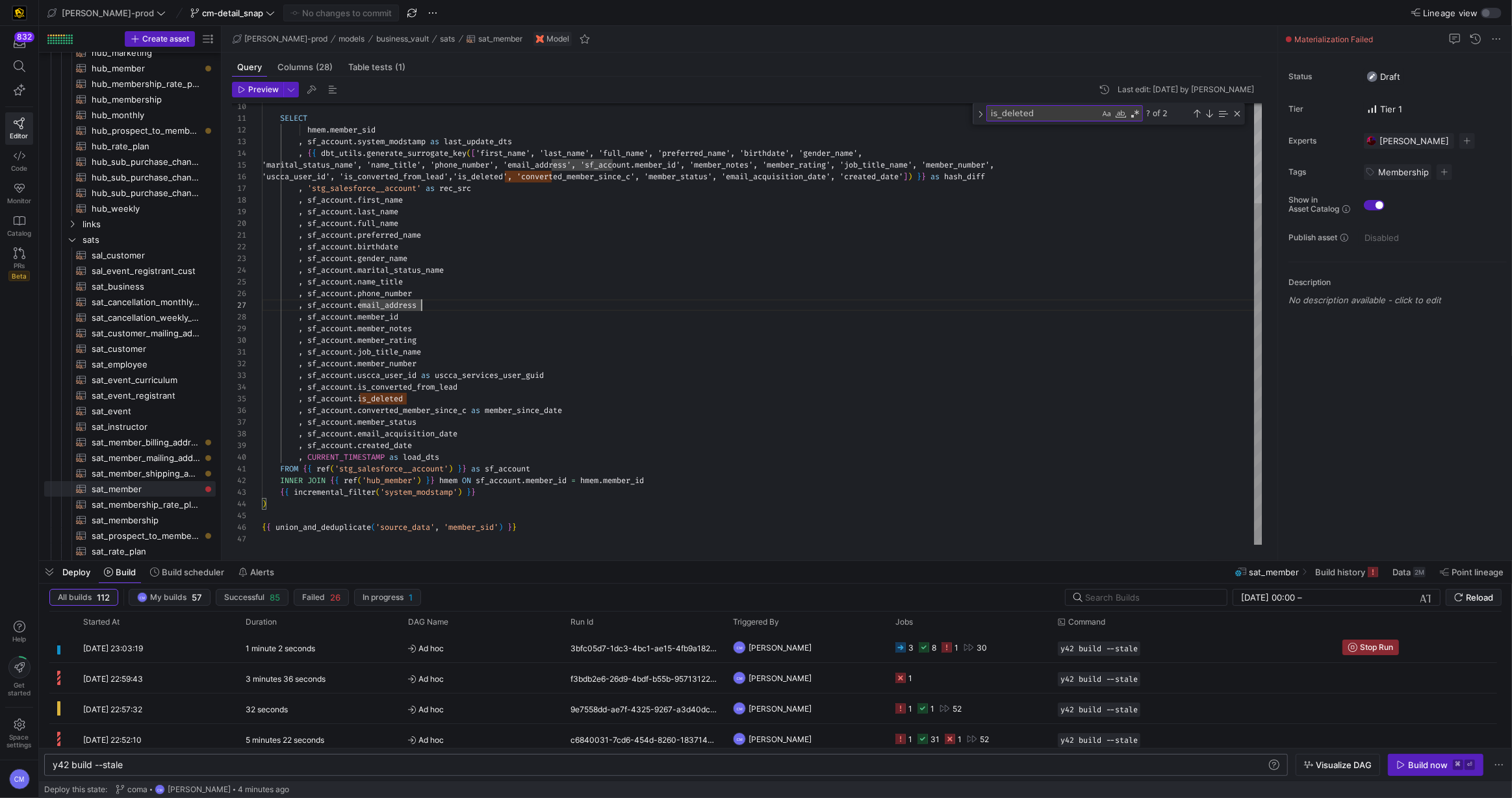
click at [384, 397] on div "SELECT hmem . member_sid , sf_account . system_modstamp as last_update_dts , { …" at bounding box center [762, 259] width 1001 height 571
click at [390, 395] on div "SELECT hmem . member_sid , sf_account . system_modstamp as last_update_dts , { …" at bounding box center [762, 259] width 1001 height 571
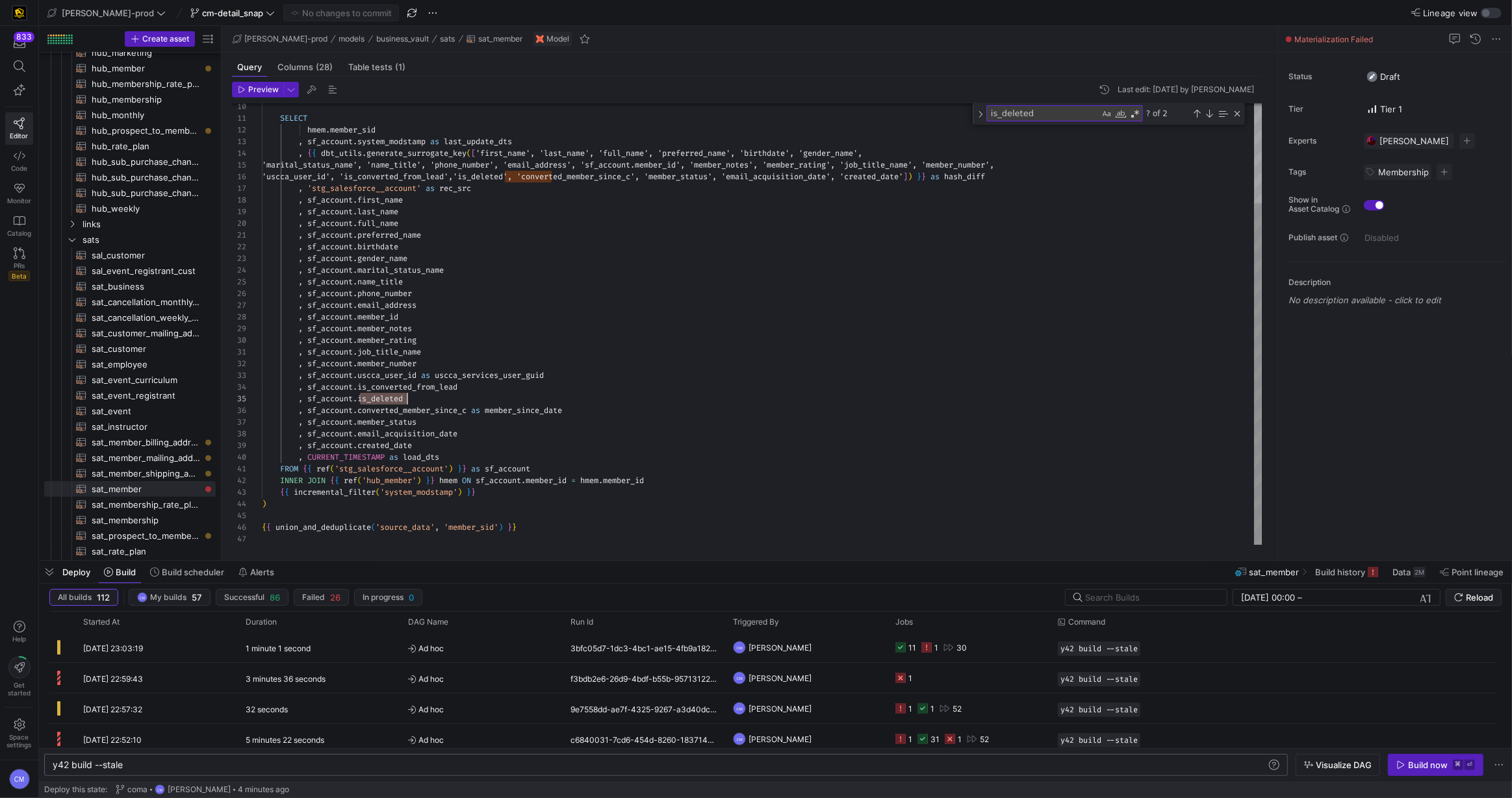
click at [342, 398] on div "SELECT hmem . member_sid , sf_account . system_modstamp as last_update_dts , { …" at bounding box center [762, 259] width 1001 height 571
click at [147, 73] on span "hub_member​​​​​​​​​​" at bounding box center [146, 69] width 109 height 15
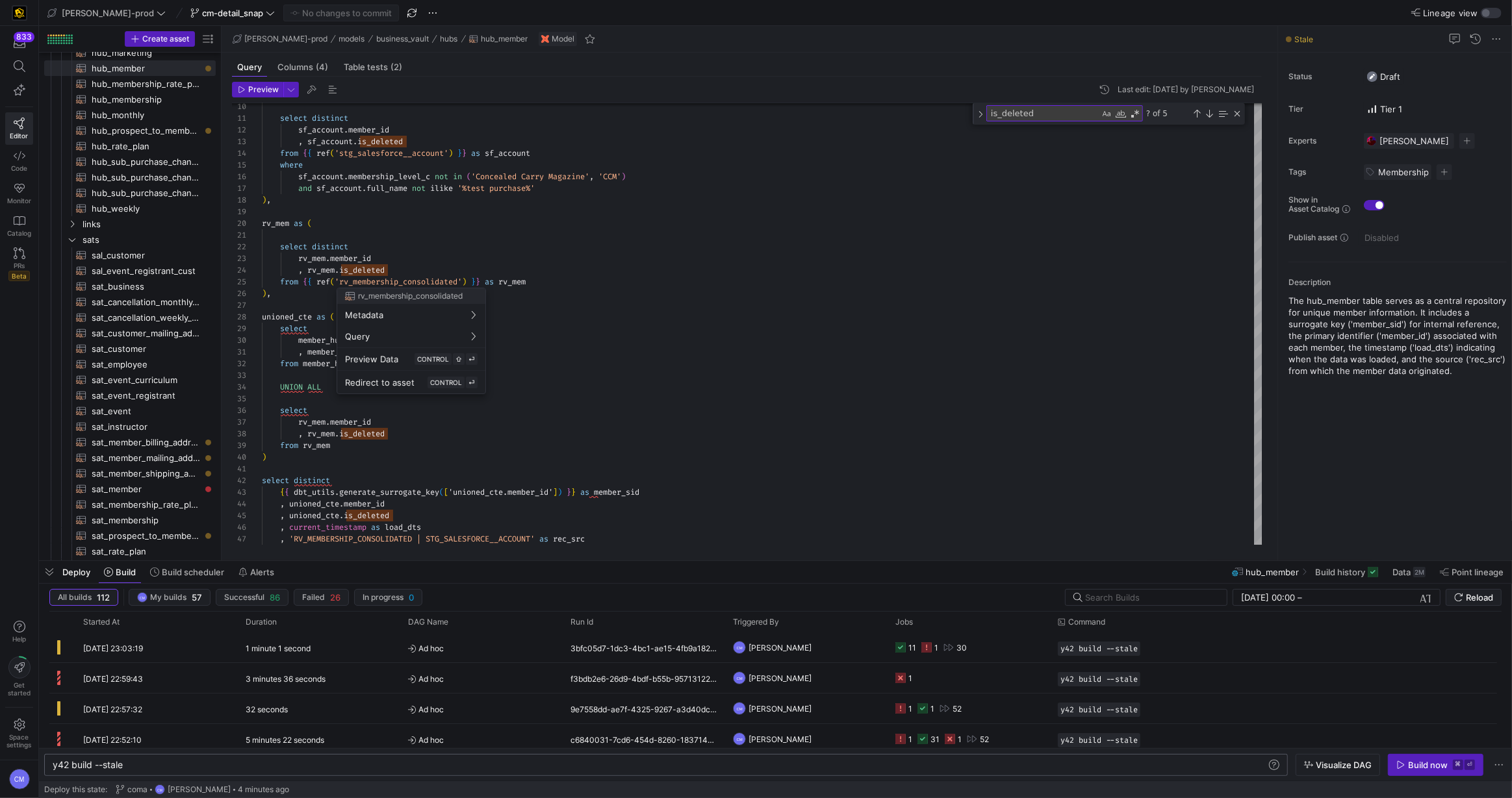
click at [671, 393] on div at bounding box center [756, 399] width 1512 height 798
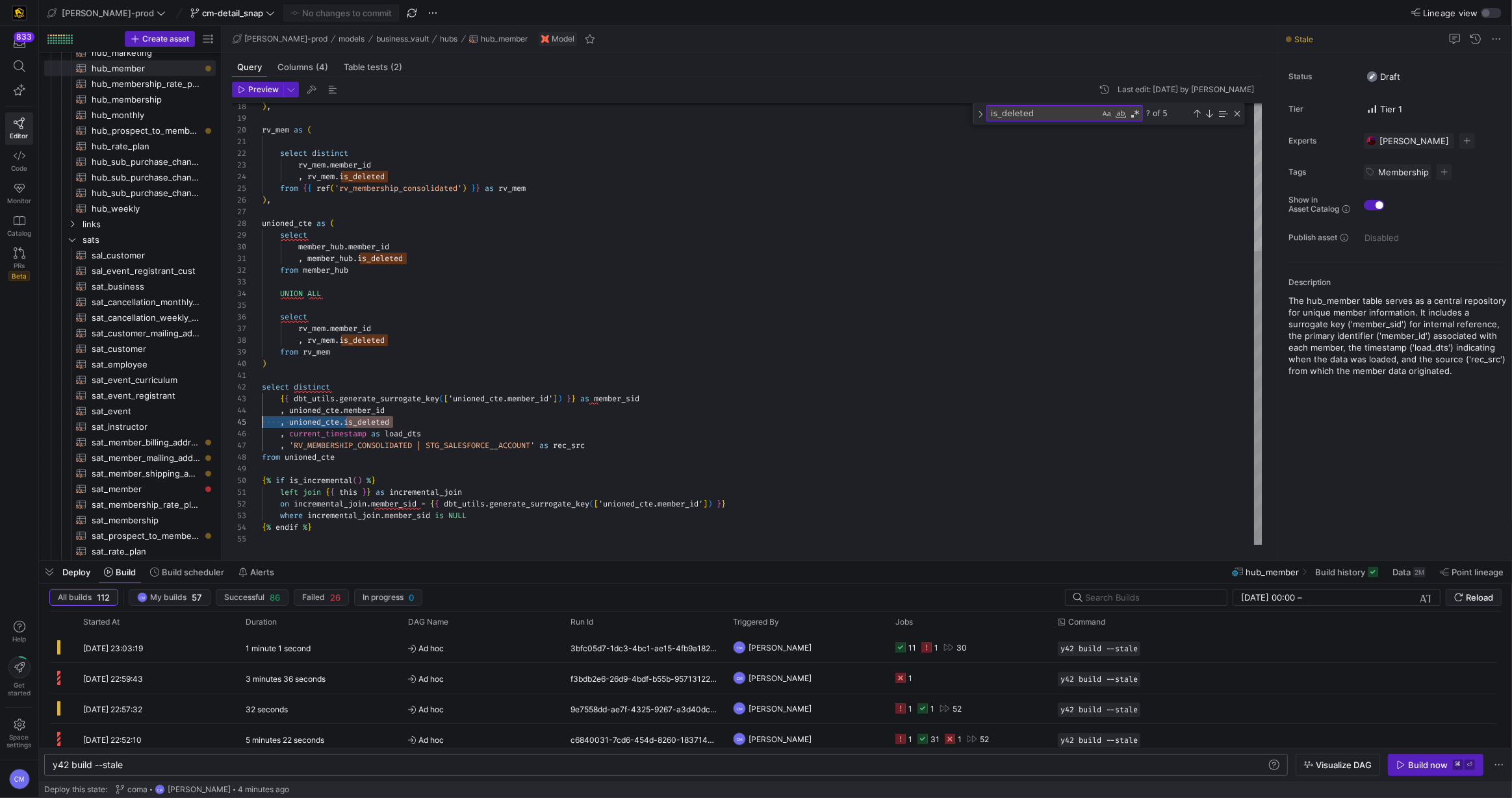
scroll to position [46, 0]
drag, startPoint x: 429, startPoint y: 417, endPoint x: 194, endPoint y: 429, distance: 235.3
click at [261, 429] on div ") , rv_mem as ( select distinct rv_mem . member_id , rv_mem . is_deleted from {…" at bounding box center [762, 213] width 1001 height 664
click at [402, 420] on div ") , rv_mem as ( select distinct rv_mem . member_id , rv_mem . is_deleted from {…" at bounding box center [762, 213] width 1001 height 664
drag, startPoint x: 407, startPoint y: 424, endPoint x: 252, endPoint y: 420, distance: 155.1
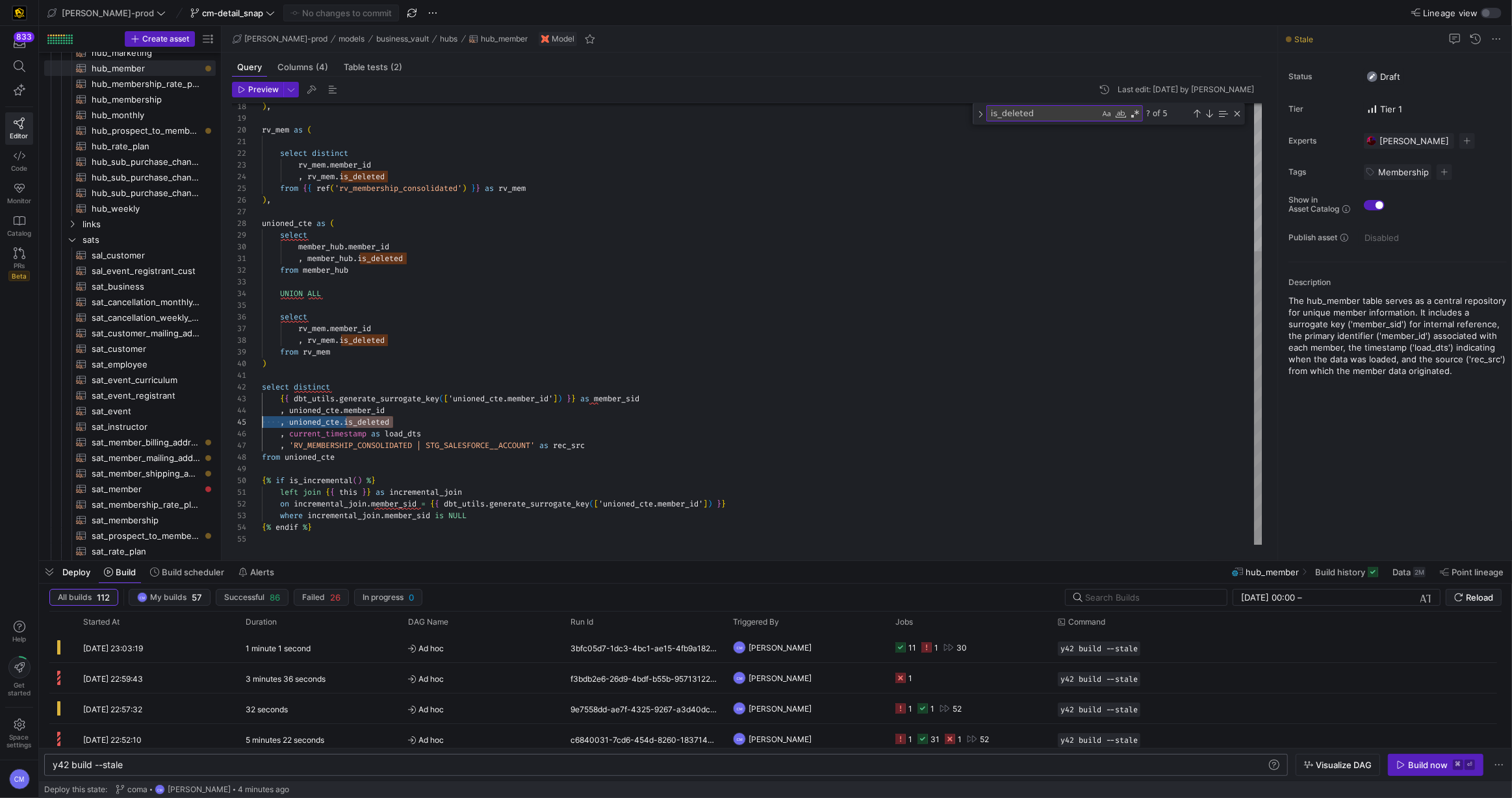
click at [261, 420] on div ") , rv_mem as ( select distinct rv_mem . member_id , rv_mem . is_deleted from {…" at bounding box center [762, 213] width 1001 height 664
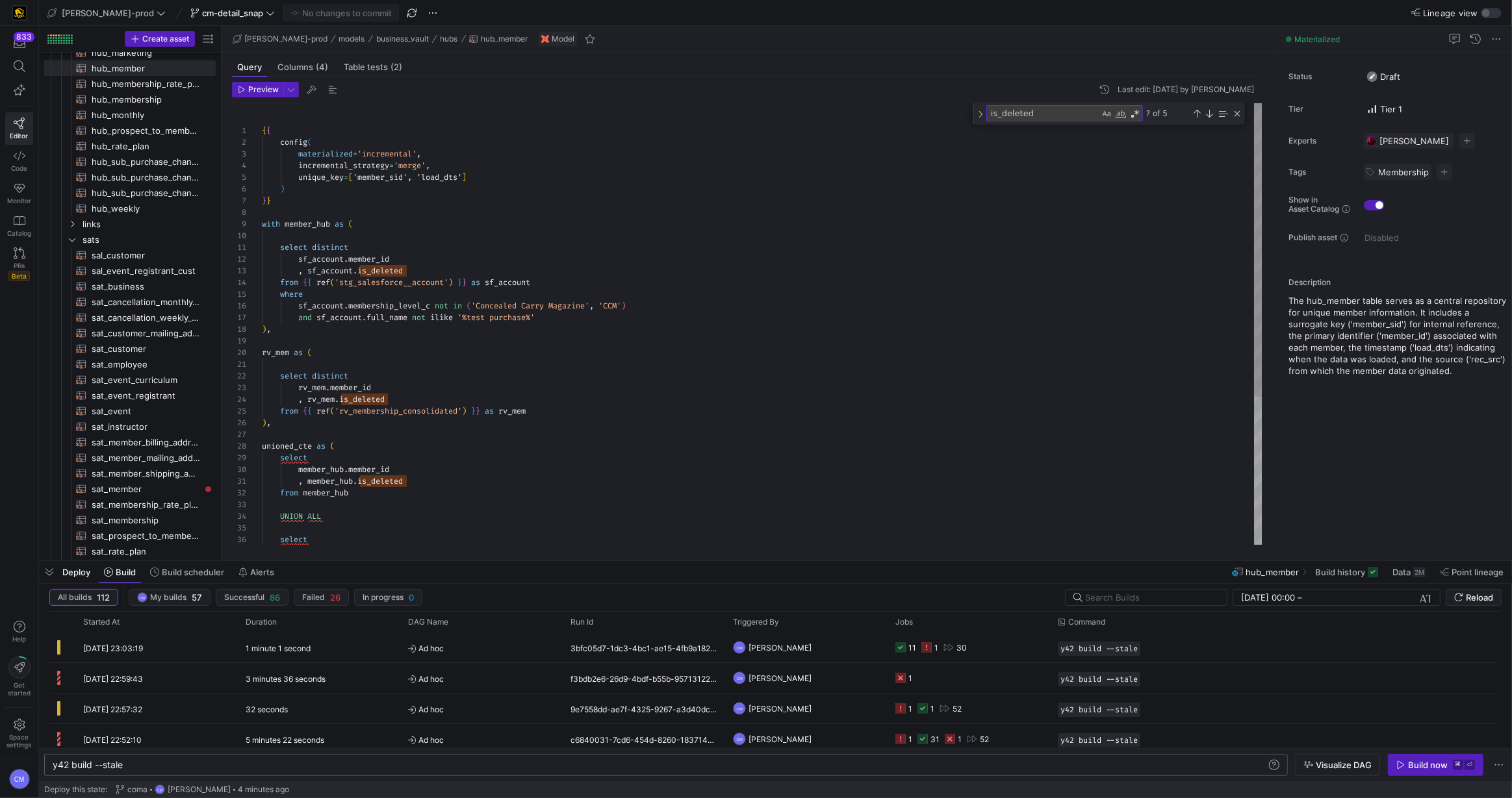
scroll to position [82, 0]
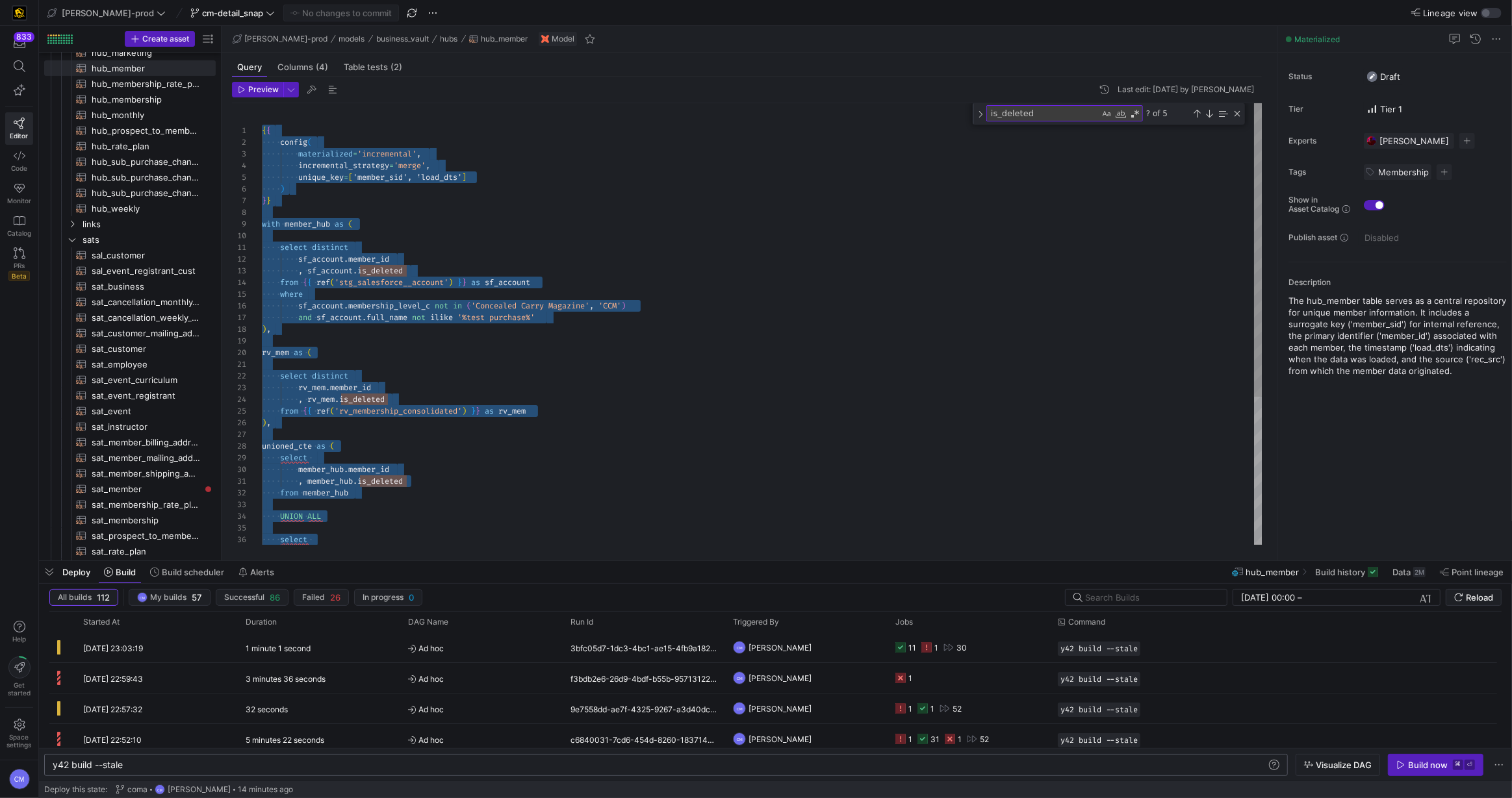
click at [409, 282] on div ") , rv_mem as ( select distinct rv_mem . member_id , rv_mem . is_deleted from {…" at bounding box center [762, 435] width 1001 height 664
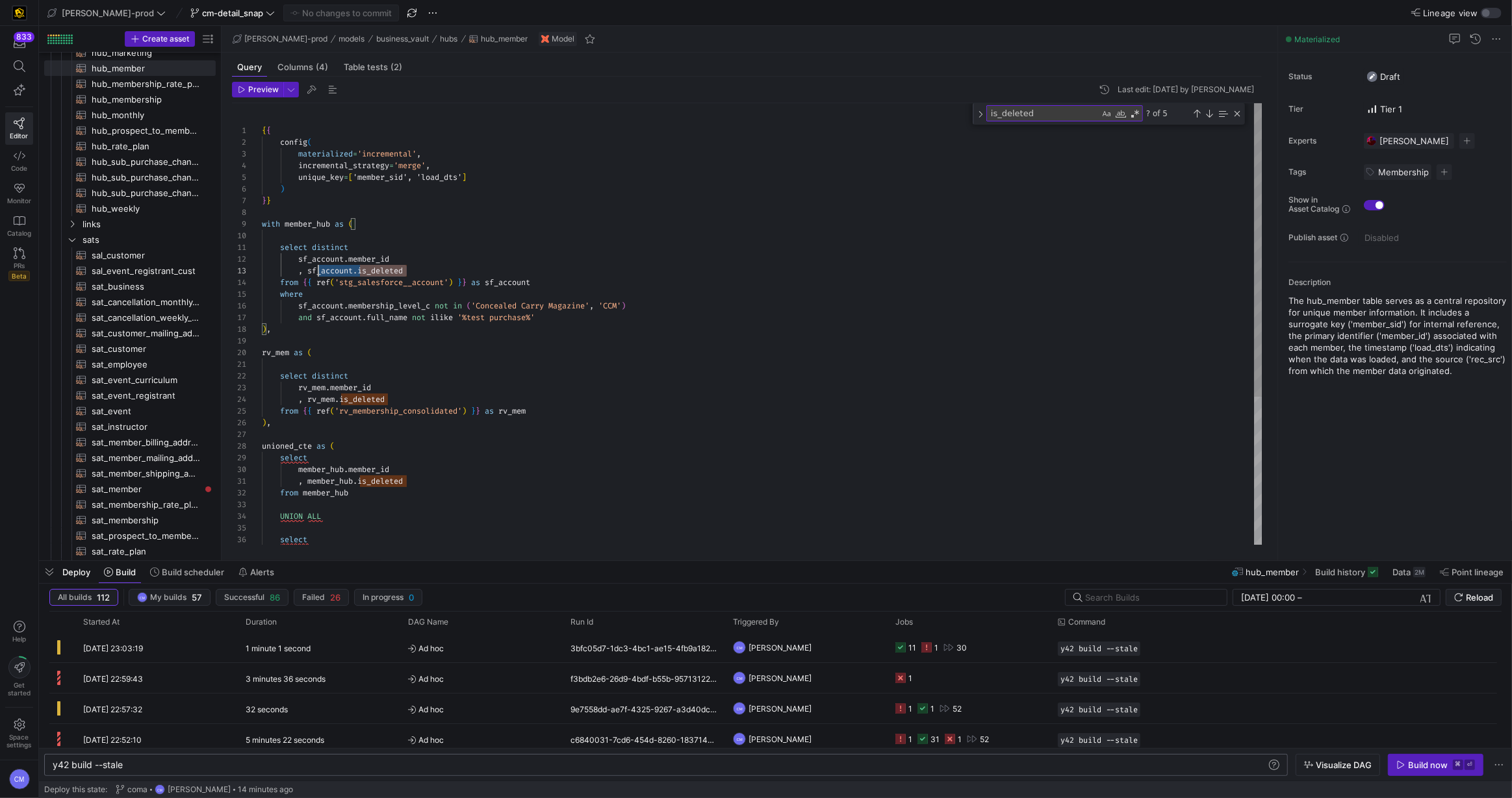
scroll to position [24, 0]
drag, startPoint x: 409, startPoint y: 270, endPoint x: 245, endPoint y: 266, distance: 164.0
click at [261, 266] on div ") , rv_mem as ( select distinct rv_mem . member_id , rv_mem . is_deleted from {…" at bounding box center [762, 435] width 1001 height 664
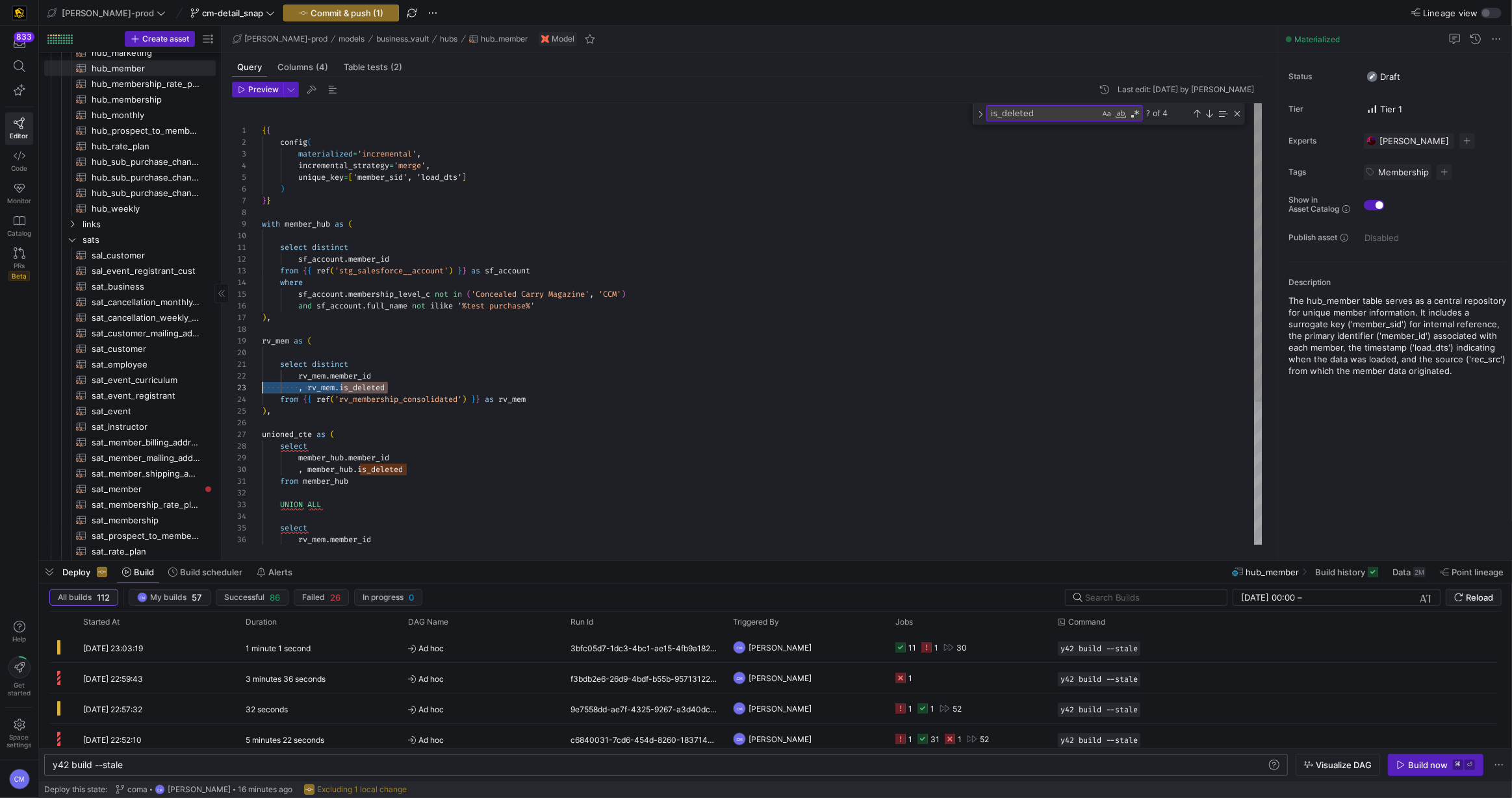
drag, startPoint x: 402, startPoint y: 388, endPoint x: 205, endPoint y: 385, distance: 197.0
click at [205, 385] on as-split "Create asset Drag here to set row groups Drag here to set column labels Group 1…" at bounding box center [775, 293] width 1473 height 535
drag, startPoint x: 408, startPoint y: 457, endPoint x: 205, endPoint y: 460, distance: 203.0
click at [261, 460] on div ") , rv_mem as ( select distinct rv_mem . member_id from { { ref ( 'rv_membershi…" at bounding box center [762, 424] width 1001 height 641
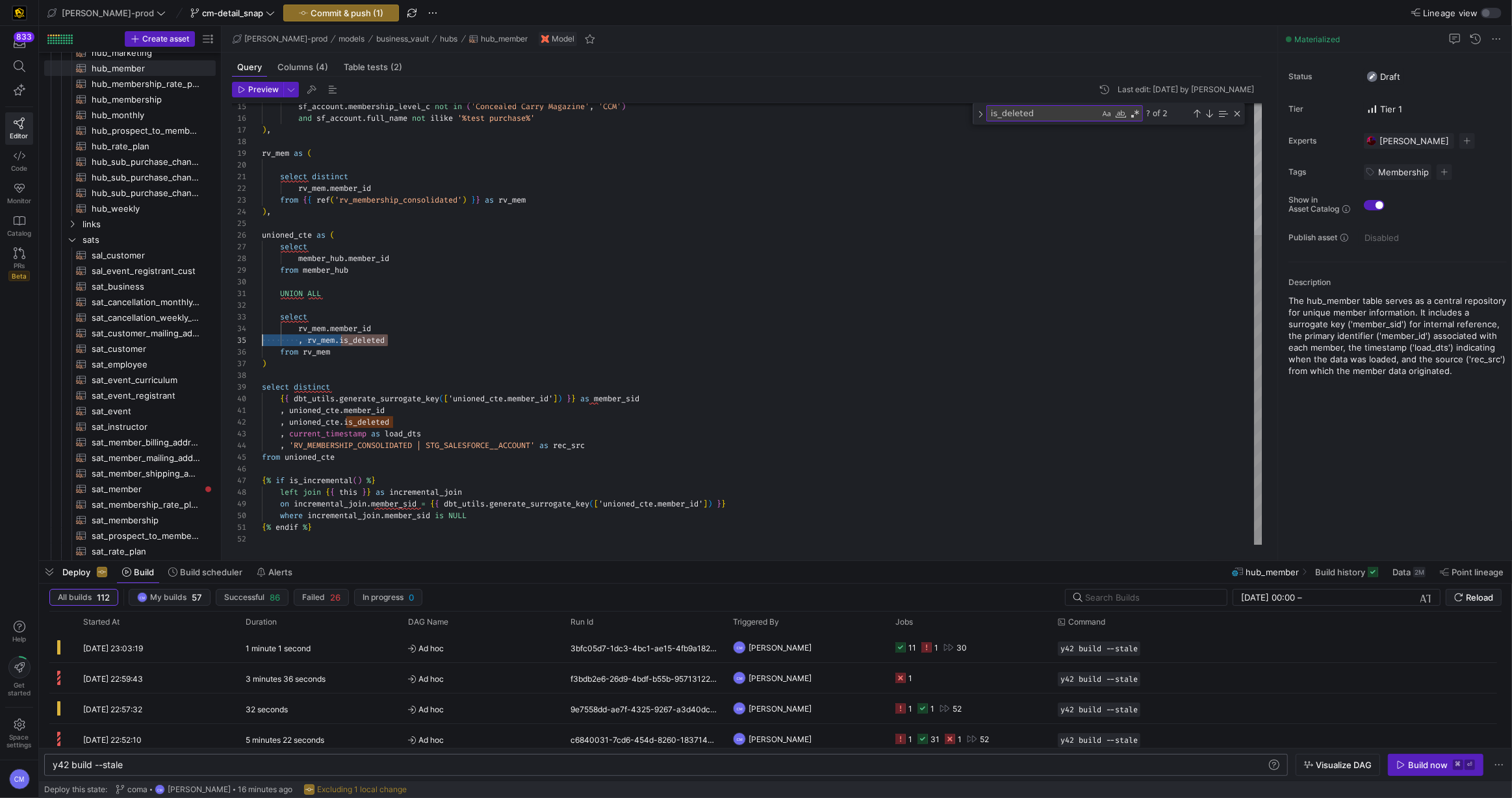
scroll to position [46, 0]
drag, startPoint x: 395, startPoint y: 341, endPoint x: 261, endPoint y: 344, distance: 134.0
click at [261, 344] on div ") , rv_mem as ( select distinct rv_mem . member_id from { { ref ( 'rv_membershi…" at bounding box center [762, 230] width 1001 height 630
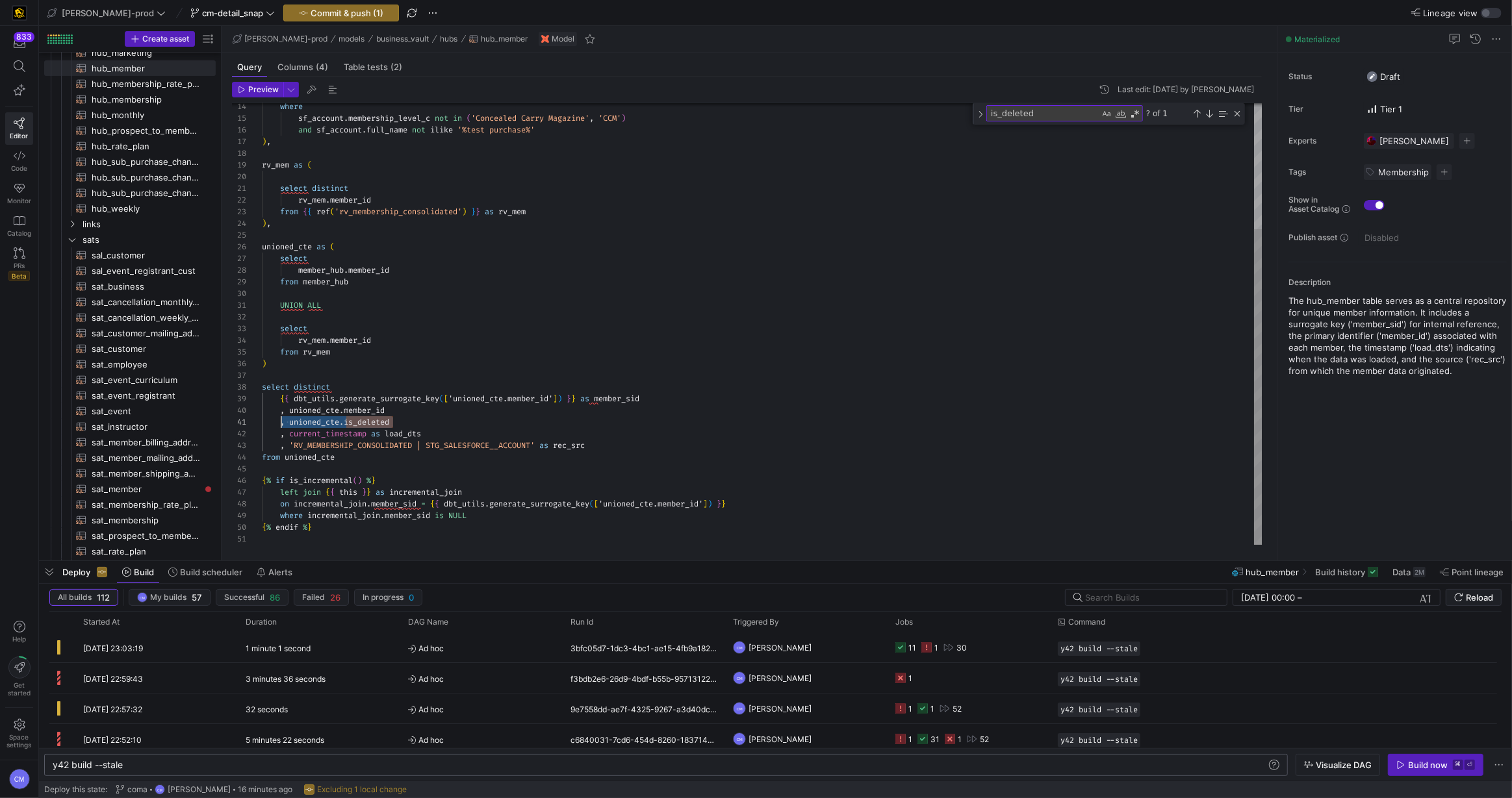
scroll to position [0, 0]
drag, startPoint x: 400, startPoint y: 423, endPoint x: 225, endPoint y: 422, distance: 175.0
click at [261, 422] on div ") , rv_mem as ( select distinct rv_mem . member_id from { { ref ( 'rv_membershi…" at bounding box center [762, 236] width 1001 height 618
type textarea "UNION ALL select rv_mem.member_id from rv_mem ) select distinct {{ dbt_utils.ge…"
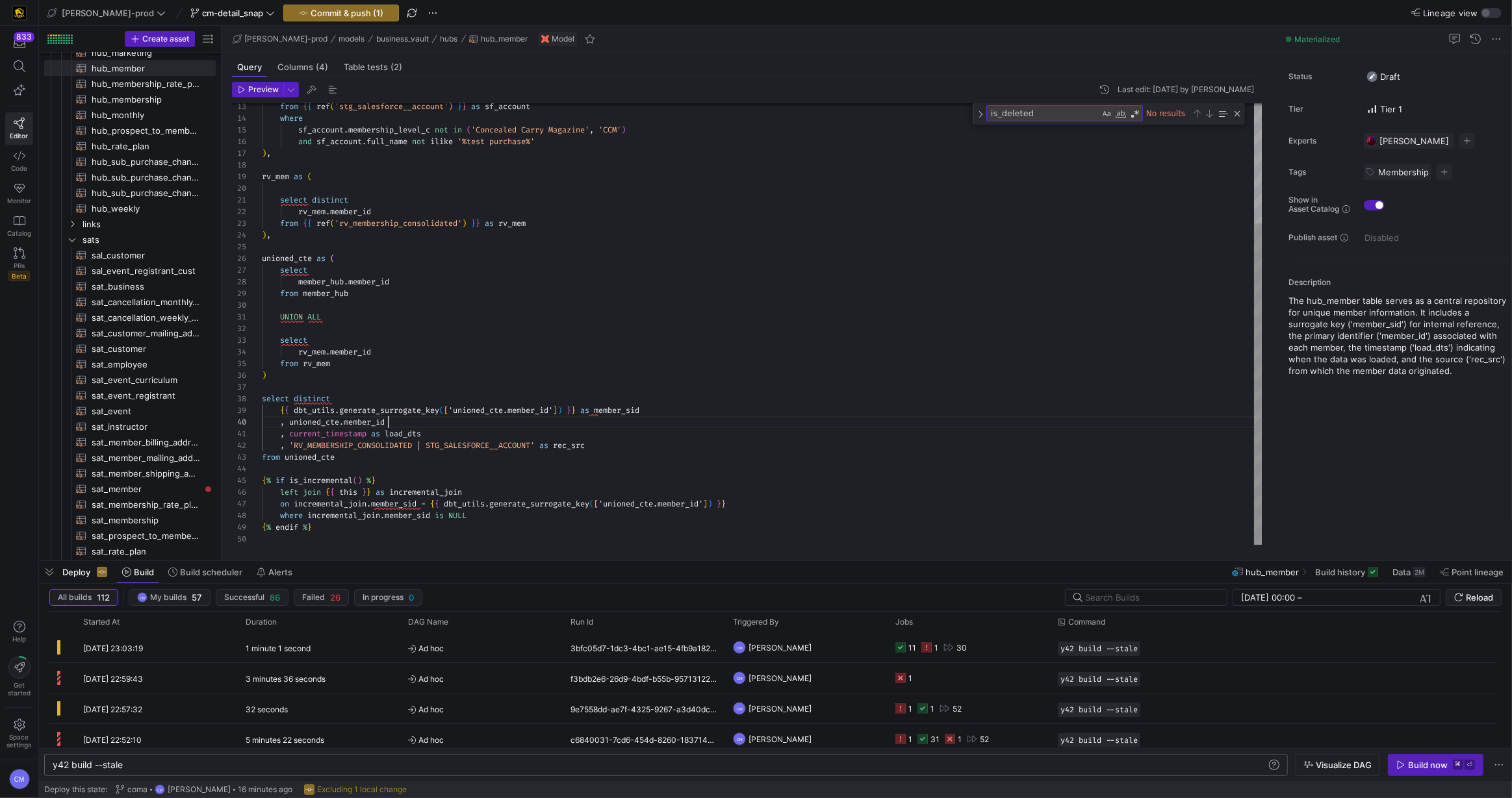
scroll to position [105, 126]
click at [330, 8] on span "Commit & push (1)" at bounding box center [347, 12] width 73 height 10
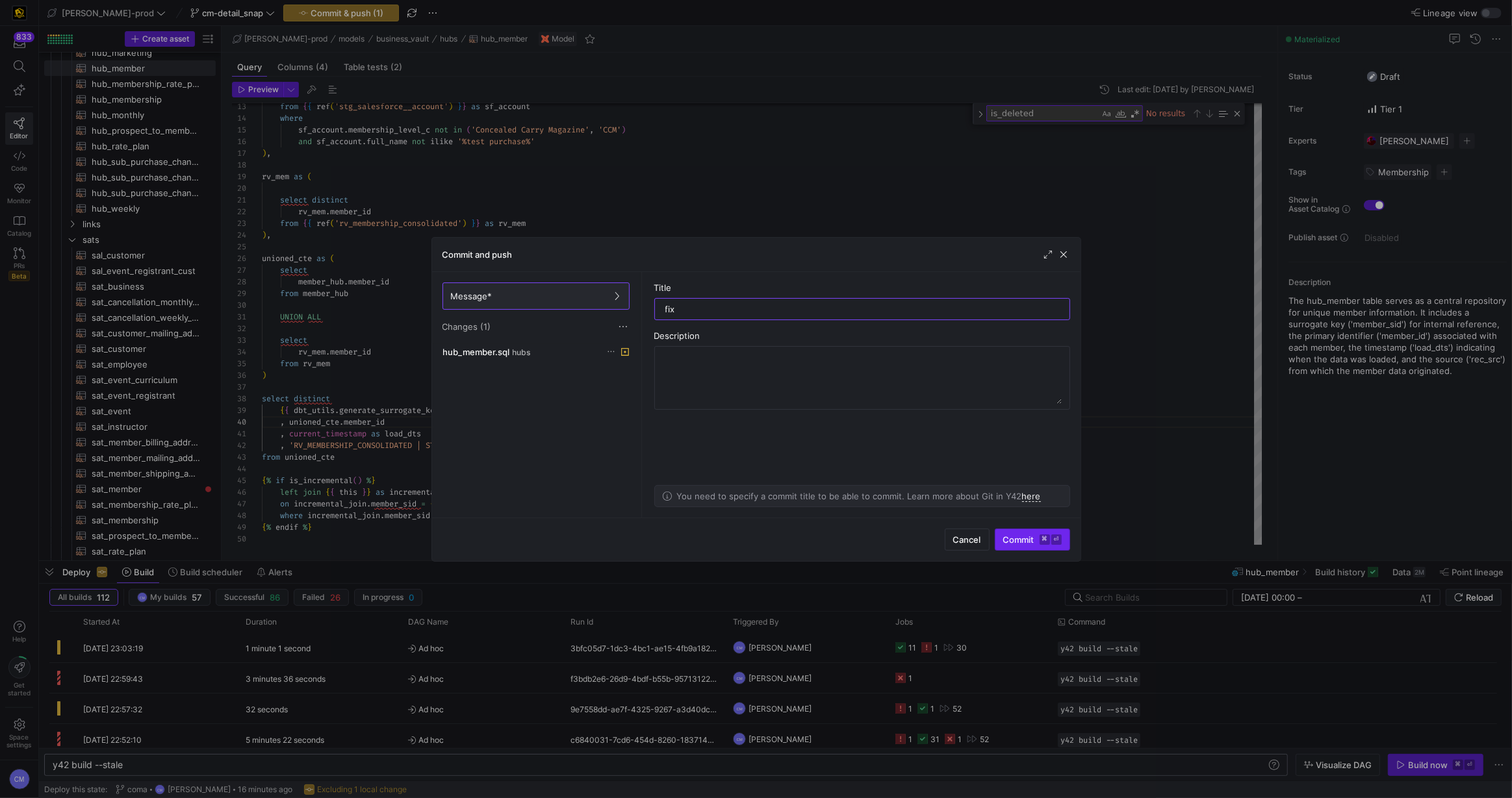
type input "fix"
click at [1022, 537] on span "Commit ⌘ ⏎" at bounding box center [1032, 539] width 58 height 10
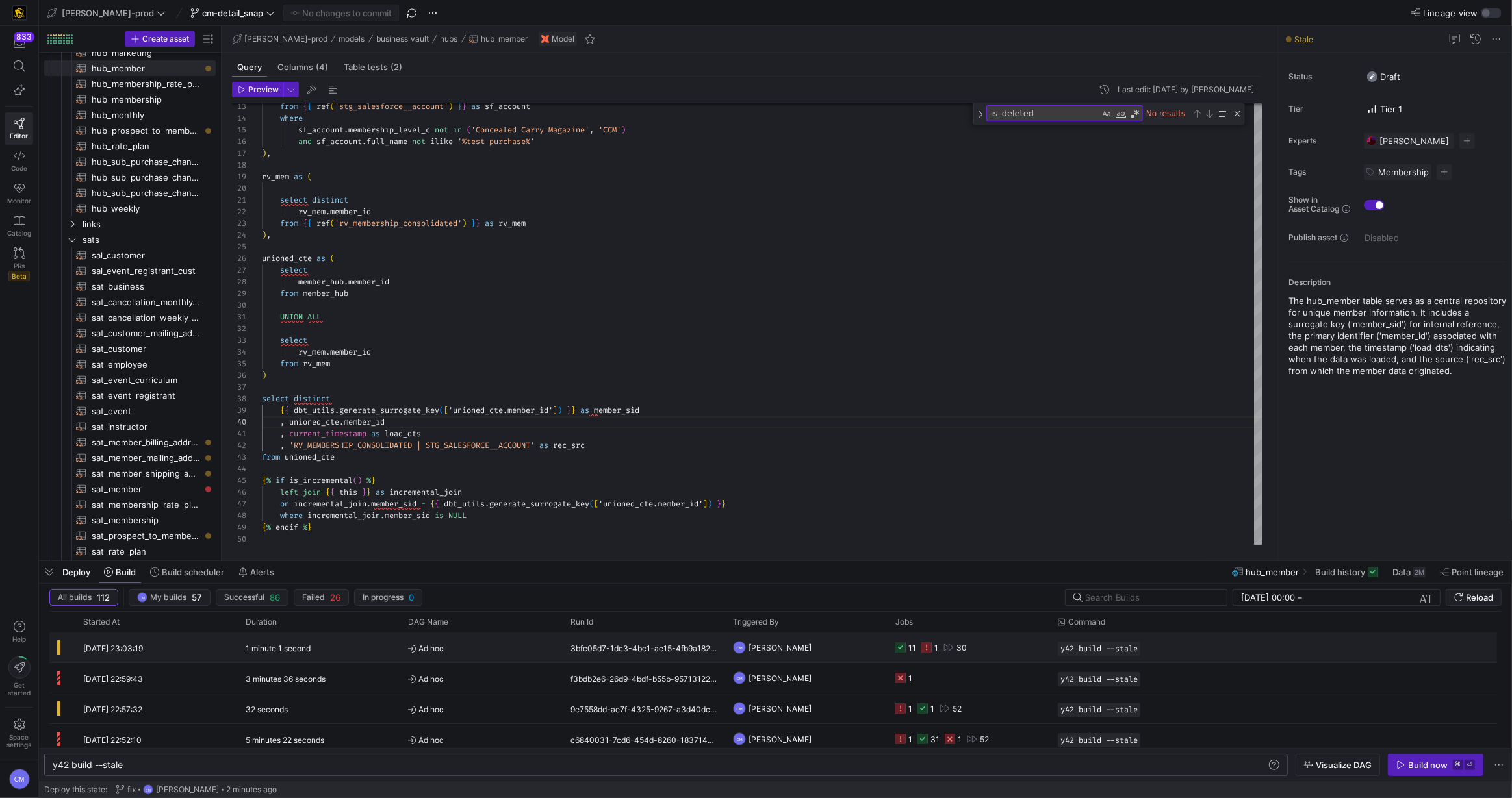
click at [995, 651] on y42-job-status-cell-renderer "11 1 30" at bounding box center [969, 647] width 147 height 28
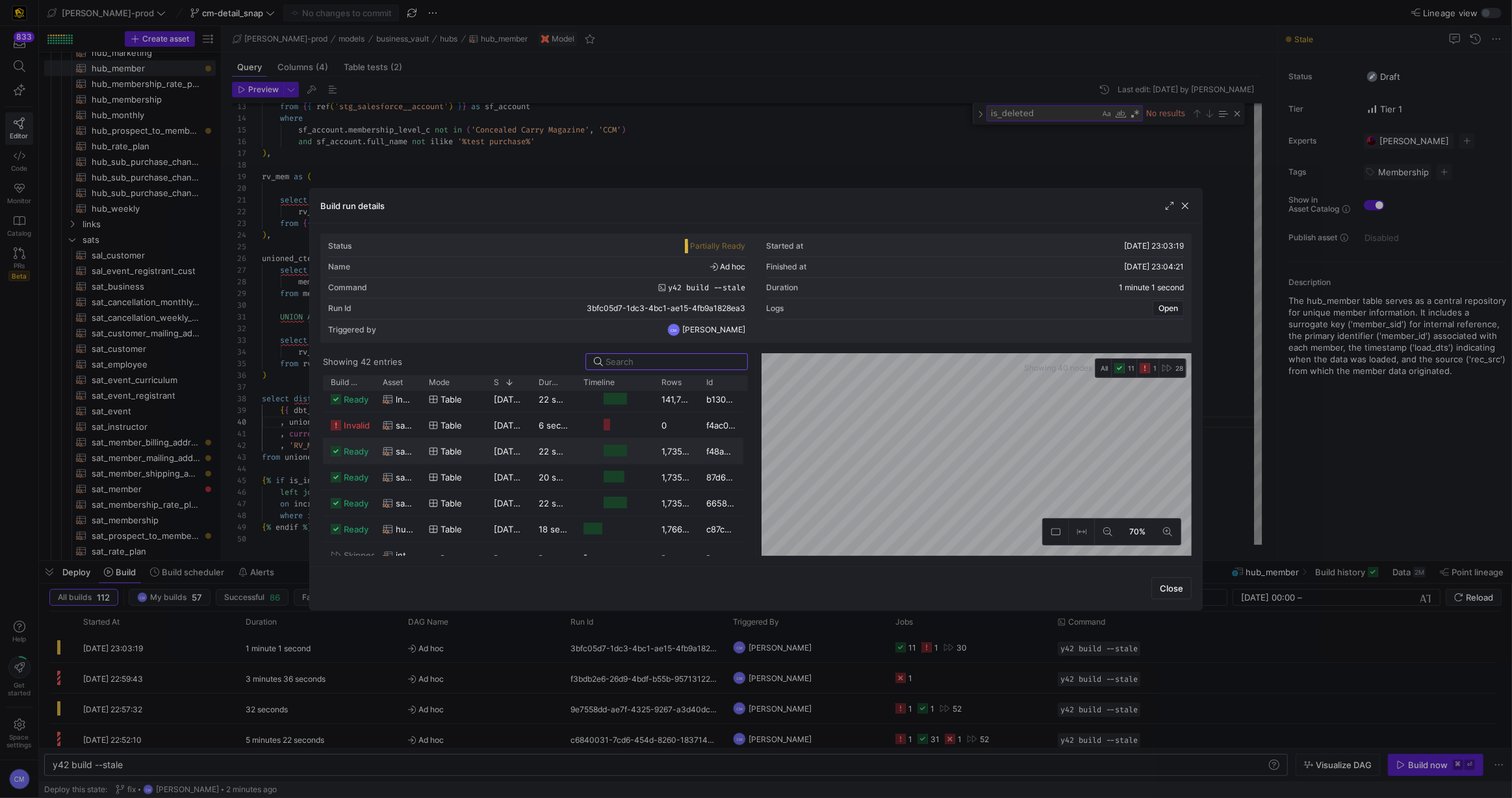
scroll to position [162, 0]
click at [522, 427] on span "[DATE] 23:03:39" at bounding box center [527, 423] width 67 height 10
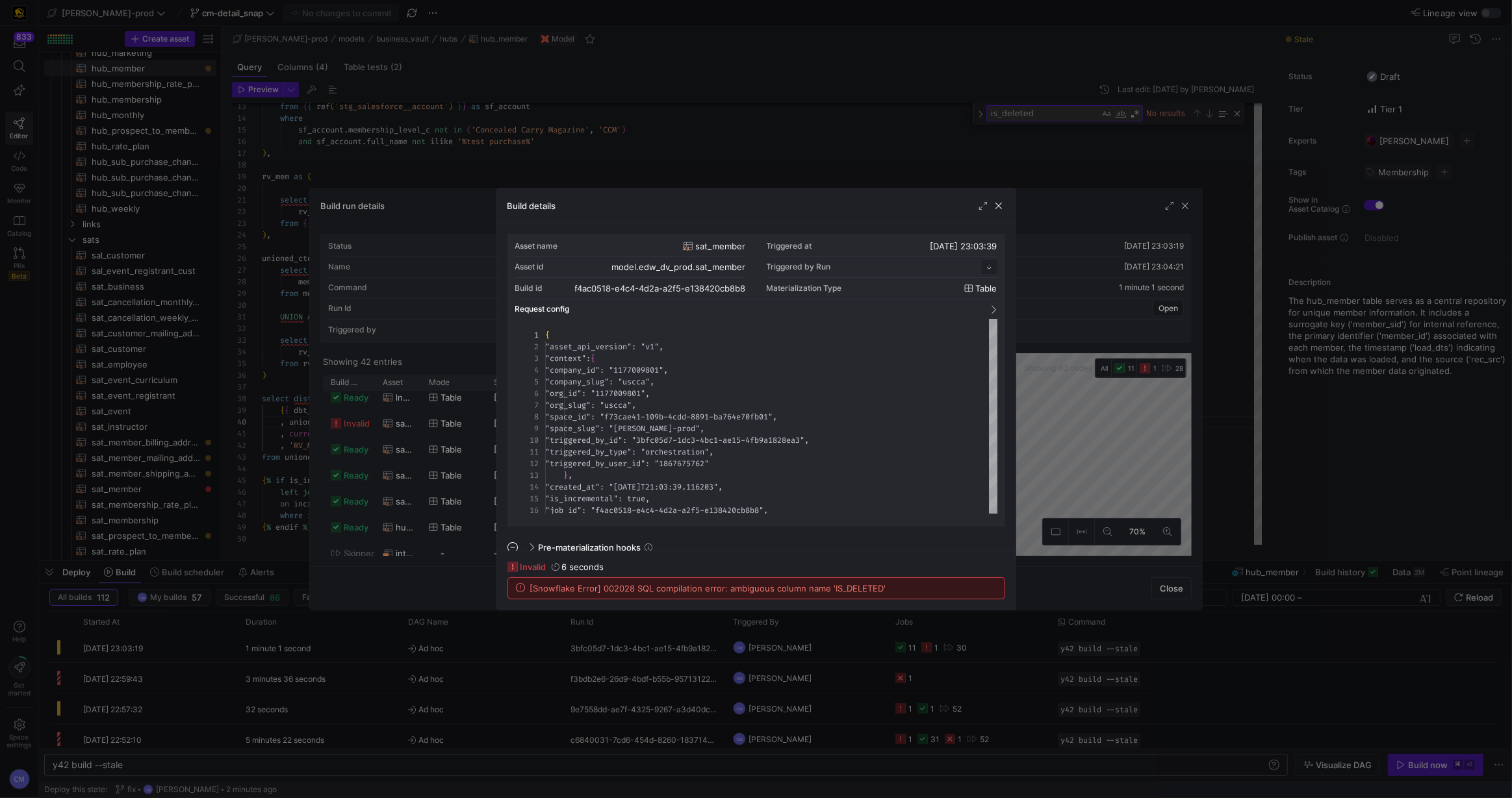
scroll to position [117, 0]
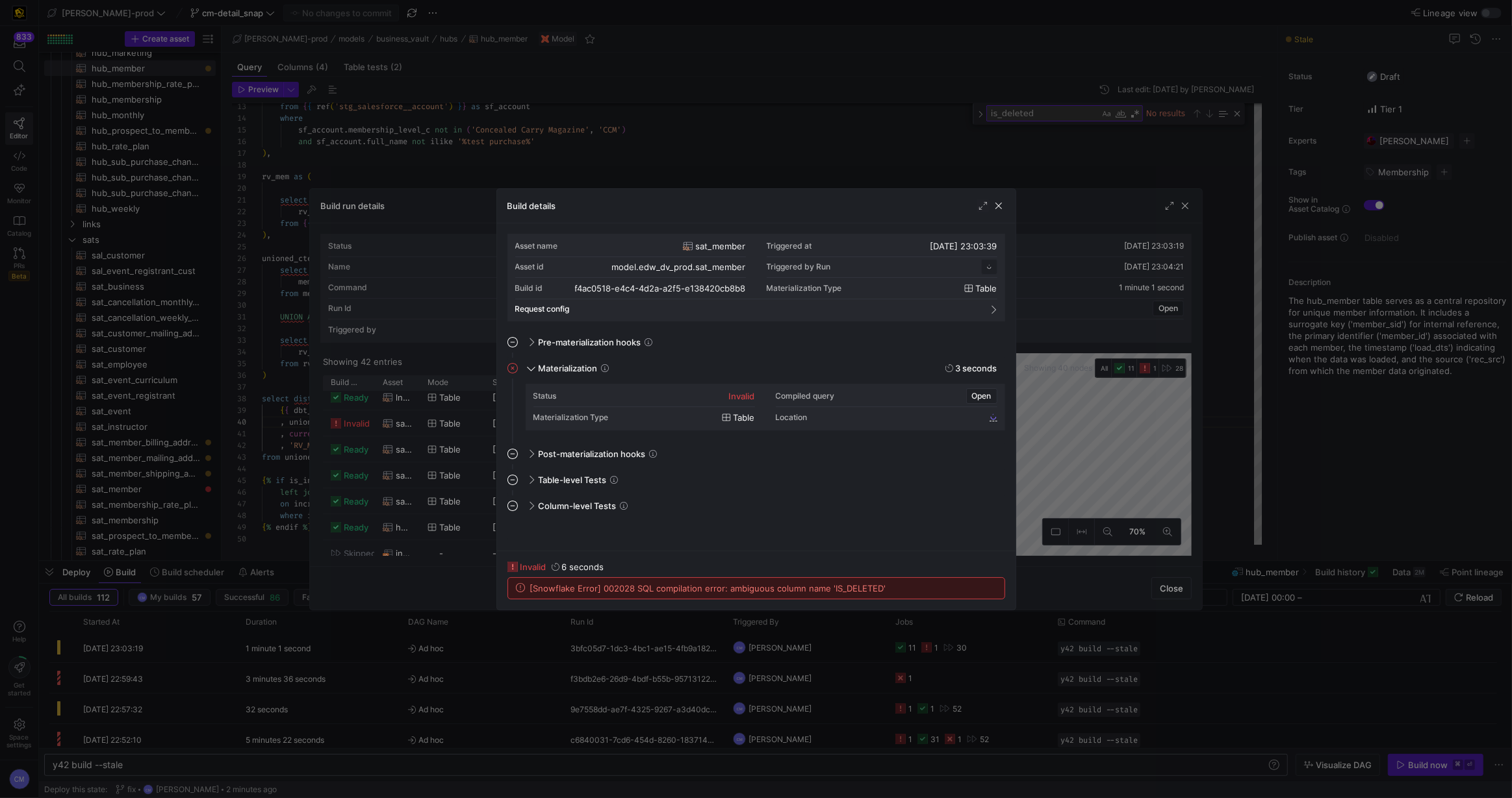
click at [917, 654] on div at bounding box center [756, 399] width 1512 height 798
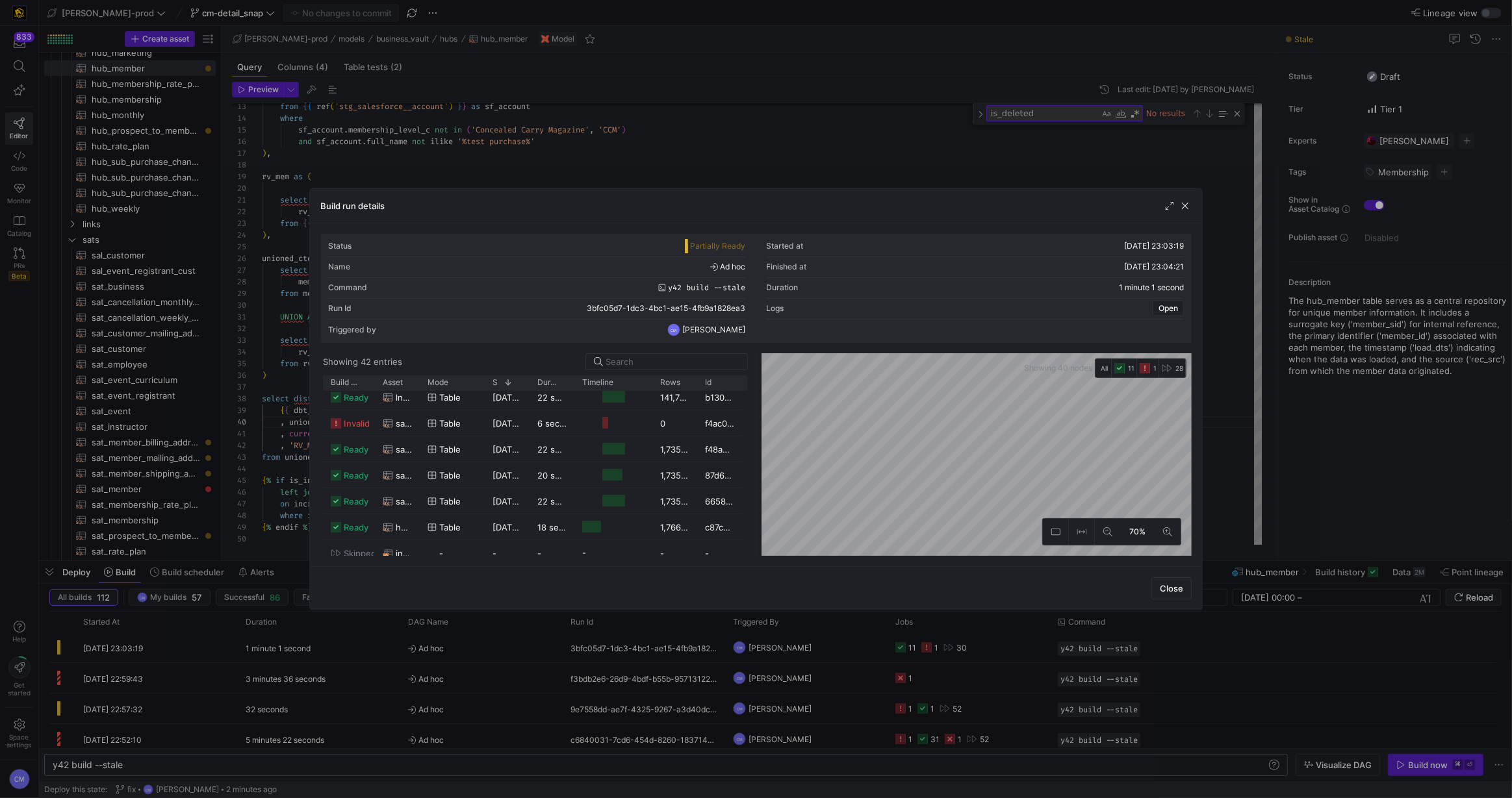
click at [917, 654] on div at bounding box center [756, 399] width 1512 height 798
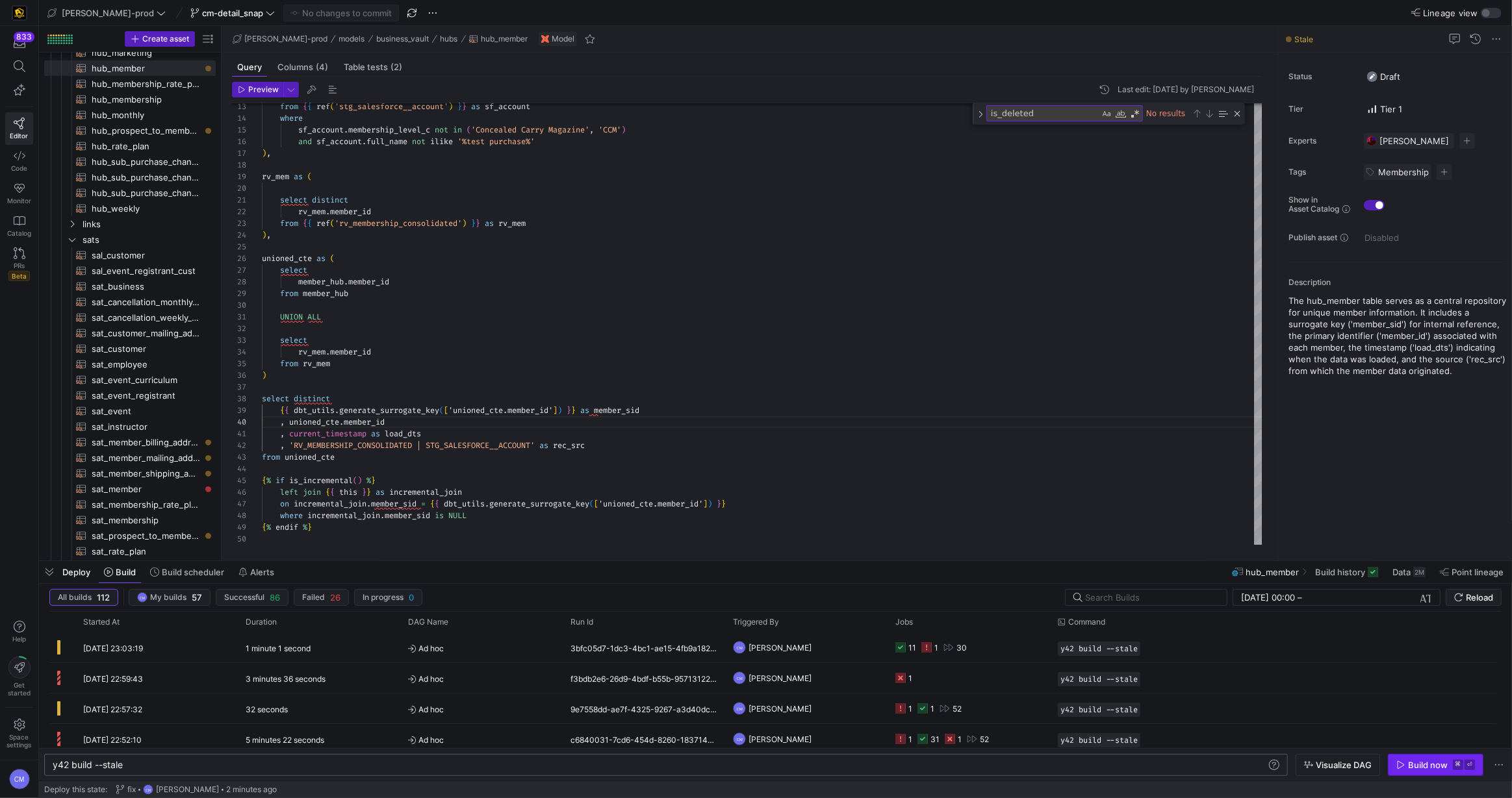
click at [1445, 767] on div "Build now" at bounding box center [1427, 765] width 40 height 10
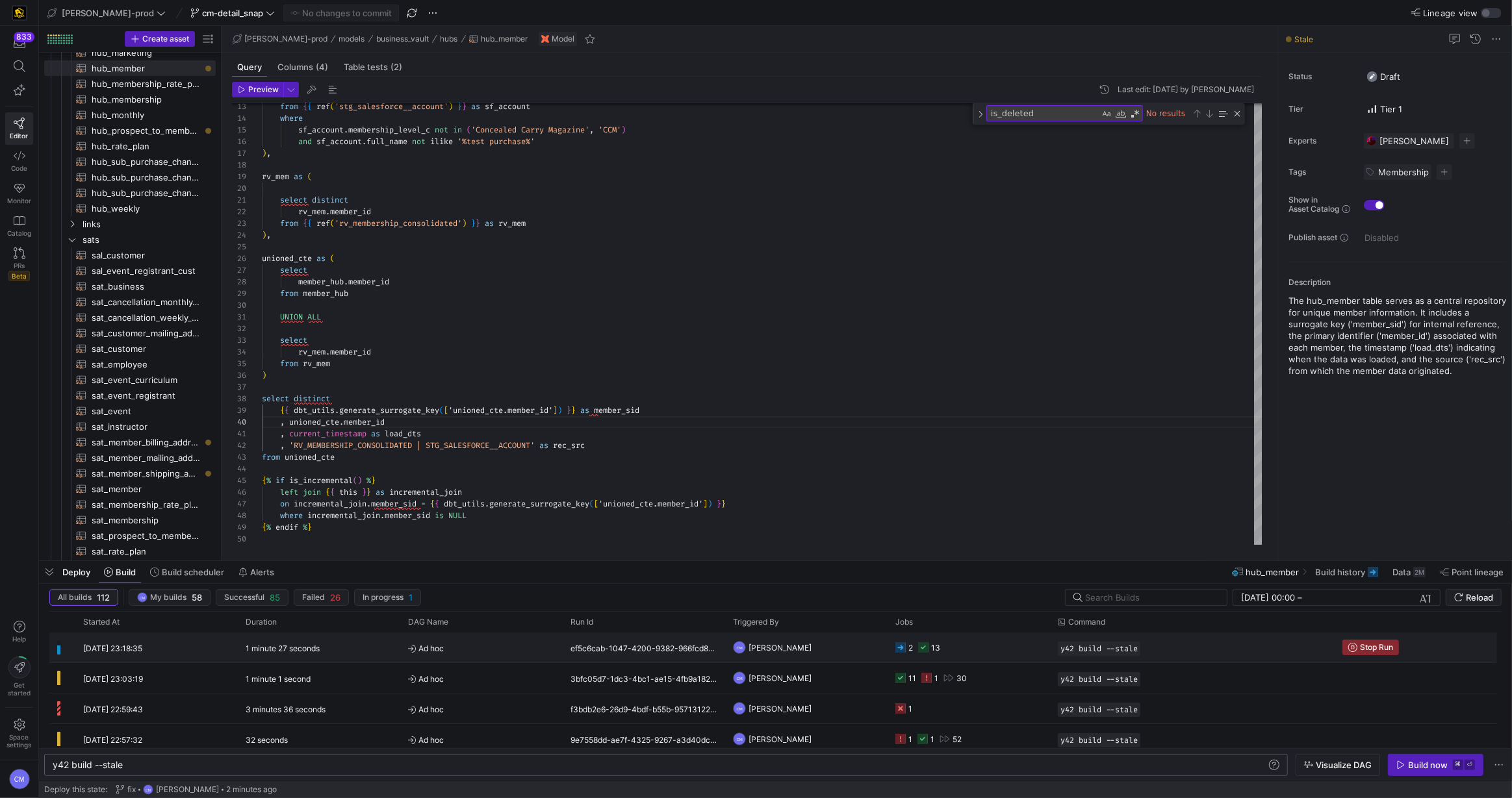
click at [965, 643] on y42-job-status-cell-renderer "2 13" at bounding box center [969, 647] width 147 height 28
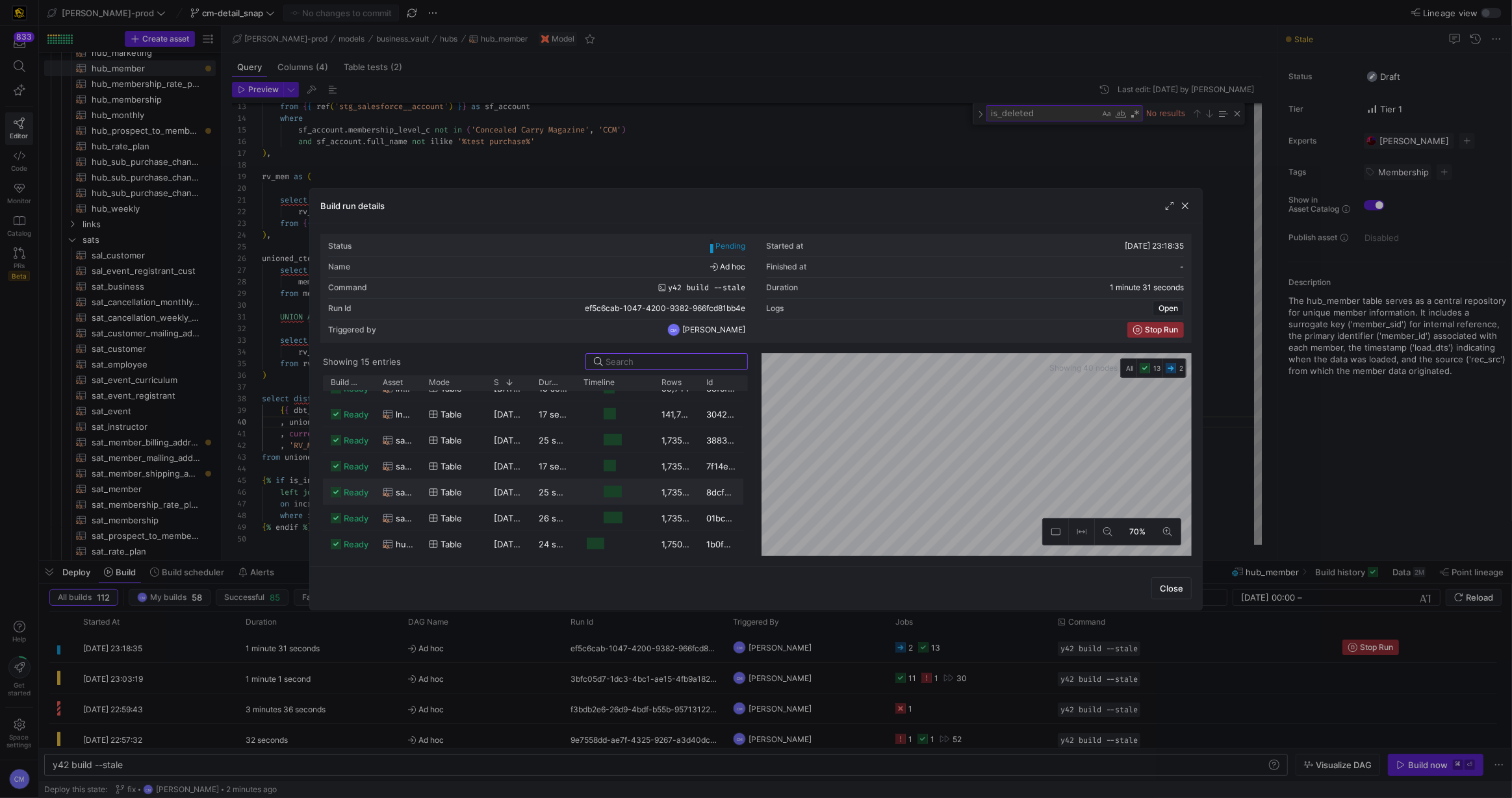
scroll to position [0, 0]
click at [416, 477] on div "inter_dm_customer" at bounding box center [397, 481] width 46 height 26
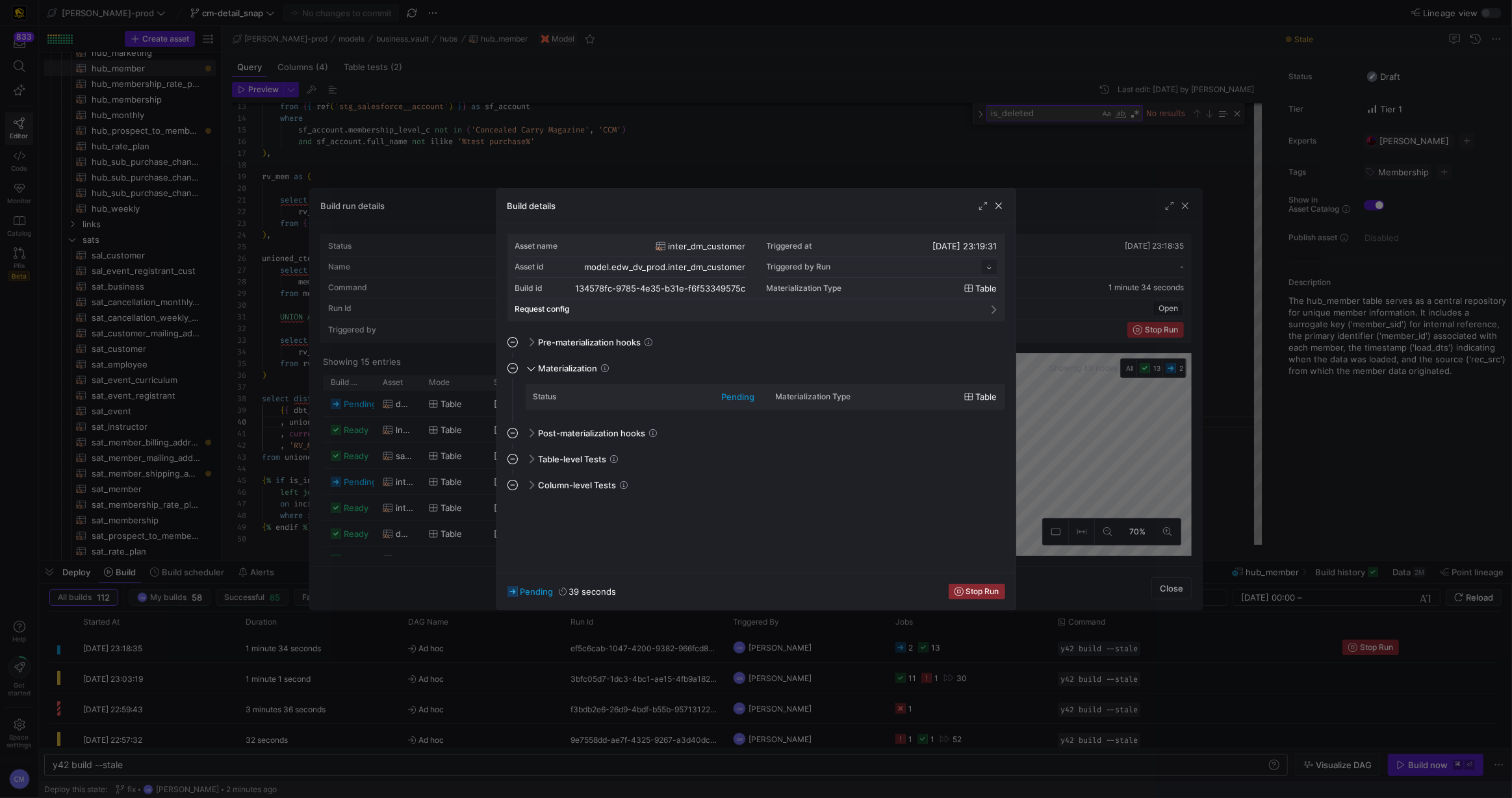
scroll to position [117, 0]
click at [416, 477] on div at bounding box center [756, 399] width 1512 height 798
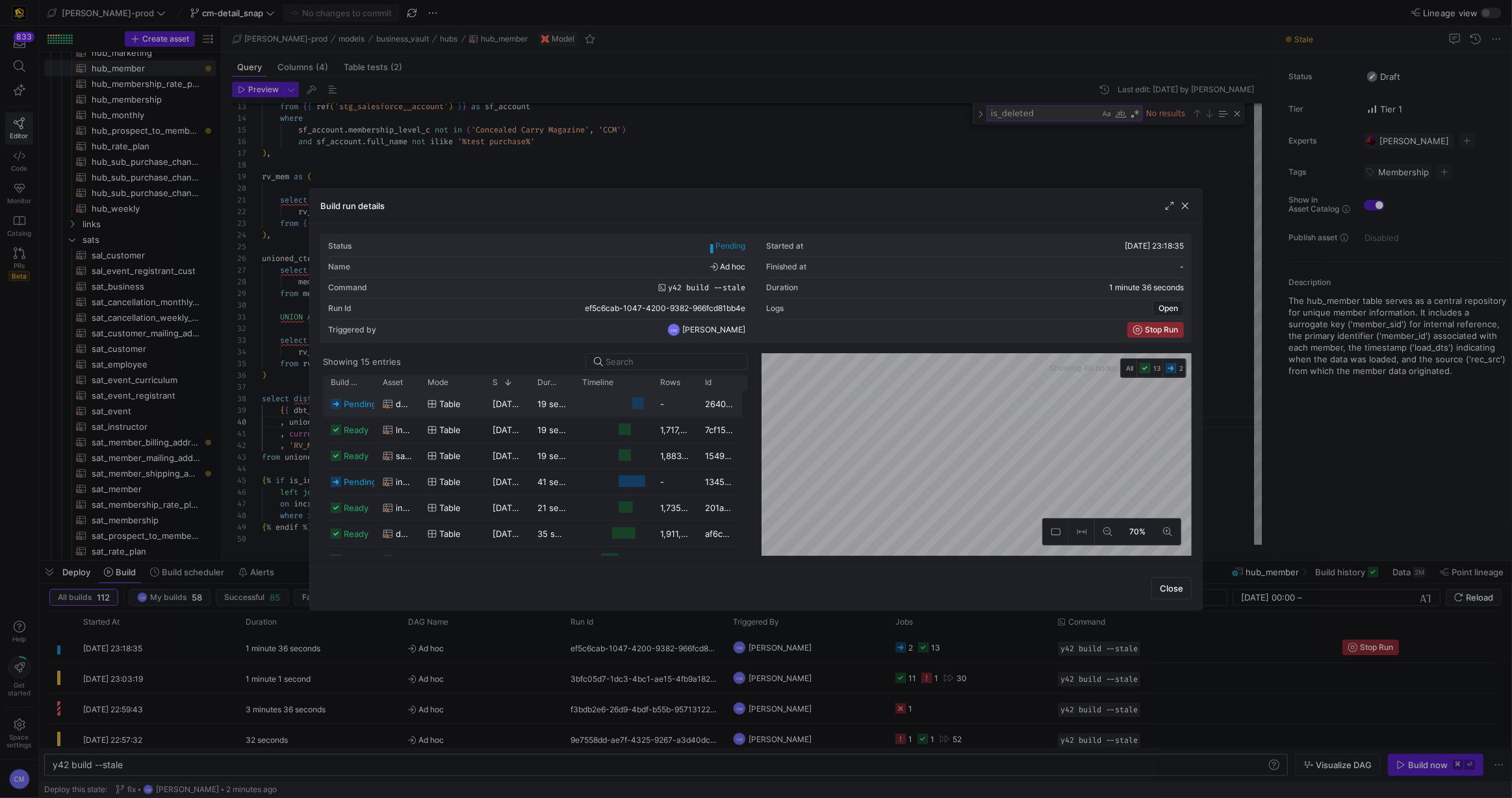
click at [415, 406] on div "dm_member" at bounding box center [397, 404] width 45 height 26
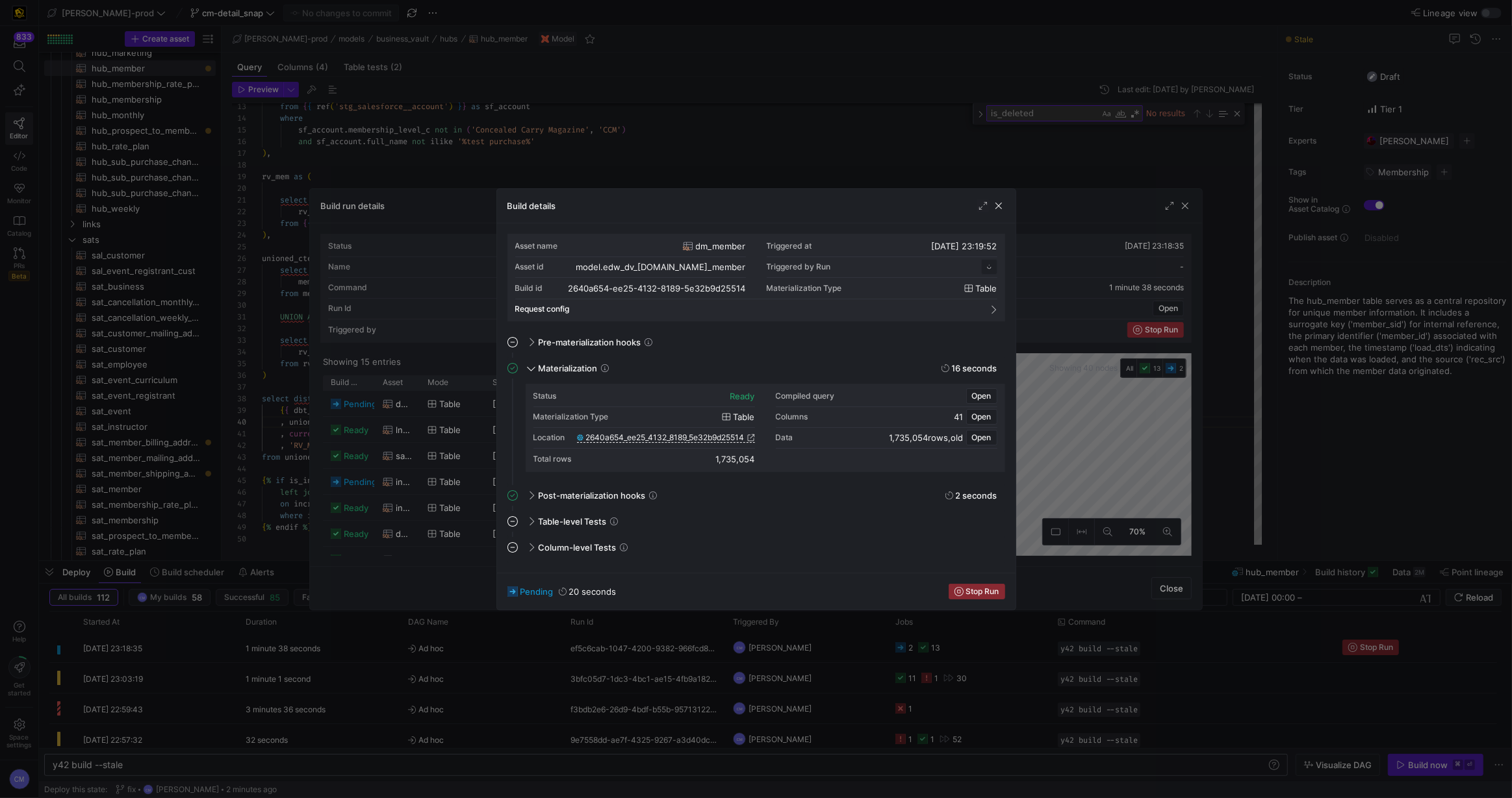
click at [415, 406] on div at bounding box center [756, 399] width 1512 height 798
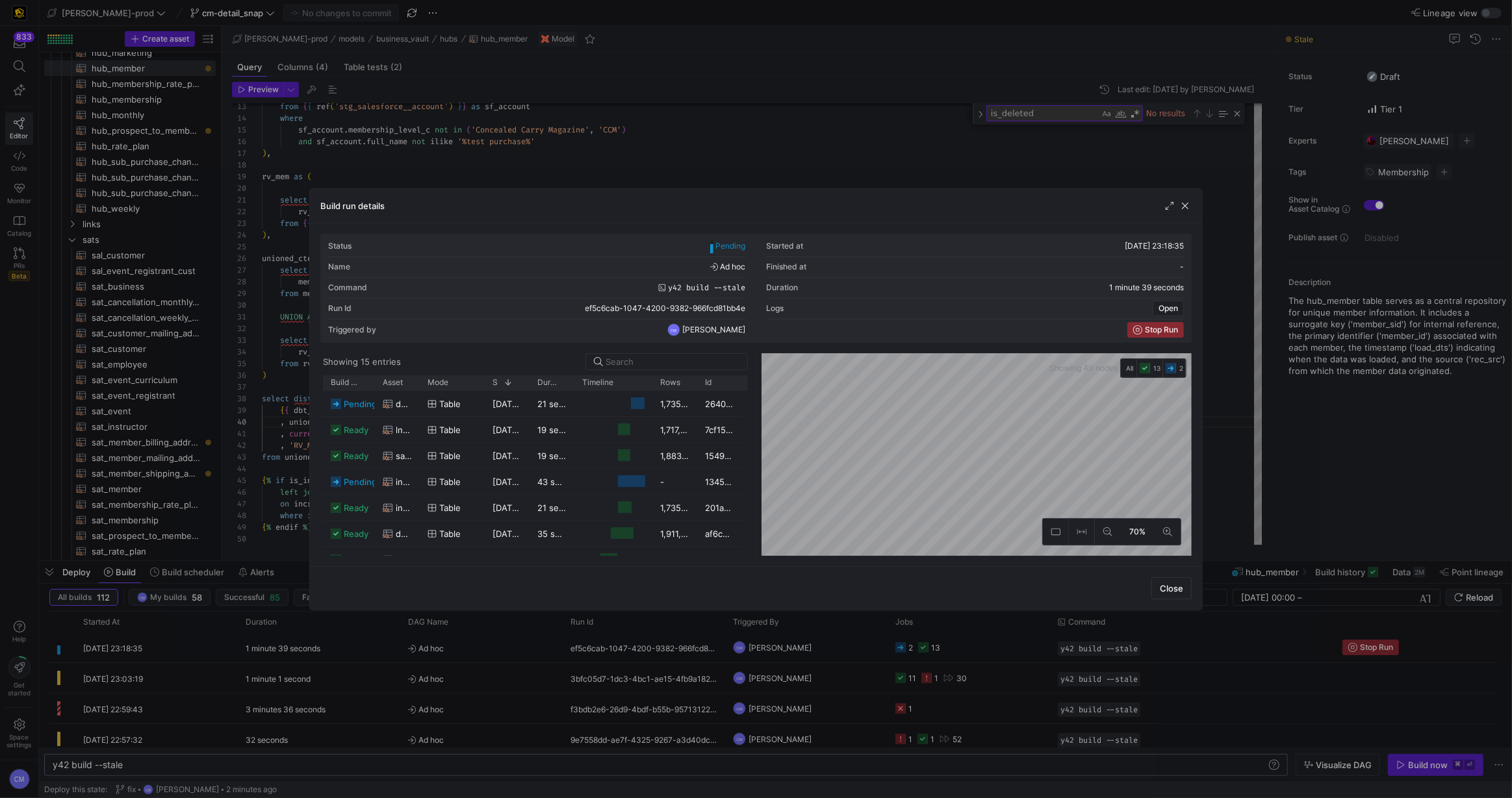
click at [518, 166] on div at bounding box center [756, 399] width 1512 height 798
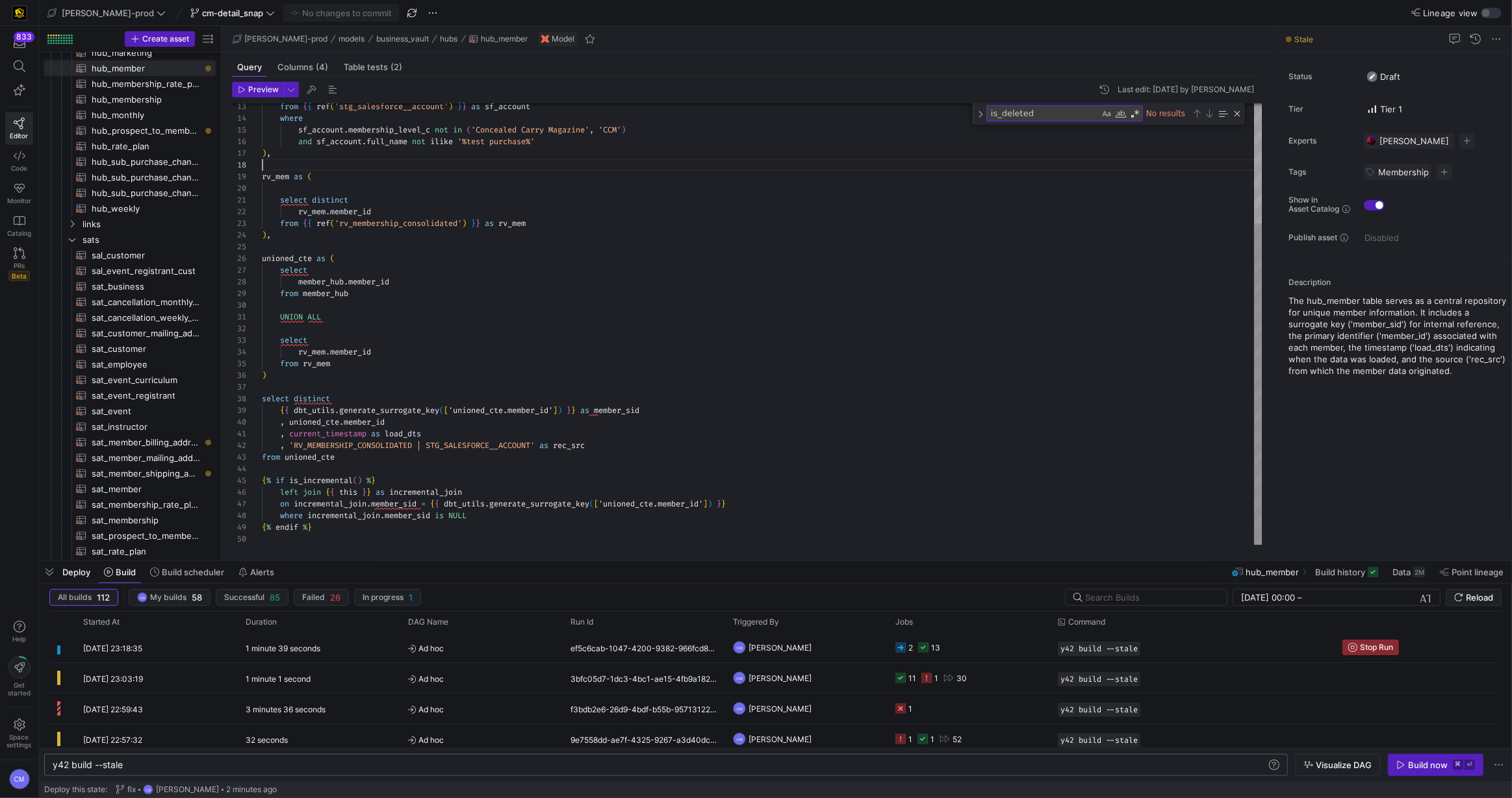
scroll to position [82, 0]
click at [518, 166] on div ") , rv_mem as ( select distinct rv_mem . member_id from { { ref ( 'rv_membershi…" at bounding box center [762, 242] width 1001 height 606
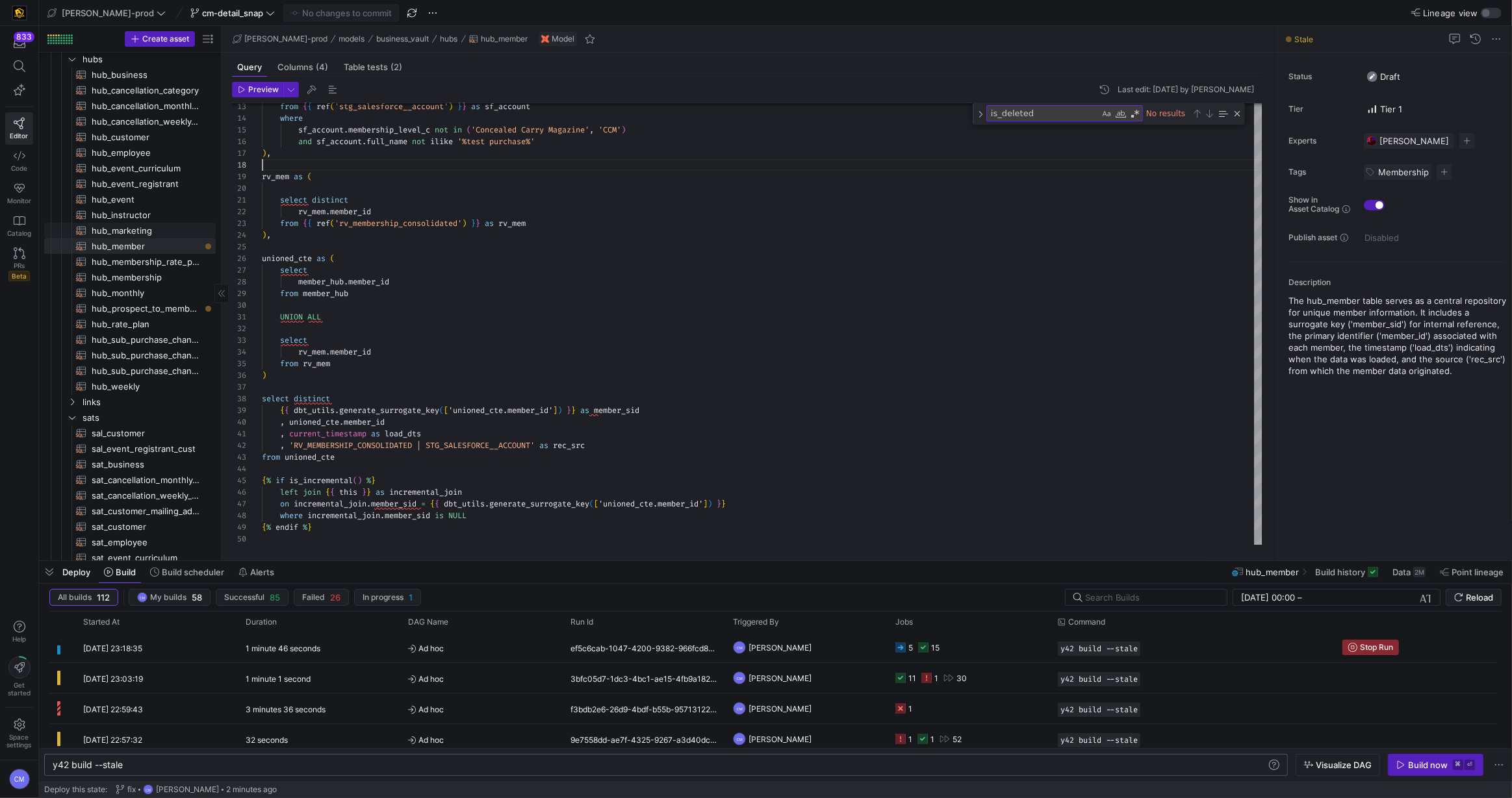
scroll to position [169, 0]
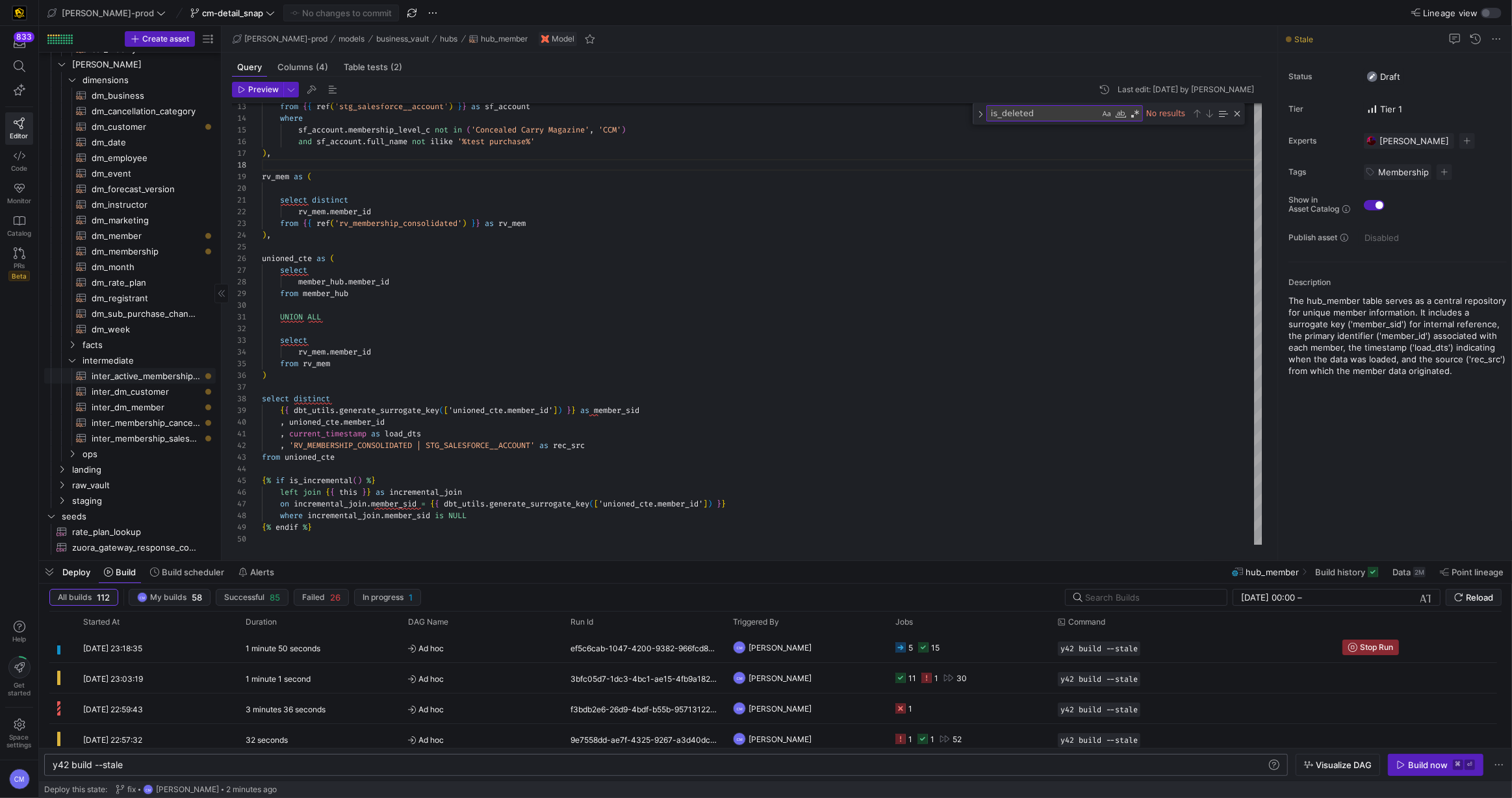
click at [165, 382] on span "inter_active_membership_forecast​​​​​​​​​​" at bounding box center [146, 376] width 109 height 15
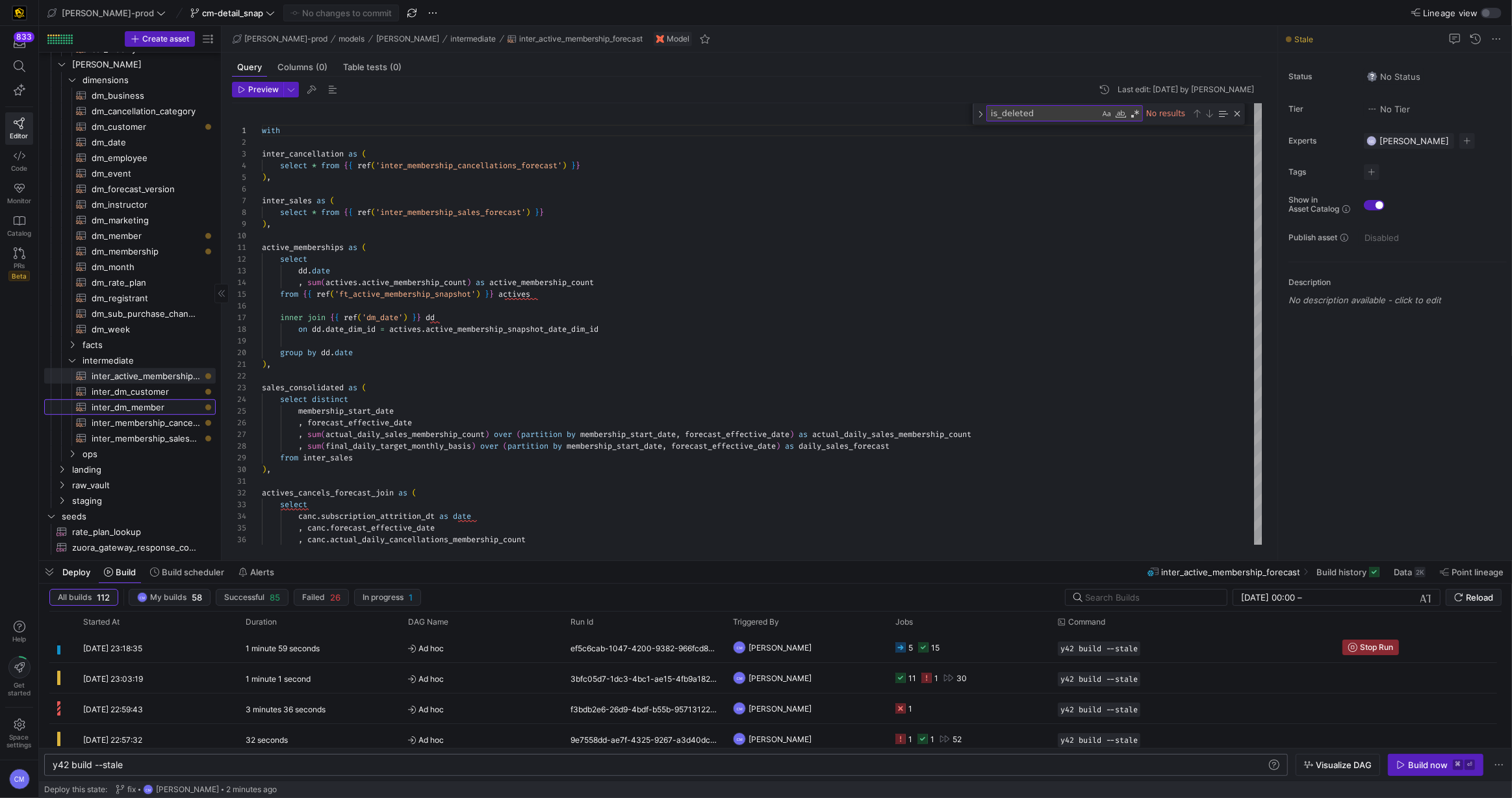
click at [152, 407] on span "inter_dm_member​​​​​​​​​​" at bounding box center [146, 408] width 109 height 15
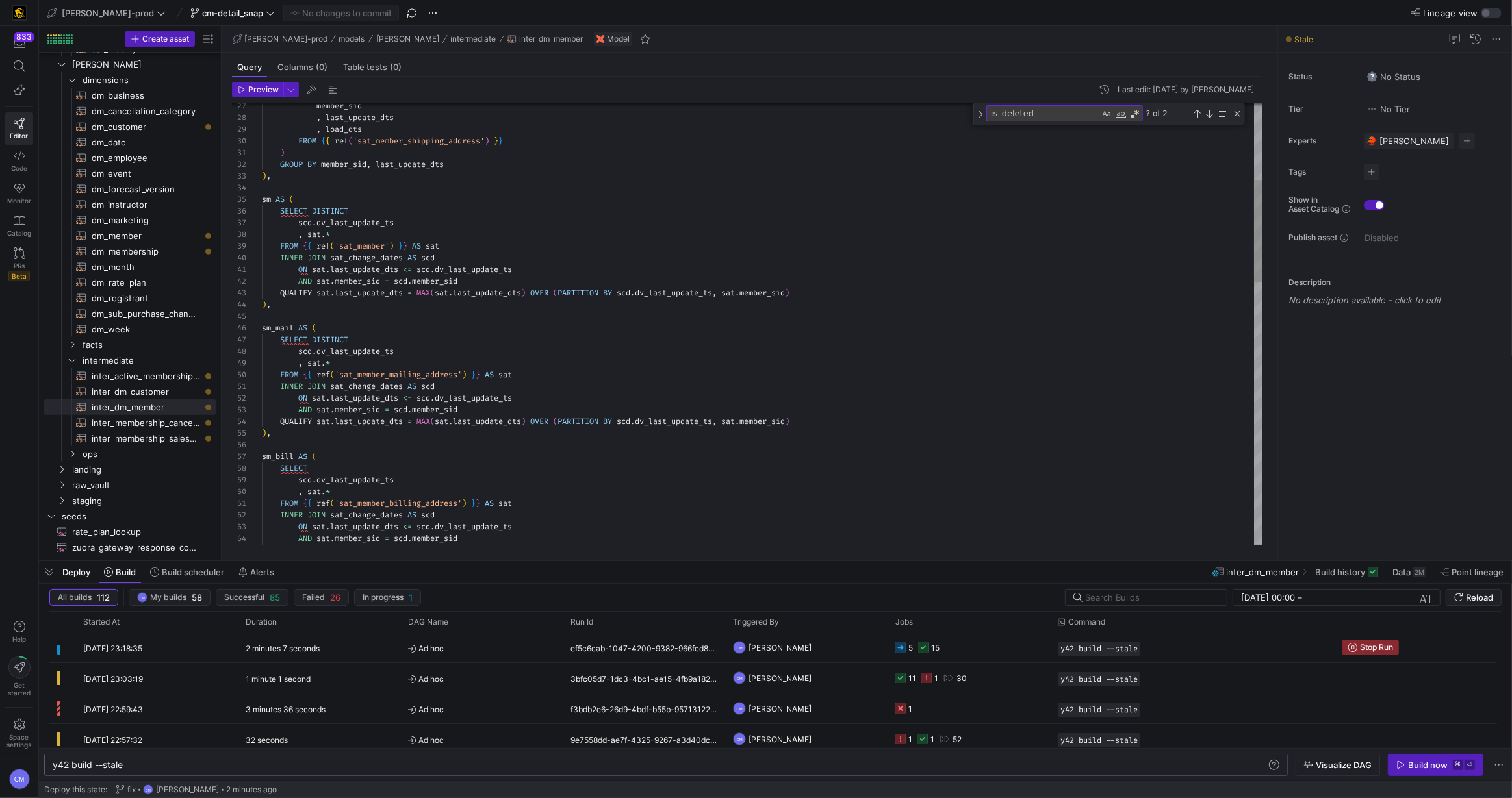
click at [406, 233] on div "member_sid , last_update_dts , load_dts FROM { { ref ( 'sat_member_shipping_add…" at bounding box center [762, 726] width 1001 height 1903
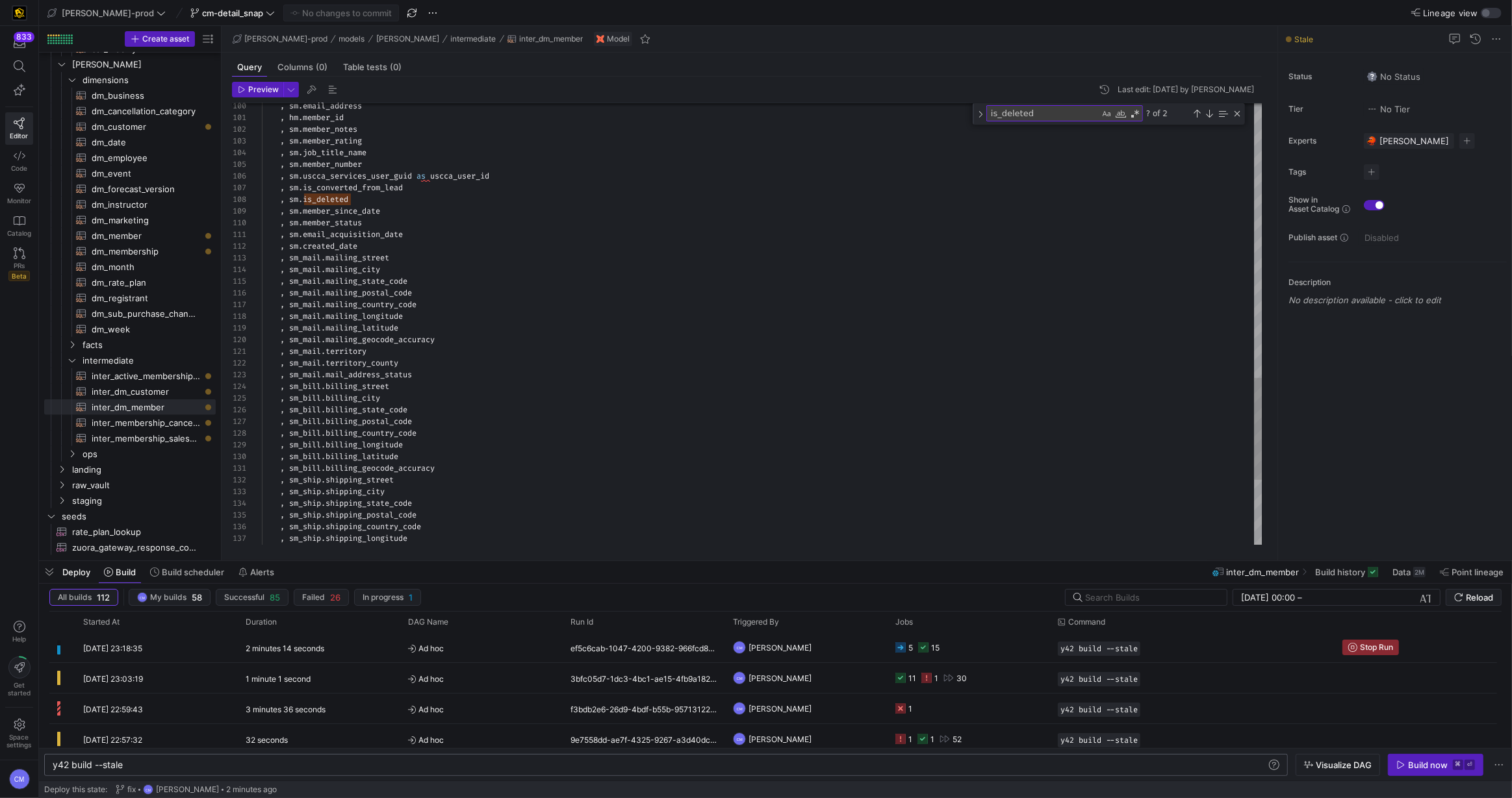
type textarea ", [DOMAIN_NAME]_acquisition_date , sm.created_date , sm_mail.mailing_street , s…"
